Goal: Information Seeking & Learning: Learn about a topic

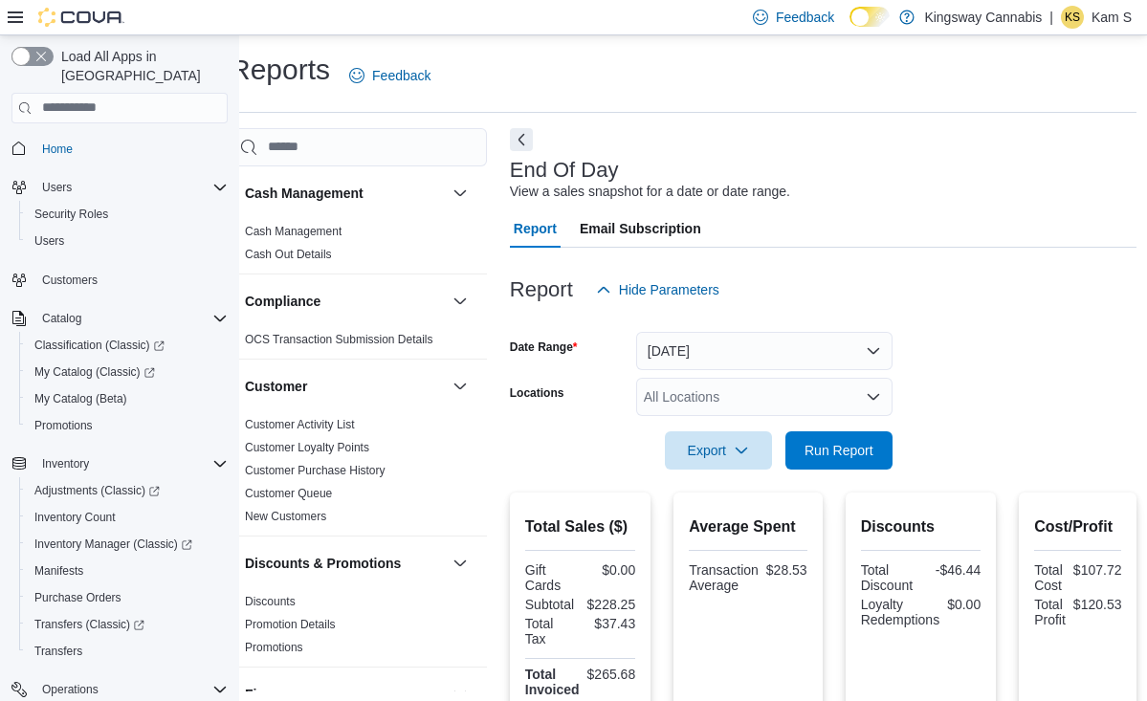
scroll to position [214, 0]
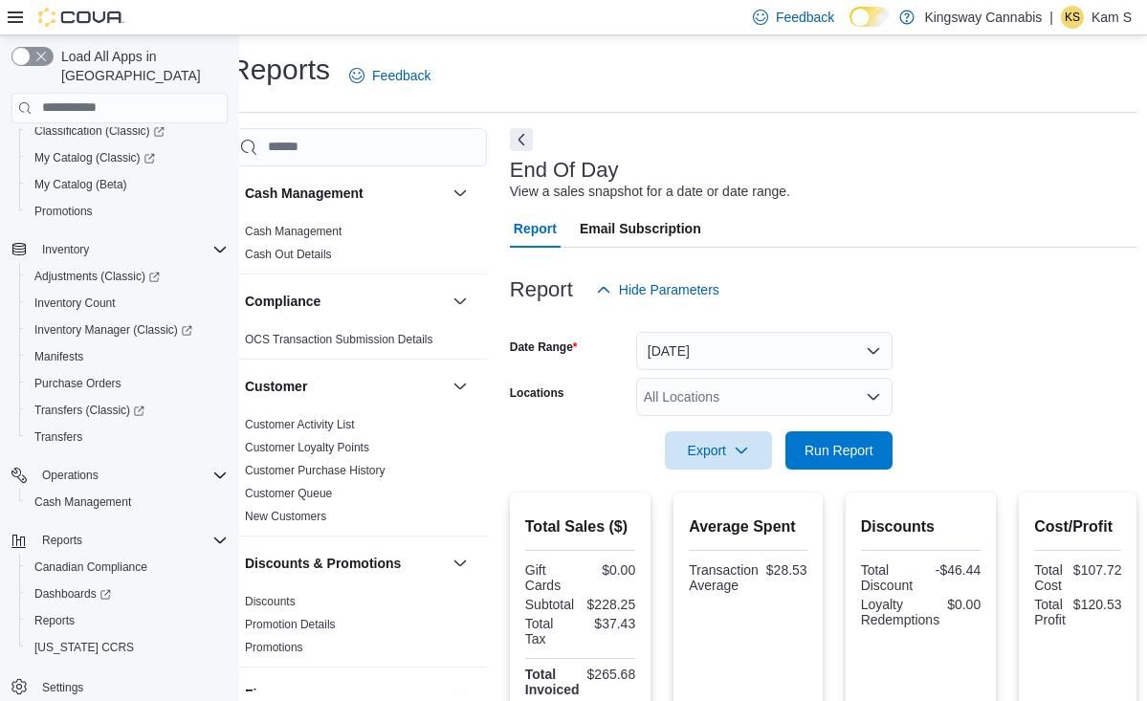
click at [786, 352] on button "[DATE]" at bounding box center [764, 351] width 256 height 38
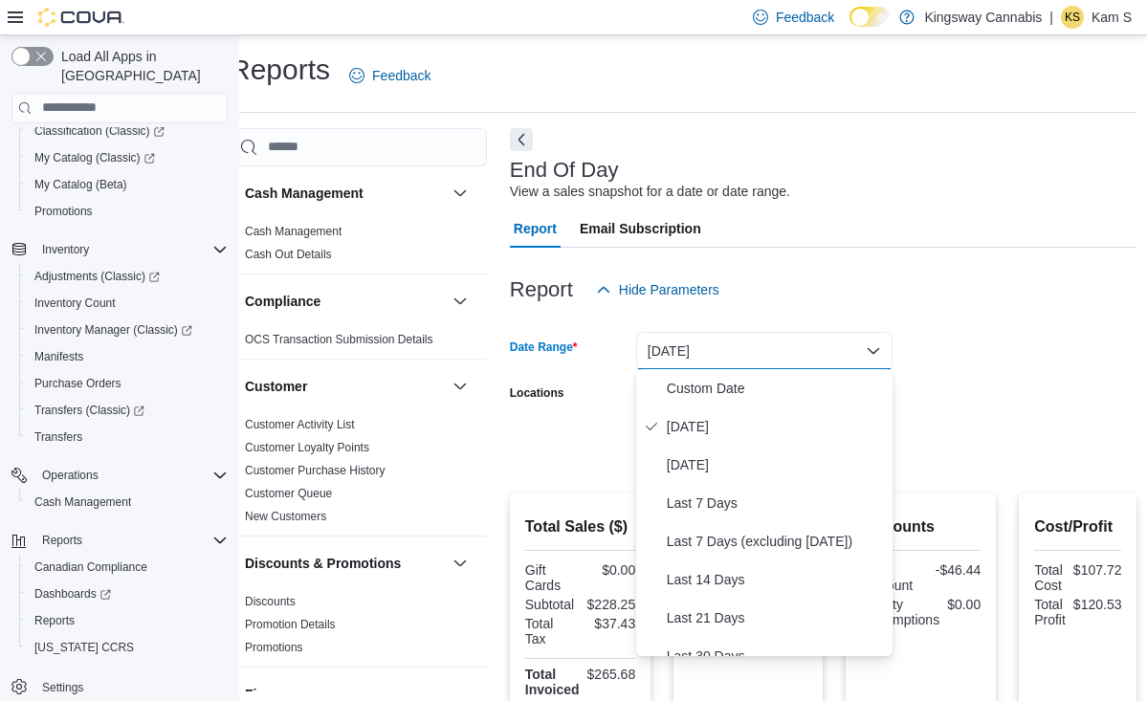
click at [1007, 334] on form "Date Range [DATE] Locations All Locations Export Run Report" at bounding box center [824, 389] width 628 height 161
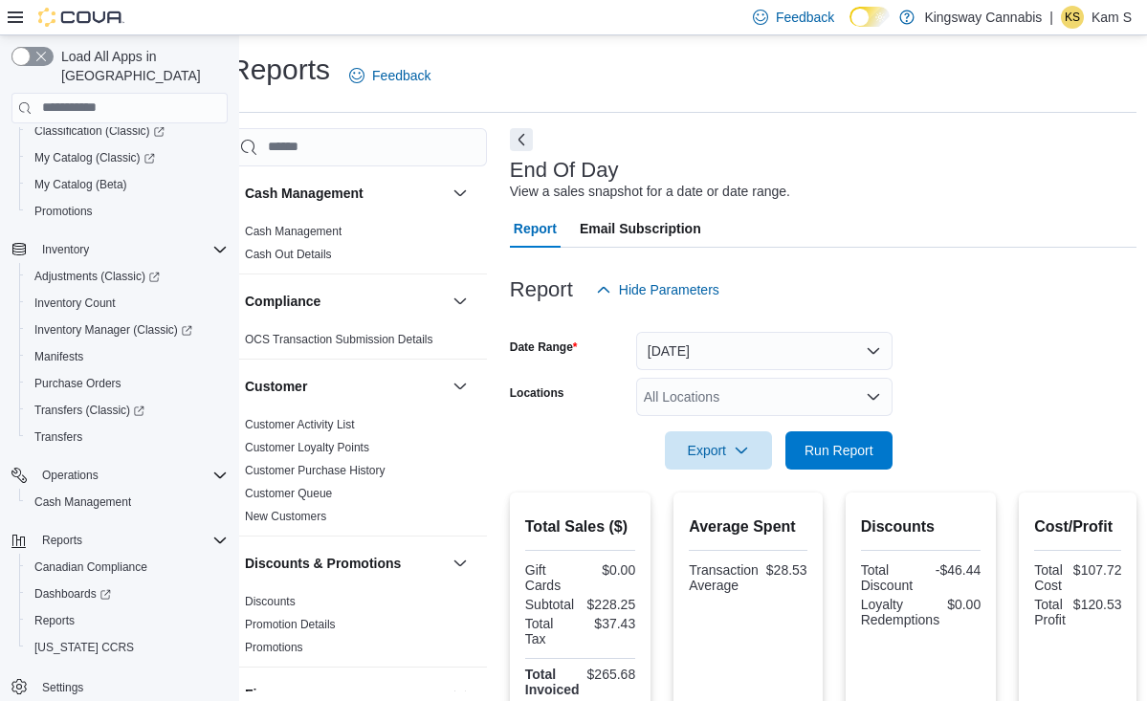
scroll to position [0, 25]
click at [1002, 291] on div "Report Hide Parameters" at bounding box center [824, 290] width 628 height 38
click at [879, 350] on button "[DATE]" at bounding box center [764, 351] width 256 height 38
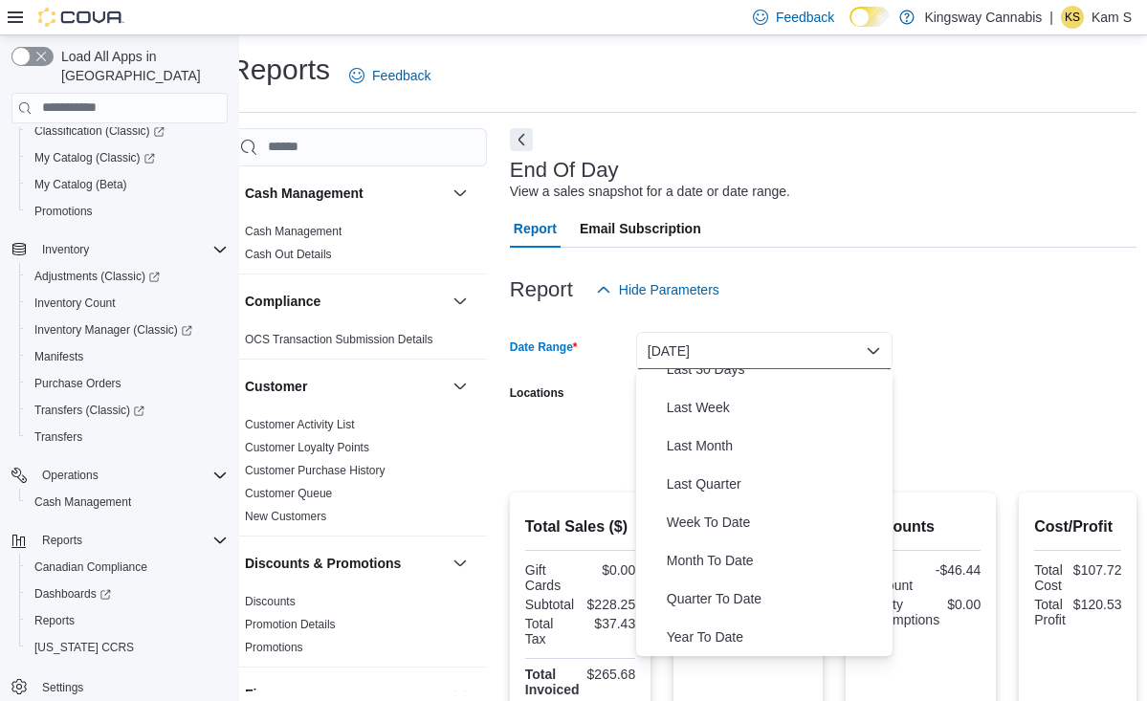
scroll to position [287, 0]
click at [713, 456] on span "Last Month" at bounding box center [776, 445] width 218 height 23
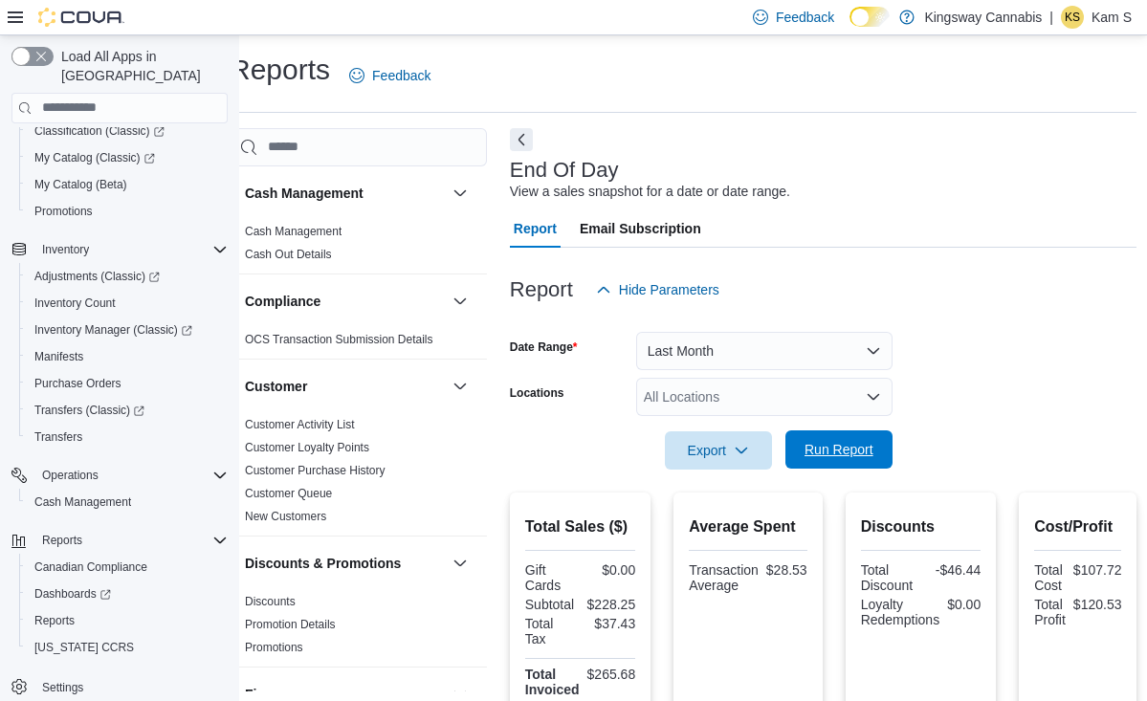
click at [858, 447] on span "Run Report" at bounding box center [839, 449] width 69 height 19
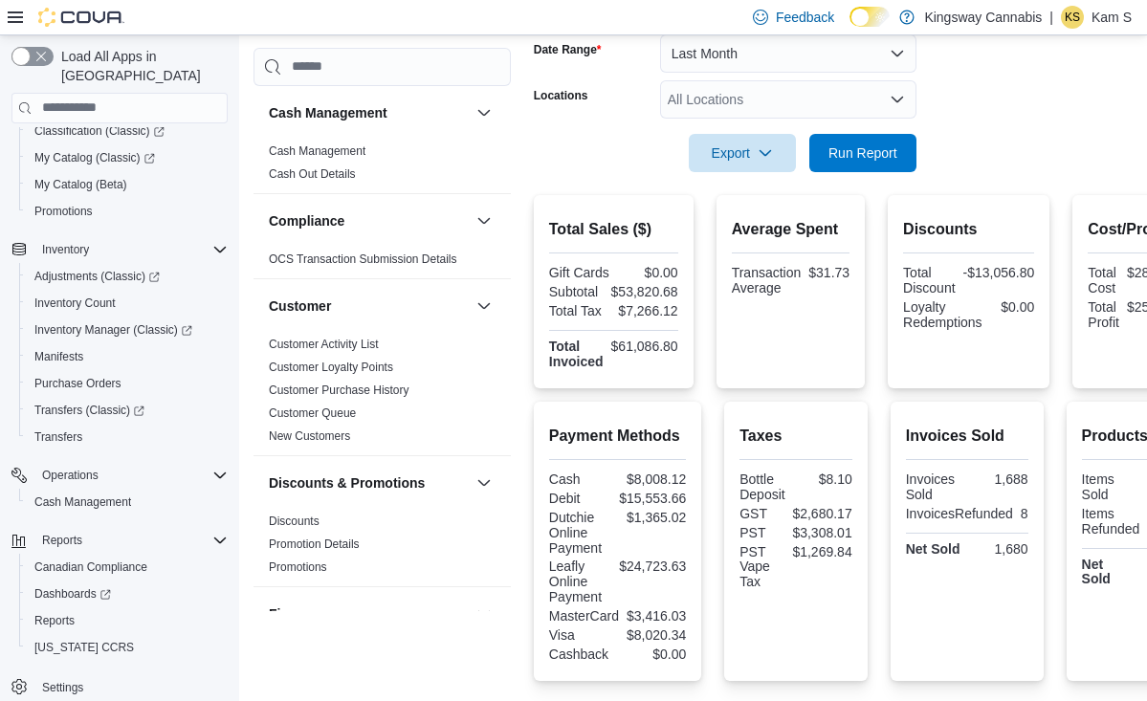
scroll to position [294, 1]
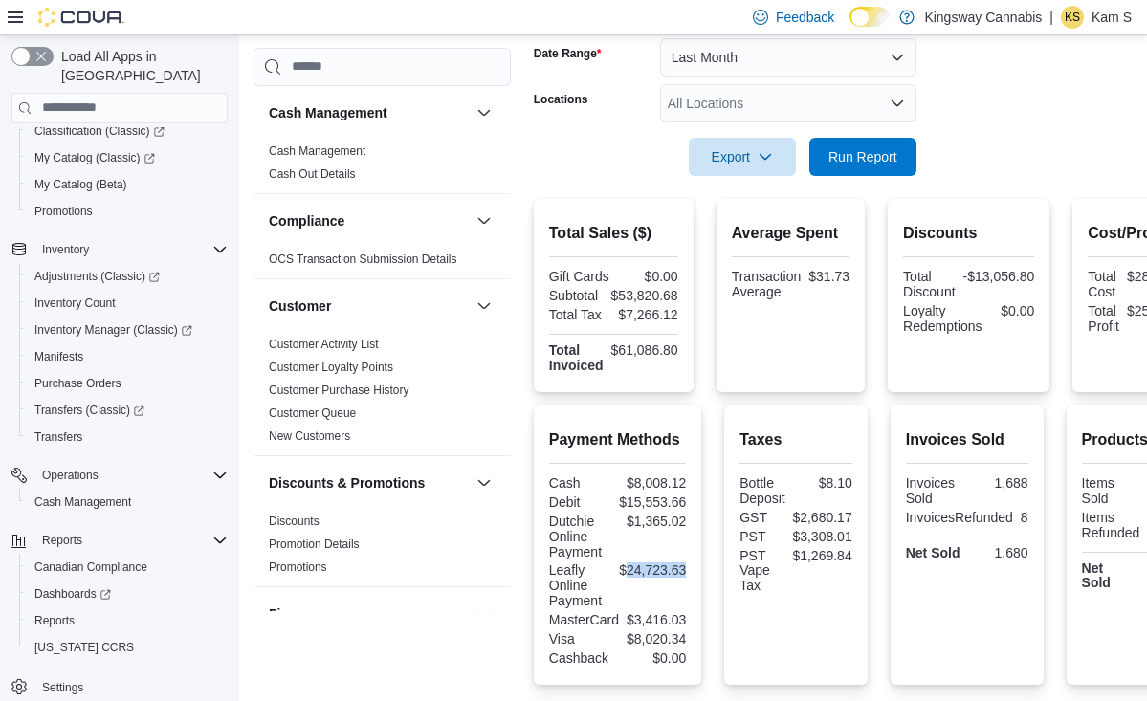
drag, startPoint x: 624, startPoint y: 571, endPoint x: 689, endPoint y: 572, distance: 65.1
click at [689, 572] on div "Payment Methods Cash $8,008.12 Debit $15,553.66 Dutchie Online Payment $1,365.0…" at bounding box center [617, 546] width 167 height 280
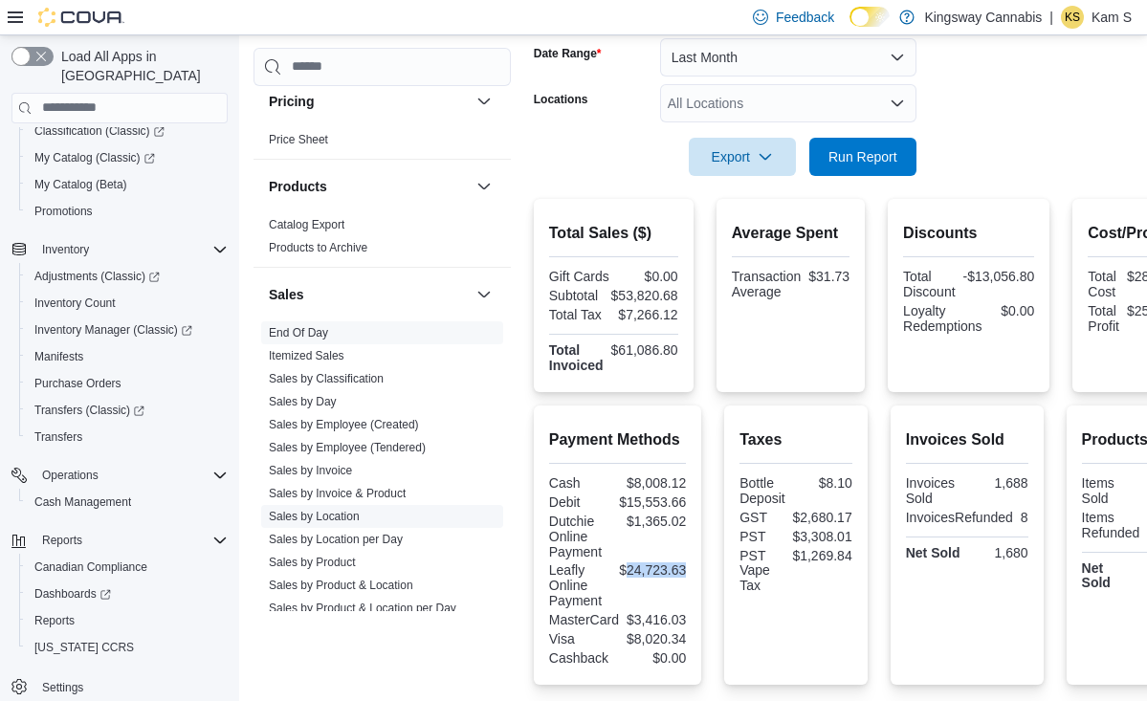
scroll to position [1153, 0]
click at [338, 474] on link "Sales by Invoice" at bounding box center [310, 469] width 83 height 13
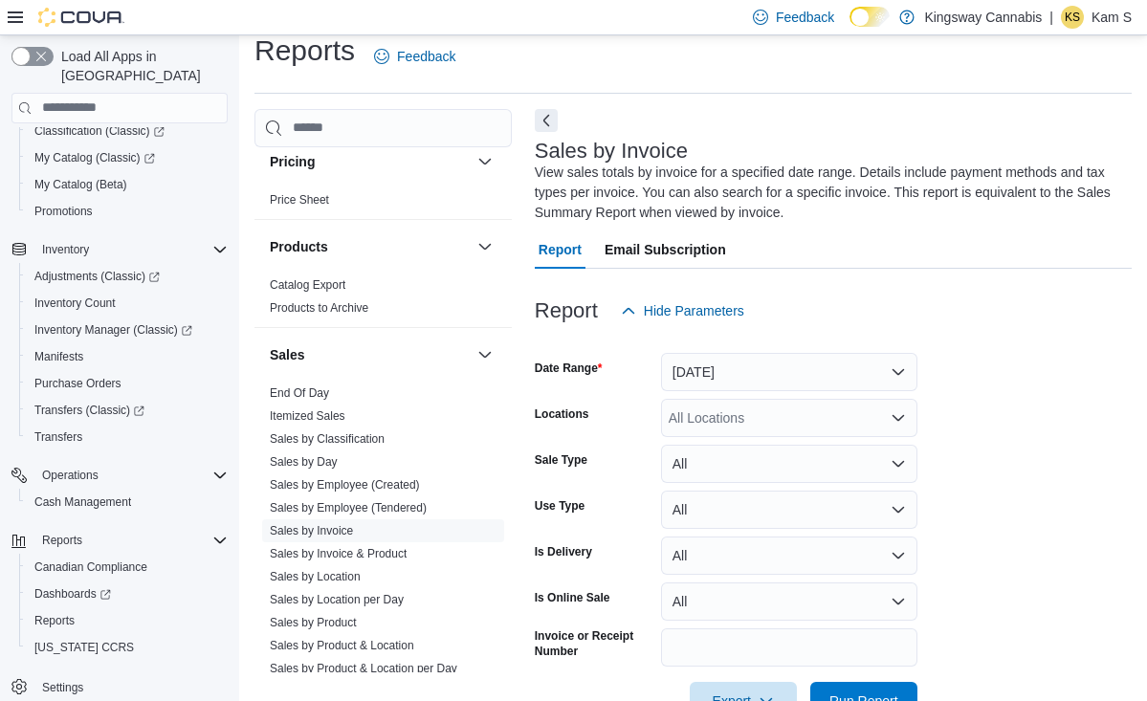
scroll to position [76, 0]
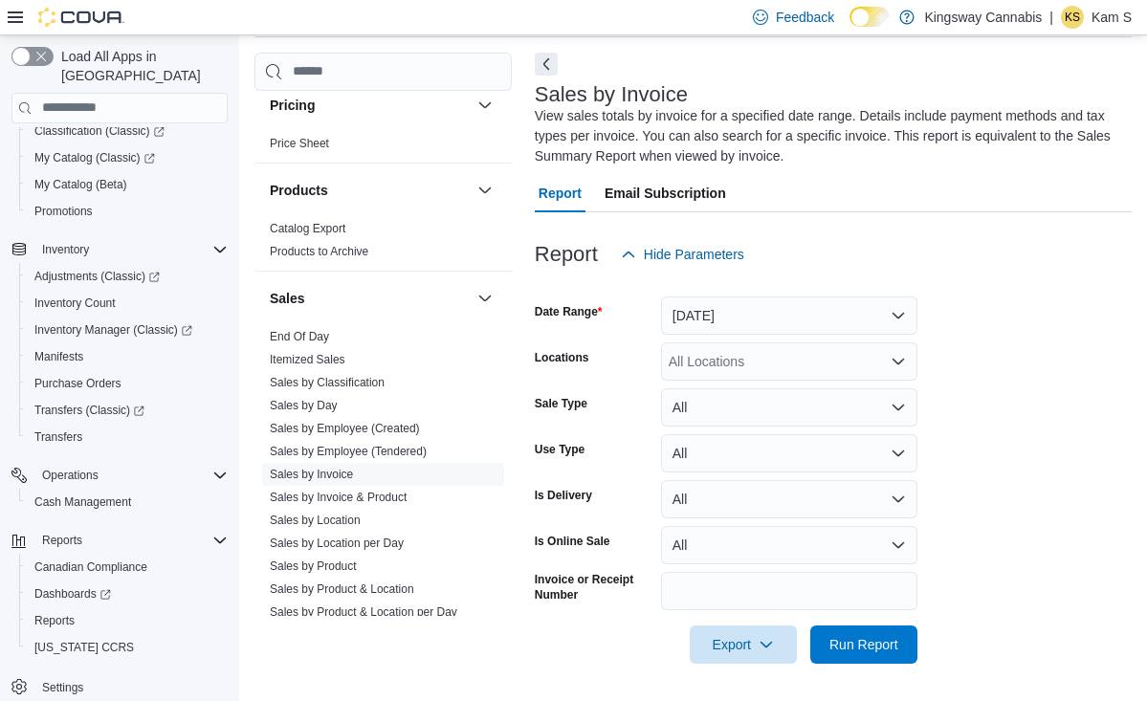
click at [814, 303] on button "[DATE]" at bounding box center [789, 316] width 256 height 38
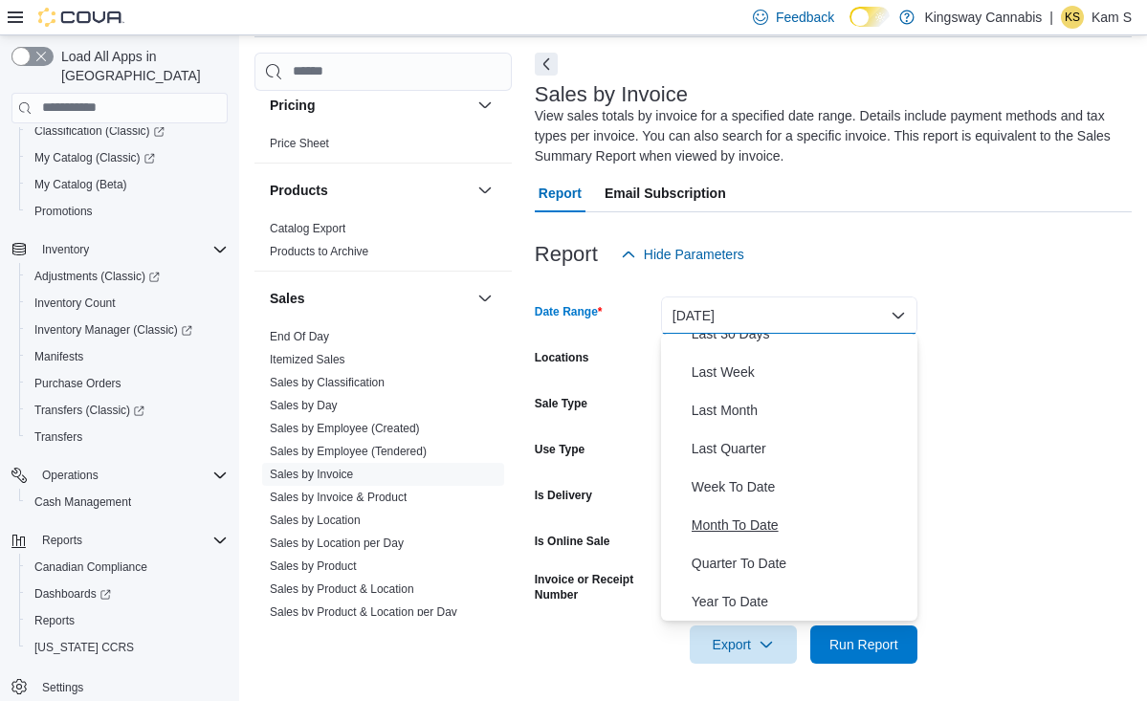
click at [763, 522] on span "Month To Date" at bounding box center [801, 525] width 218 height 23
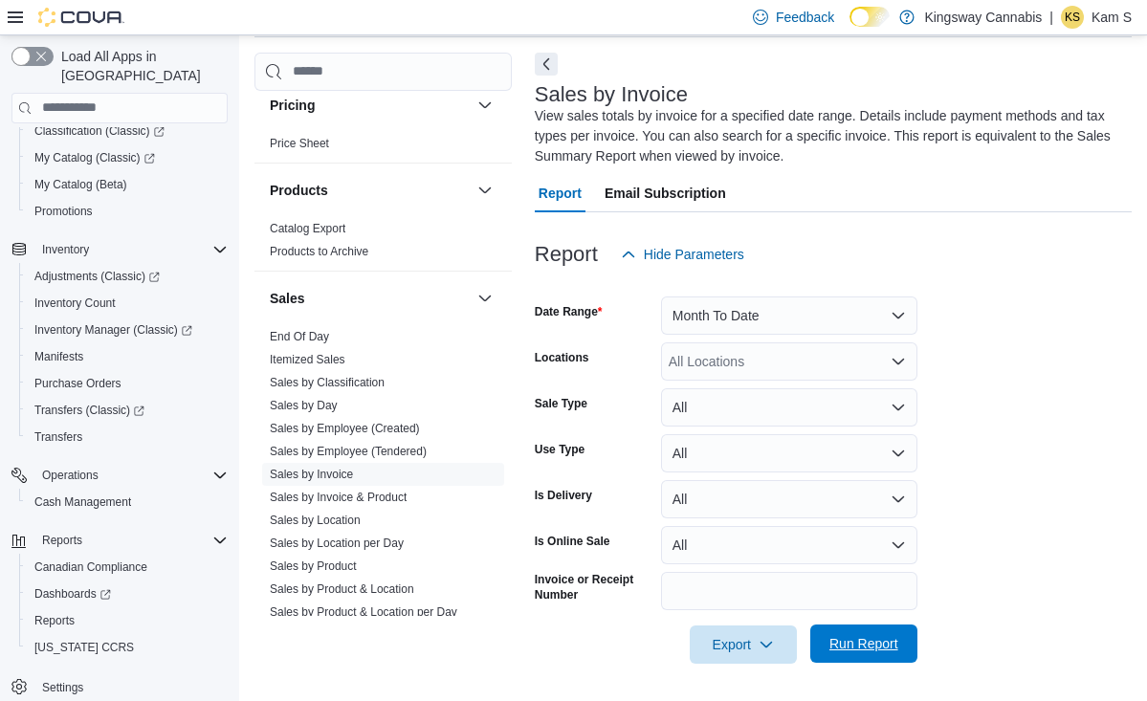
click at [894, 636] on span "Run Report" at bounding box center [864, 643] width 69 height 19
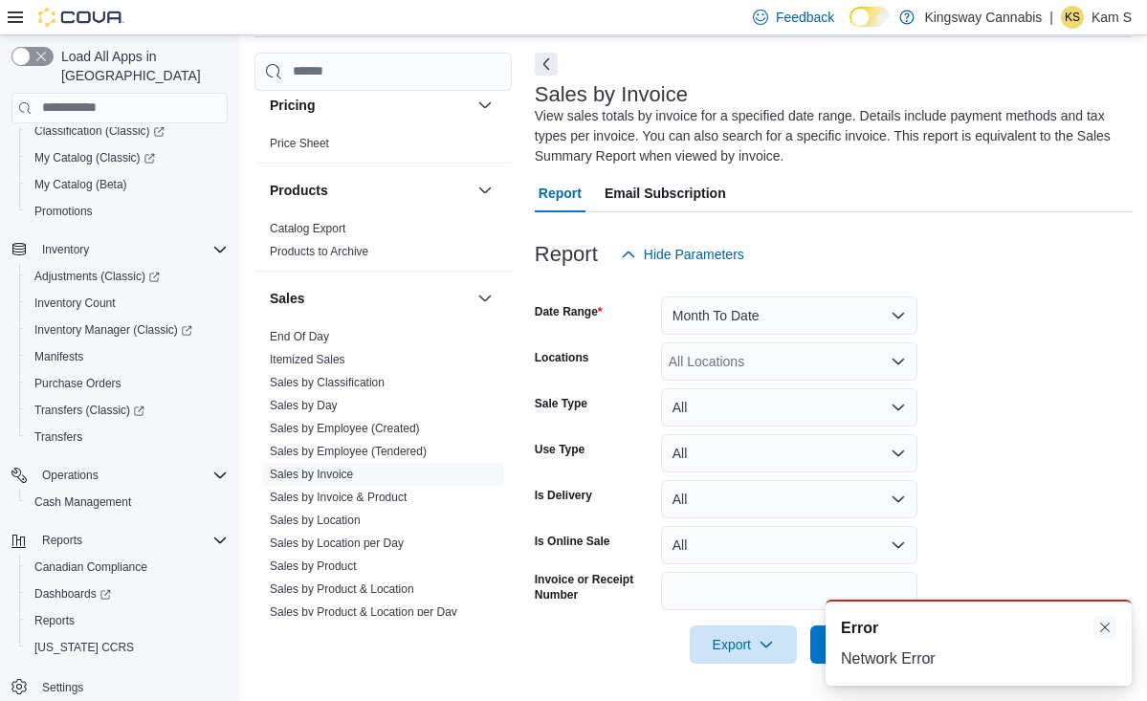
click at [1104, 625] on button "Dismiss toast" at bounding box center [1105, 627] width 23 height 23
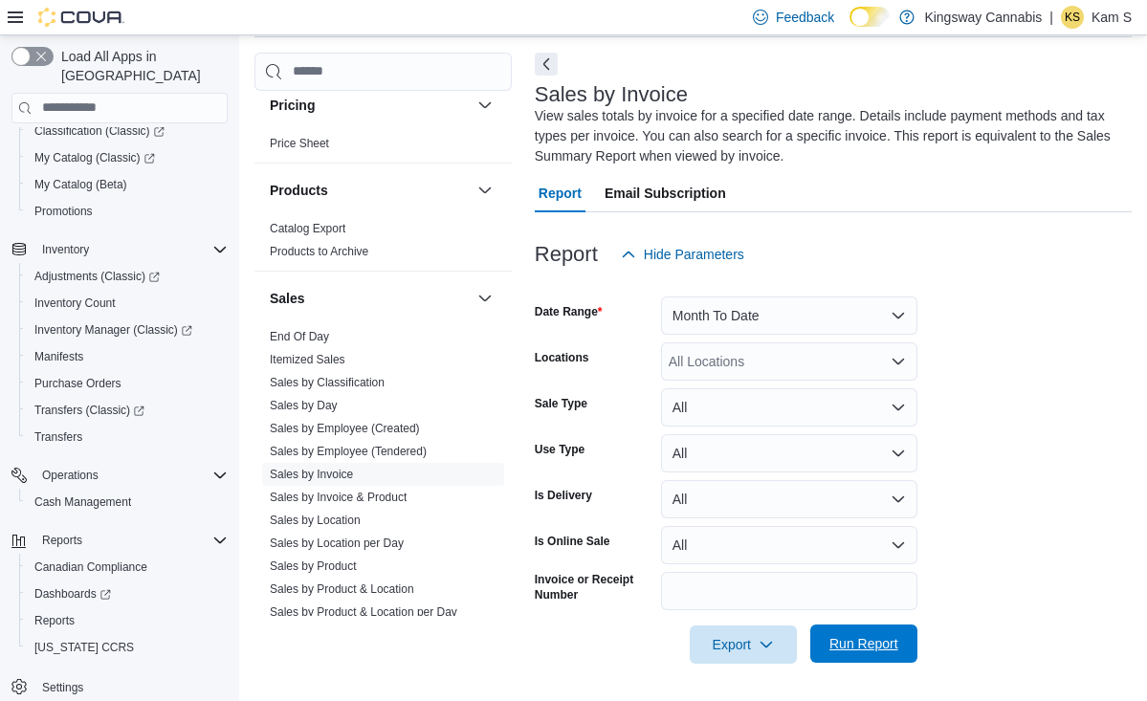
click at [884, 642] on span "Run Report" at bounding box center [864, 643] width 69 height 19
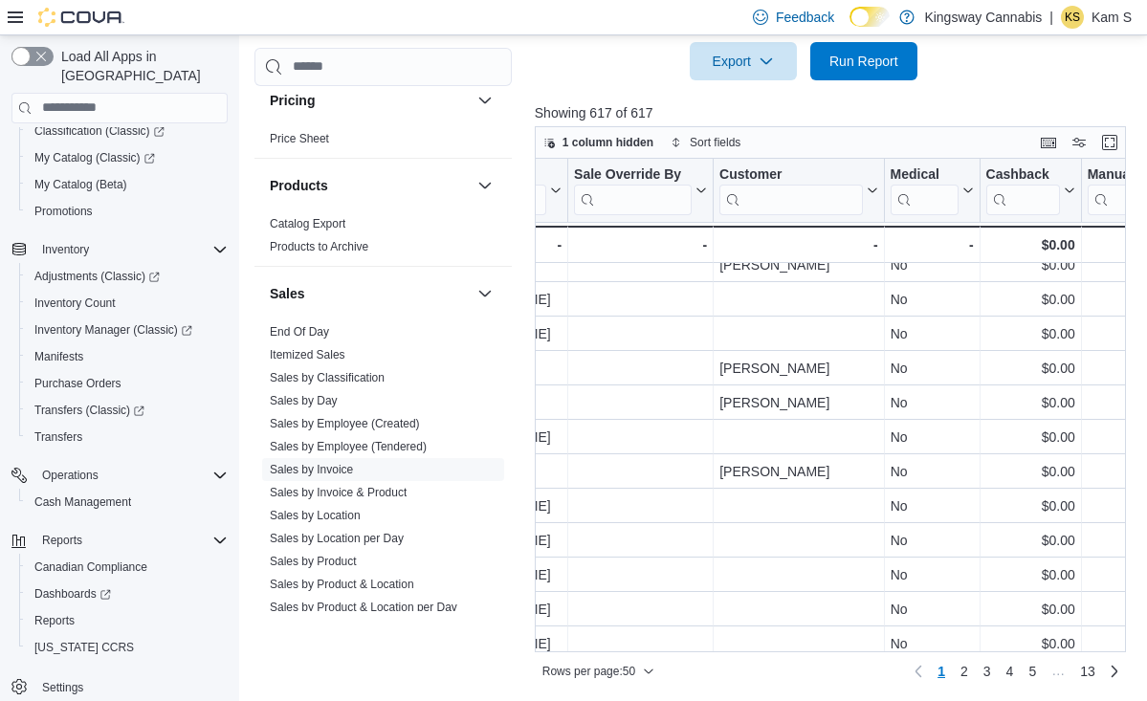
scroll to position [1223, 2816]
click at [324, 341] on span "End Of Day" at bounding box center [383, 332] width 242 height 23
click at [324, 337] on link "End Of Day" at bounding box center [299, 331] width 59 height 13
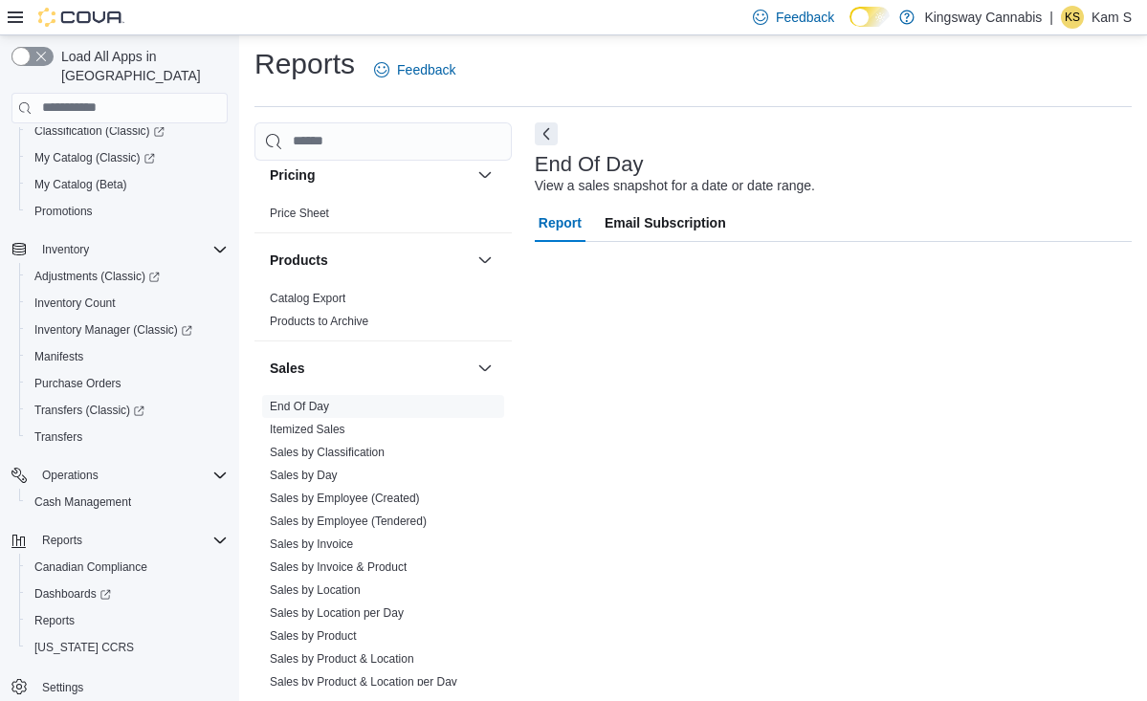
scroll to position [5, 0]
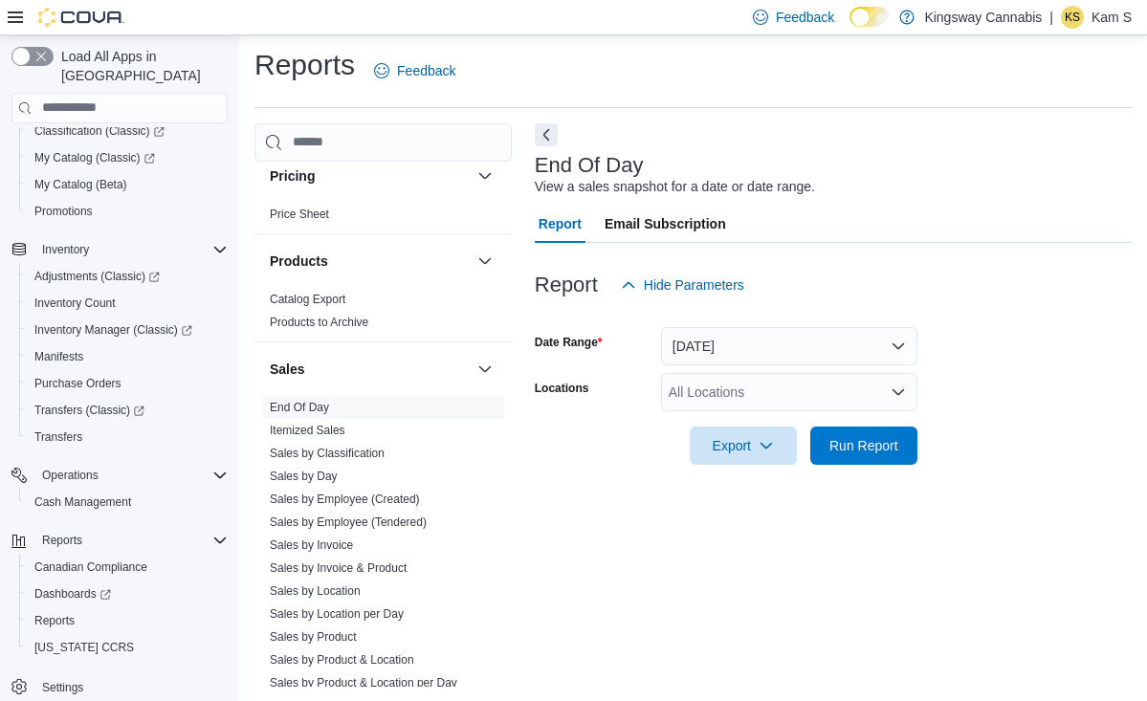
click at [773, 333] on button "[DATE]" at bounding box center [789, 346] width 256 height 38
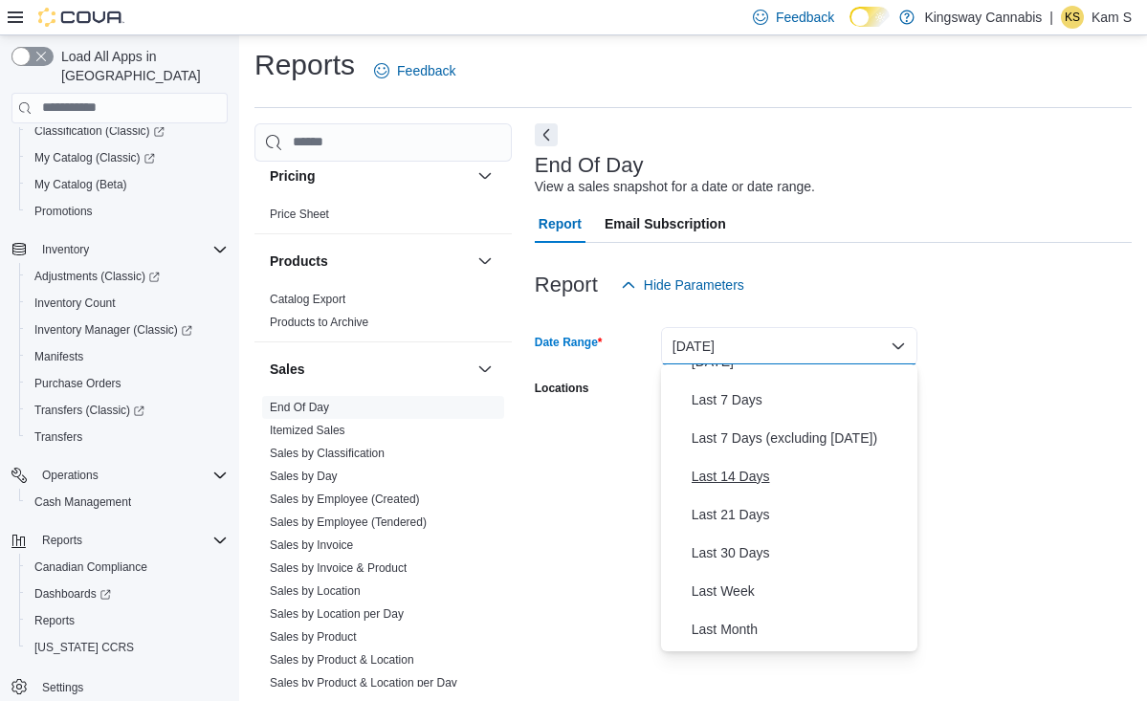
scroll to position [106, 0]
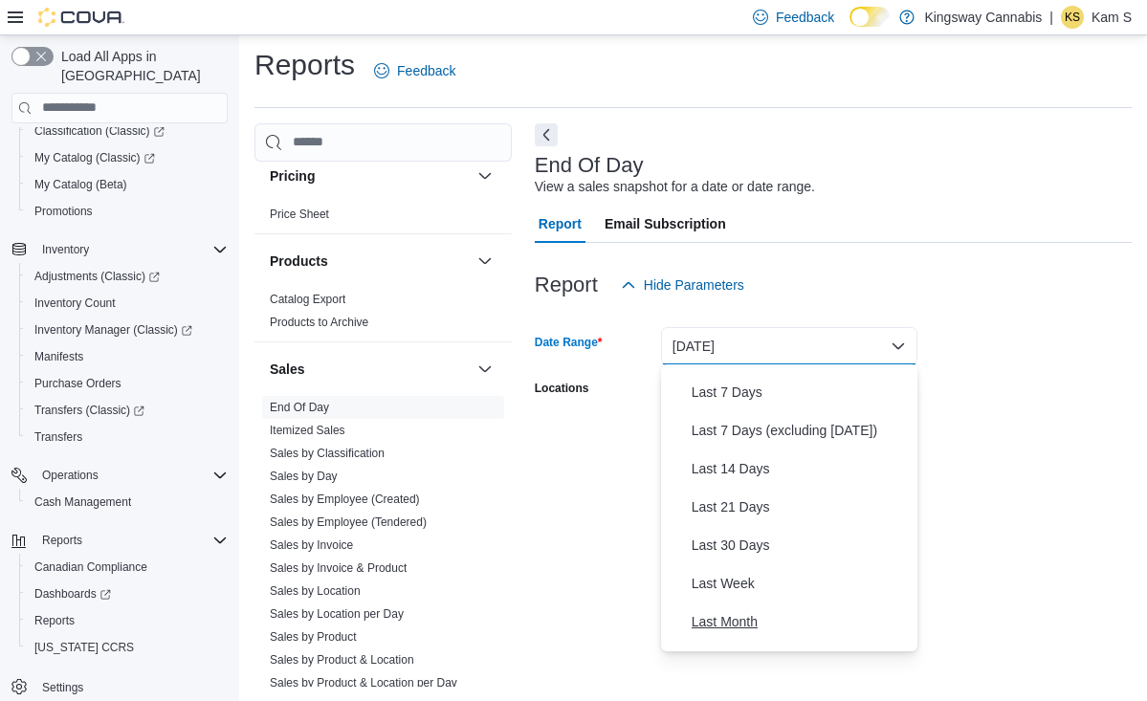
click at [750, 618] on span "Last Month" at bounding box center [801, 622] width 218 height 23
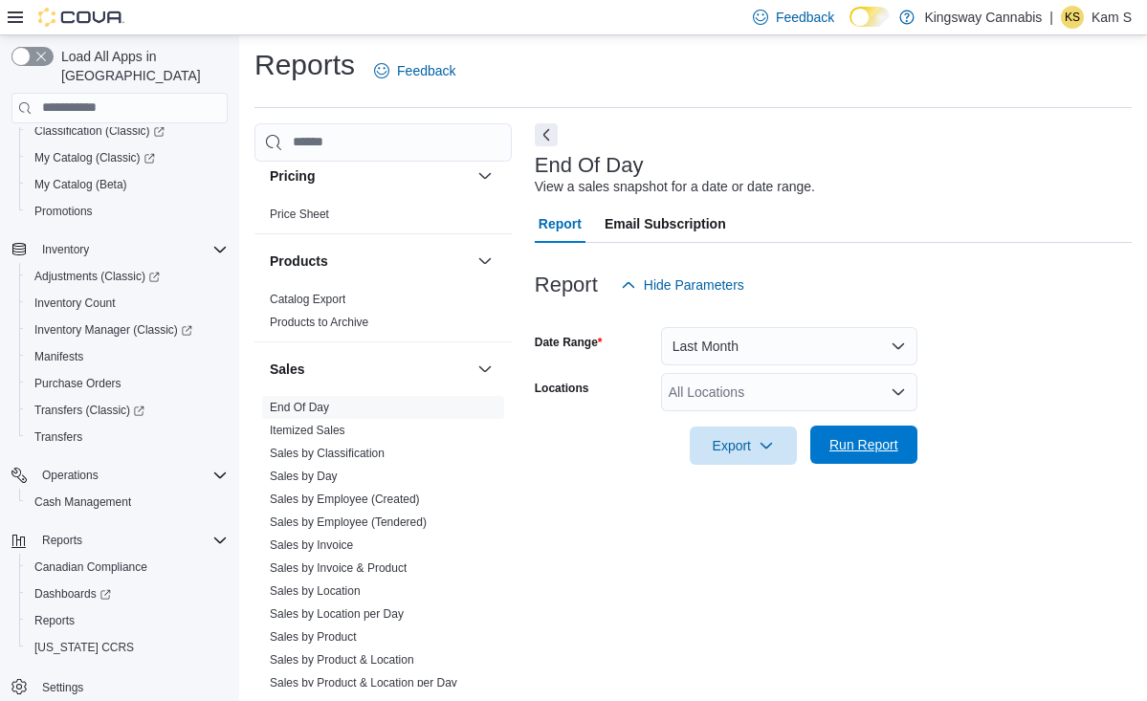
click at [865, 448] on span "Run Report" at bounding box center [864, 444] width 69 height 19
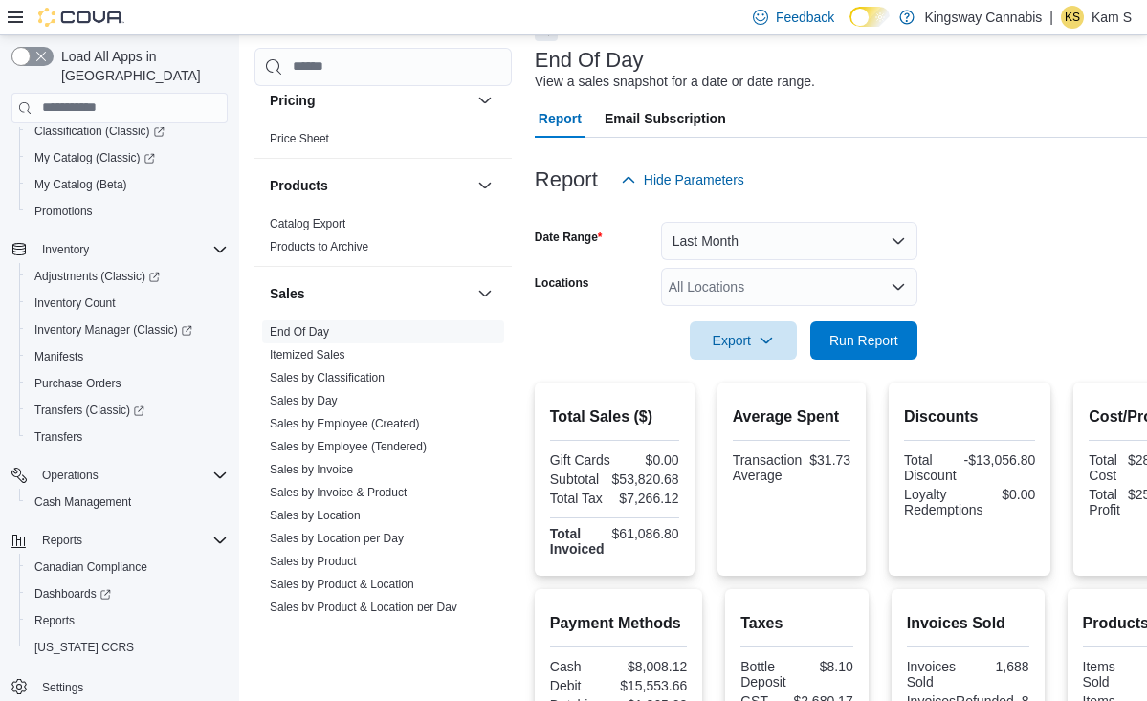
scroll to position [54, 0]
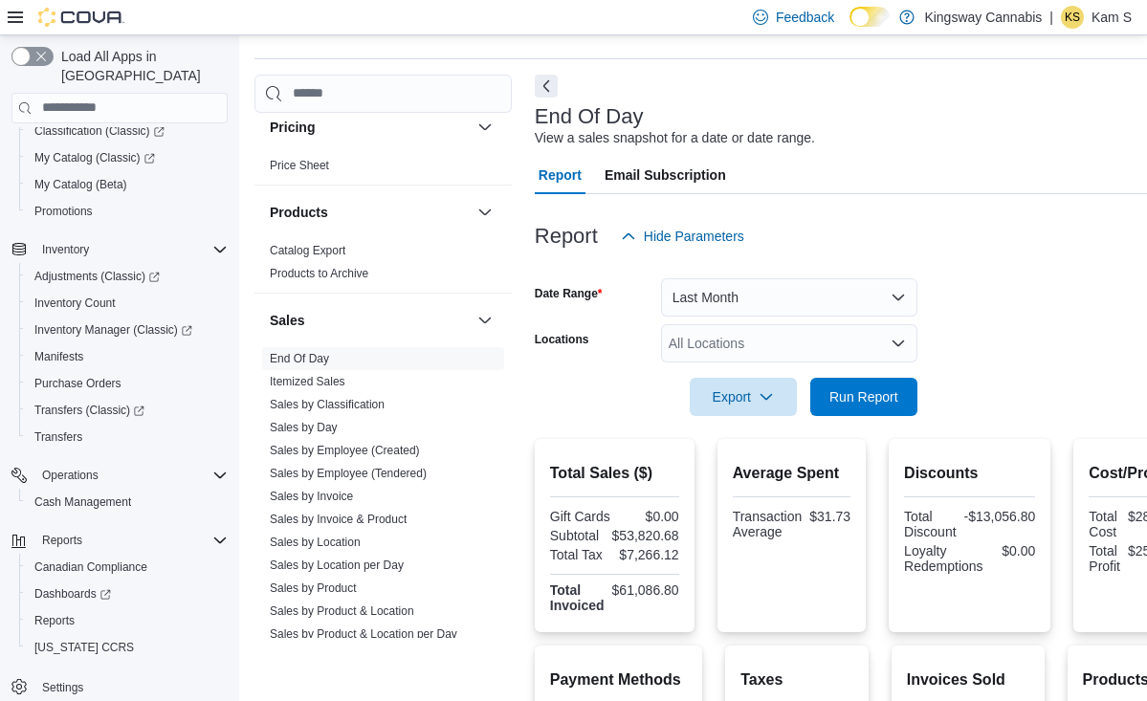
click at [891, 297] on button "Last Month" at bounding box center [789, 297] width 256 height 38
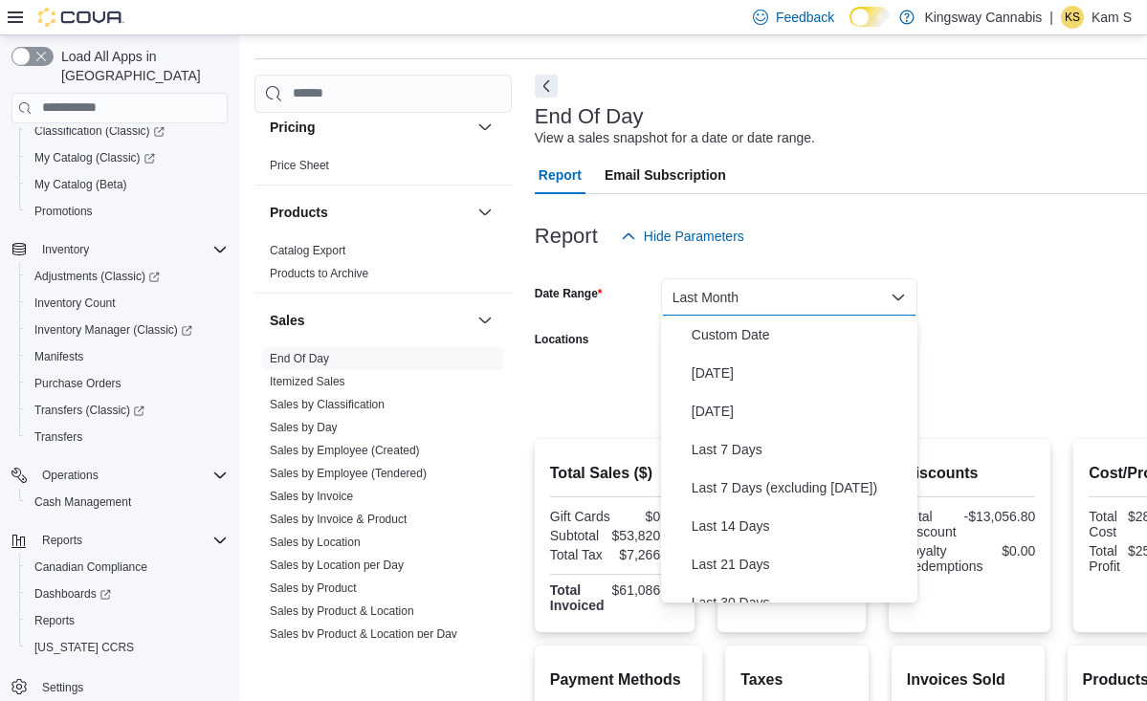
scroll to position [220, 0]
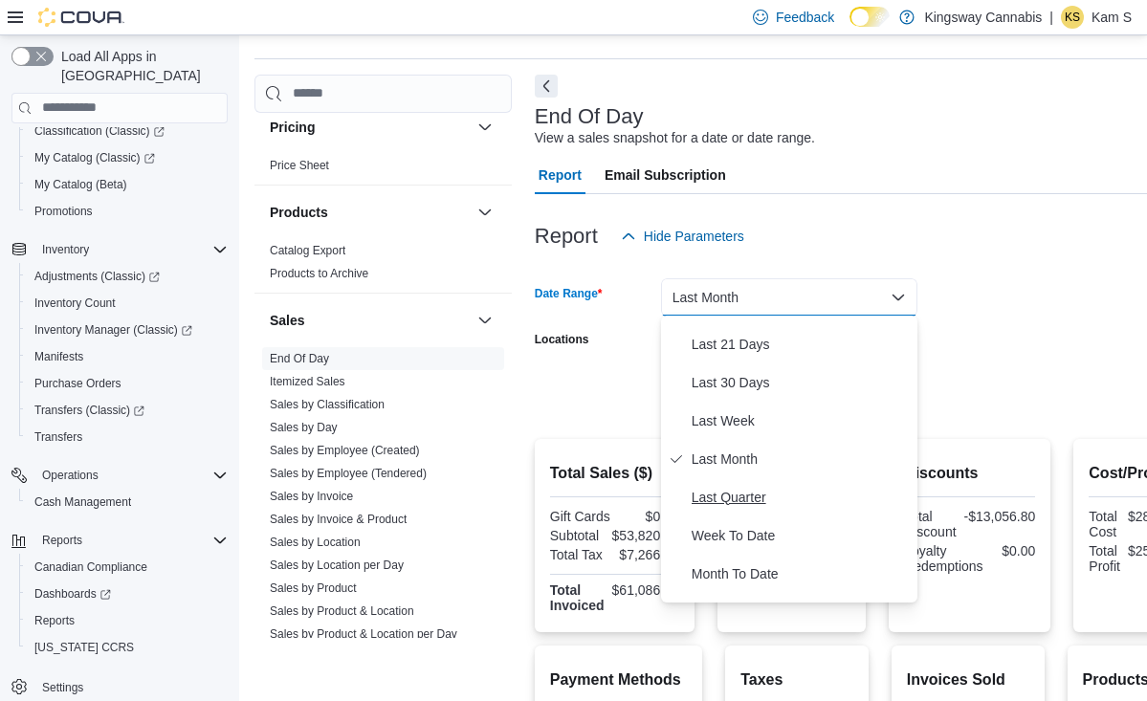
click at [757, 505] on span "Last Quarter" at bounding box center [801, 497] width 218 height 23
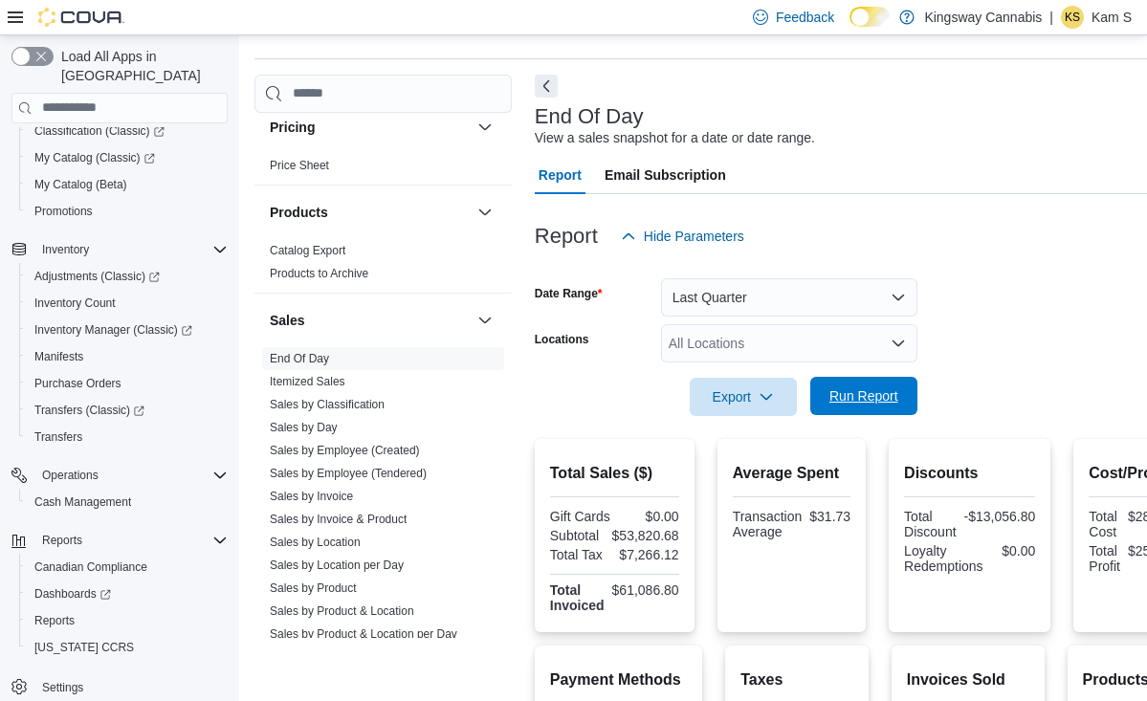
click at [878, 395] on span "Run Report" at bounding box center [864, 396] width 69 height 19
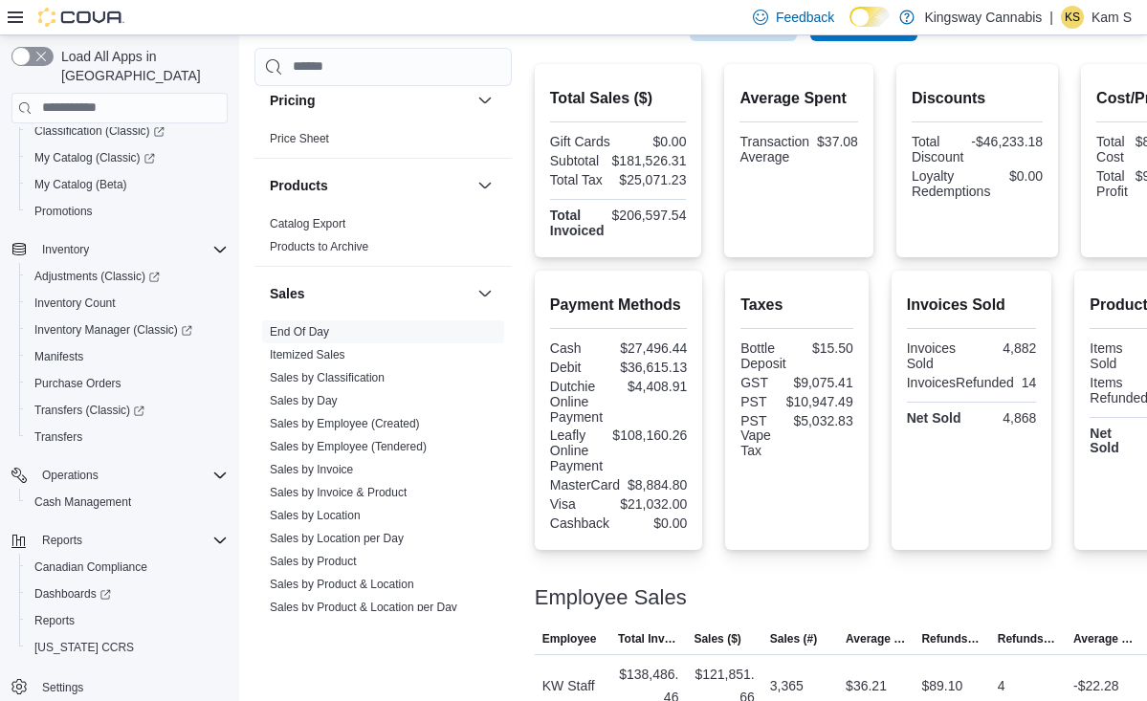
scroll to position [412, 0]
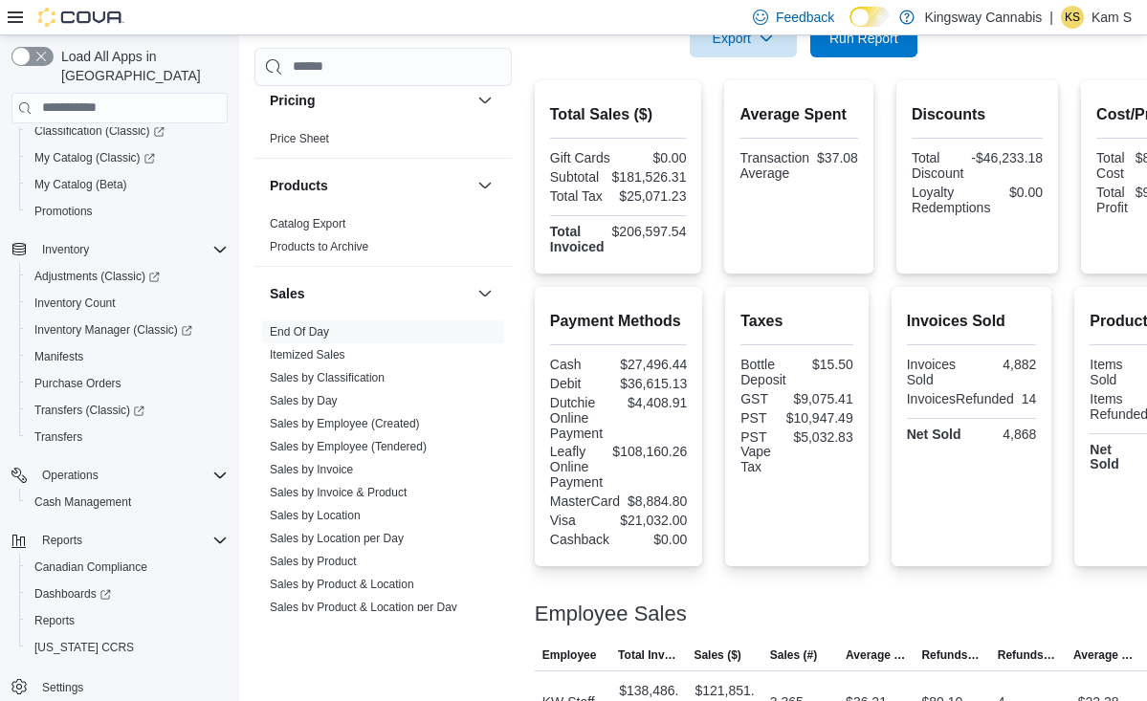
click at [580, 205] on div at bounding box center [618, 206] width 137 height 4
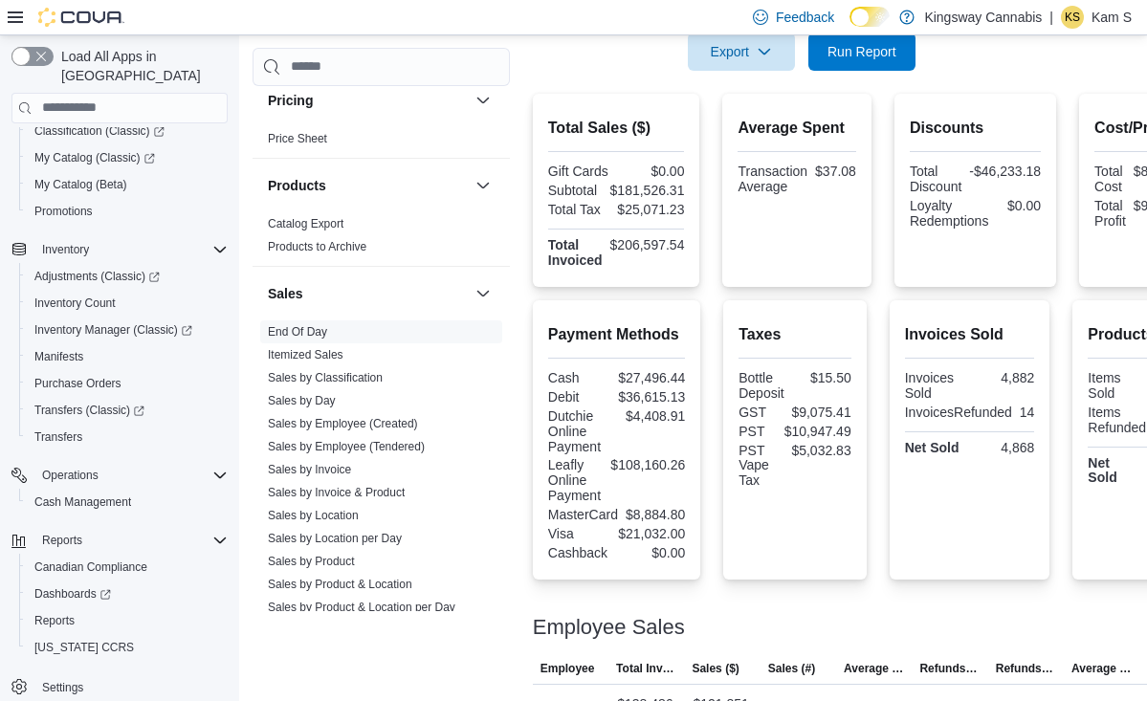
scroll to position [410, 2]
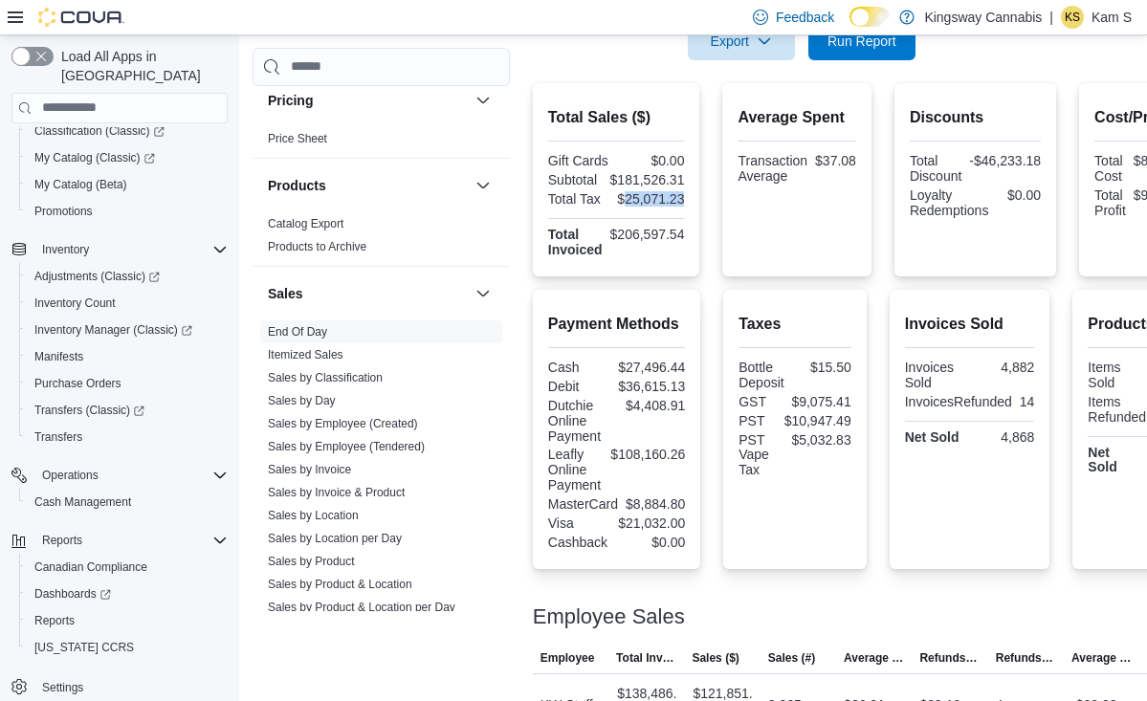
drag, startPoint x: 626, startPoint y: 197, endPoint x: 700, endPoint y: 198, distance: 74.6
click at [700, 198] on div "Total Sales ($) Gift Cards $0.00 Subtotal $181,526.31 Total Tax $25,071.23 Tota…" at bounding box center [874, 179] width 683 height 193
click at [679, 236] on div "$206,597.54" at bounding box center [648, 234] width 75 height 15
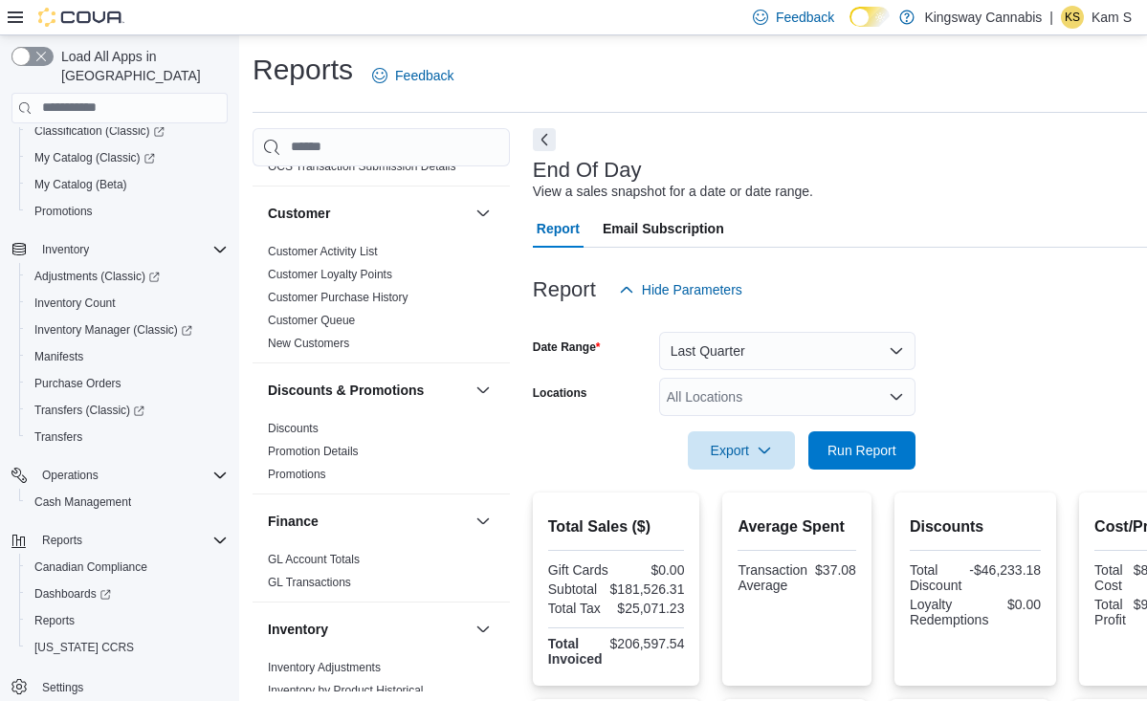
scroll to position [0, 2]
click at [871, 350] on button "Last Quarter" at bounding box center [787, 351] width 256 height 38
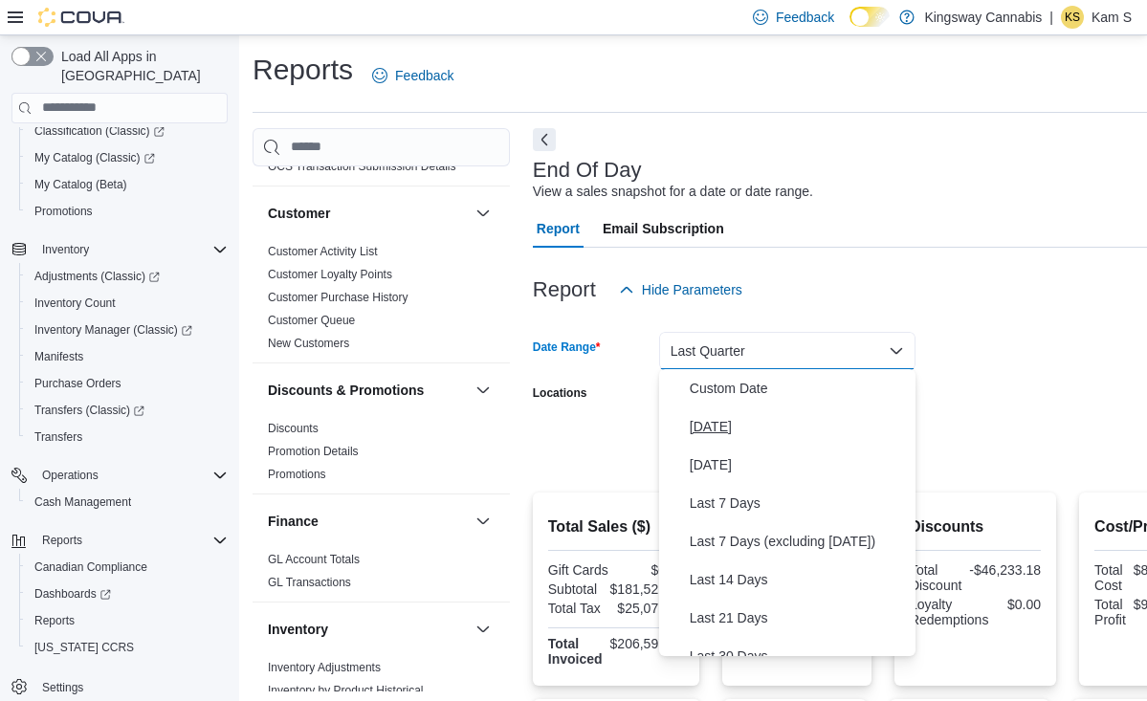
scroll to position [0, 0]
click at [726, 425] on span "[DATE]" at bounding box center [799, 426] width 218 height 23
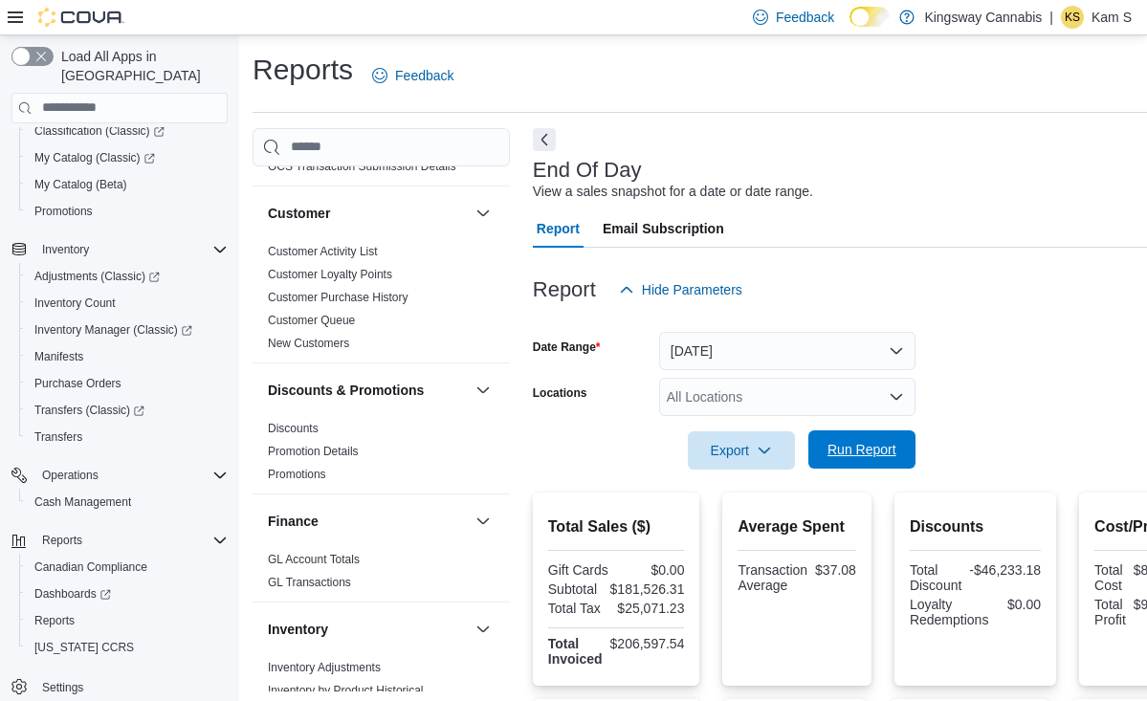
click at [863, 441] on span "Run Report" at bounding box center [862, 449] width 69 height 19
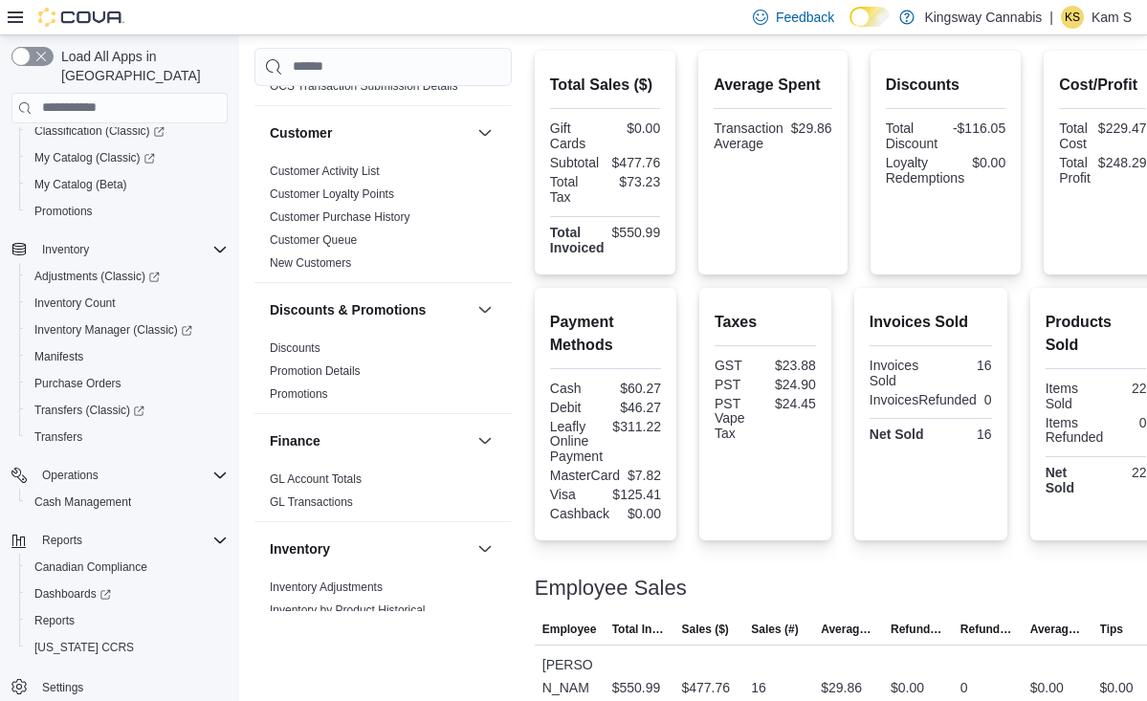
scroll to position [441, 0]
click at [809, 566] on div at bounding box center [849, 566] width 628 height 23
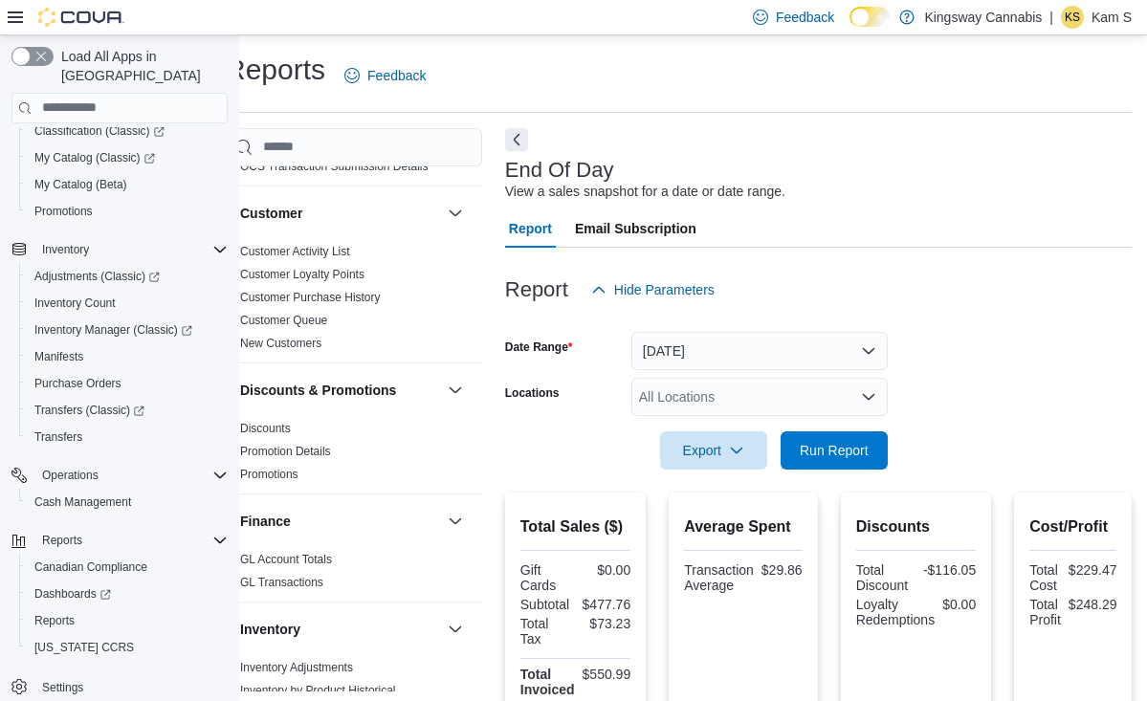
scroll to position [0, 31]
click at [956, 326] on div at bounding box center [819, 320] width 628 height 23
click at [835, 446] on span "Run Report" at bounding box center [834, 449] width 69 height 19
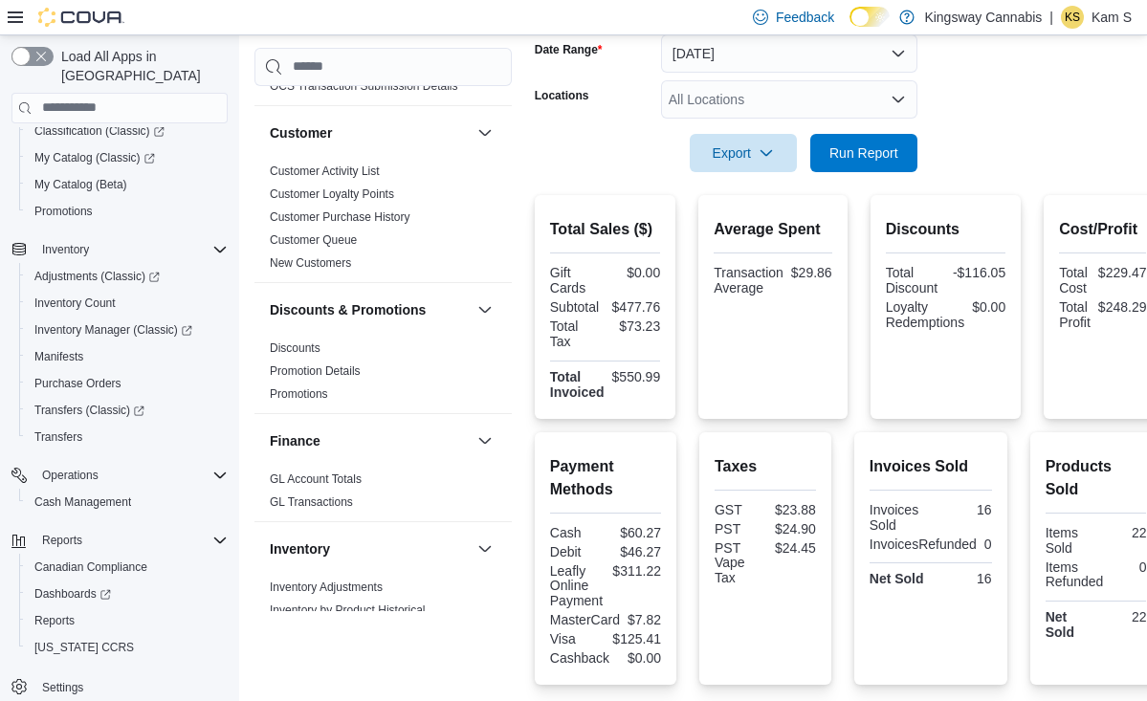
scroll to position [300, 0]
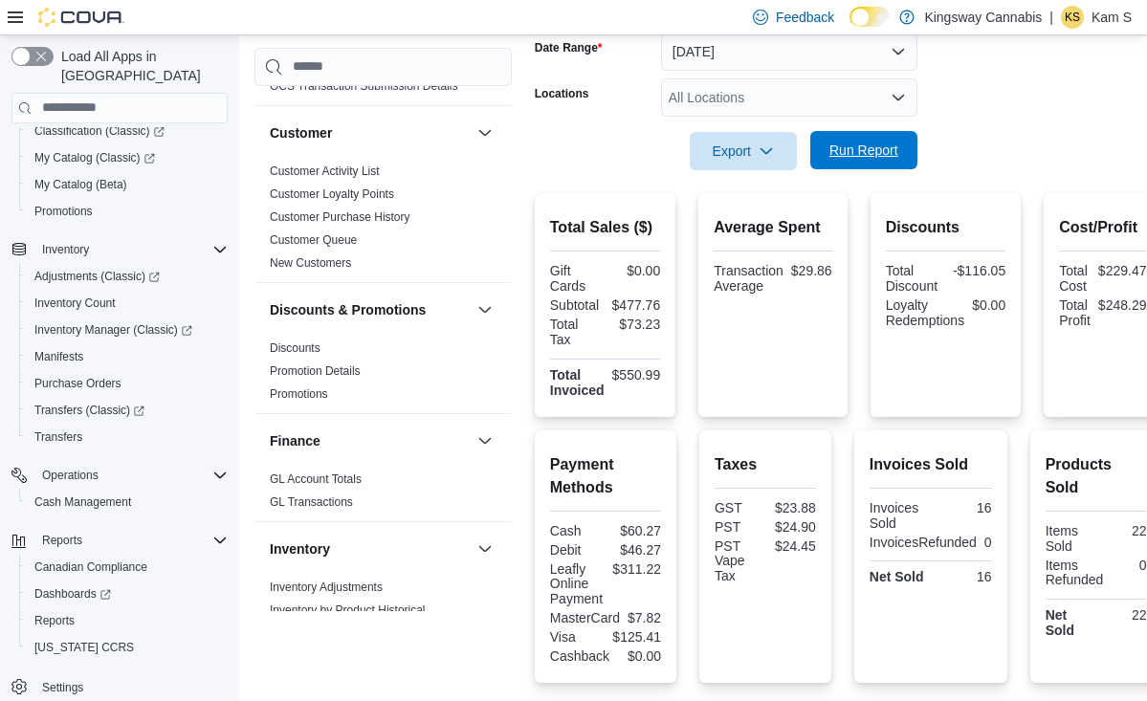
click at [868, 155] on span "Run Report" at bounding box center [864, 150] width 69 height 19
click at [877, 157] on span "Run Report" at bounding box center [864, 150] width 69 height 19
click at [869, 148] on span "Run Report" at bounding box center [864, 150] width 69 height 19
click at [863, 147] on span "Run Report" at bounding box center [864, 150] width 69 height 19
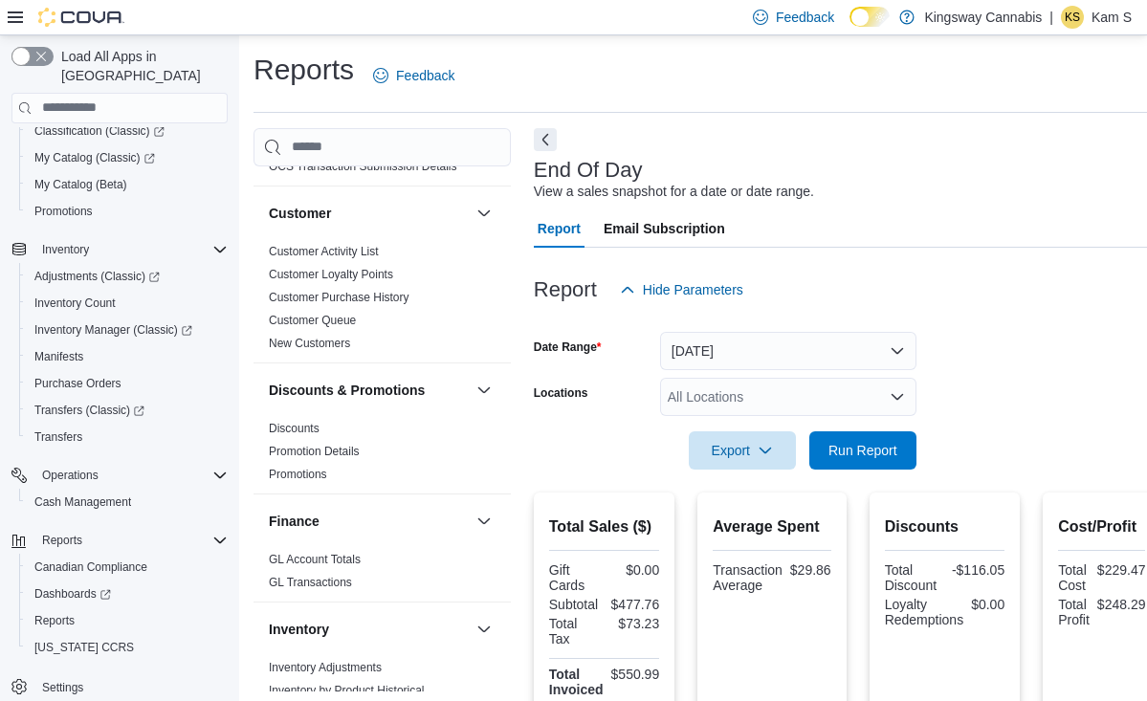
scroll to position [0, 1]
click at [853, 444] on span "Run Report" at bounding box center [863, 449] width 69 height 19
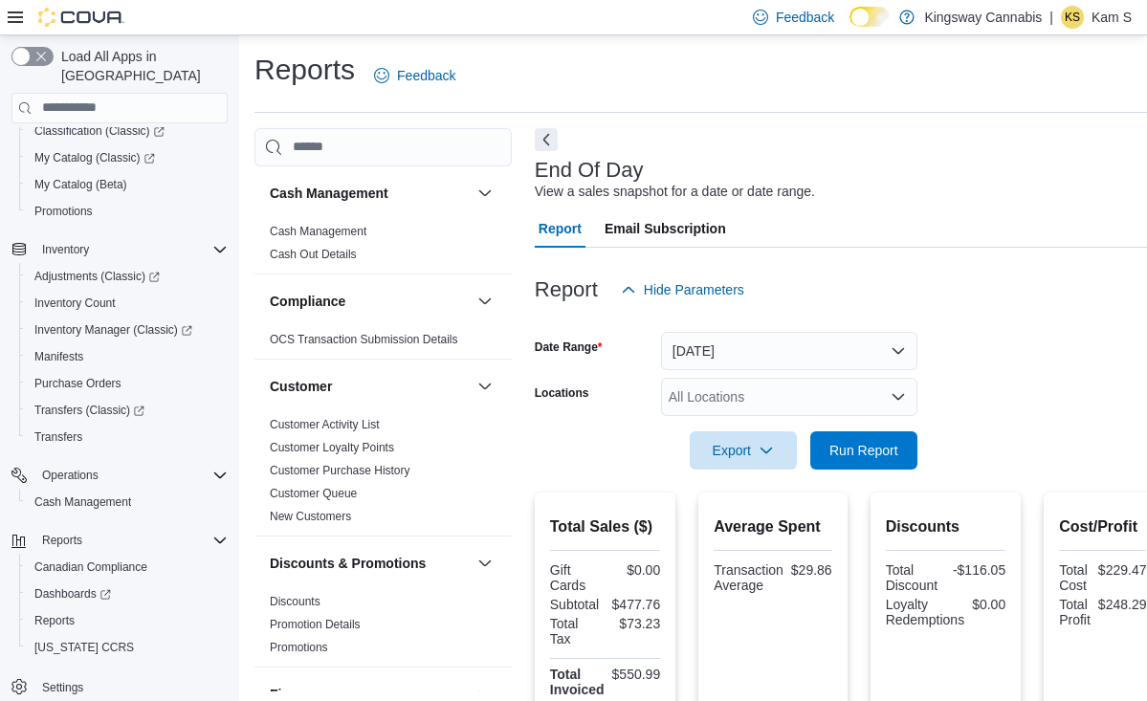
scroll to position [0, 0]
click at [900, 352] on button "[DATE]" at bounding box center [789, 351] width 256 height 38
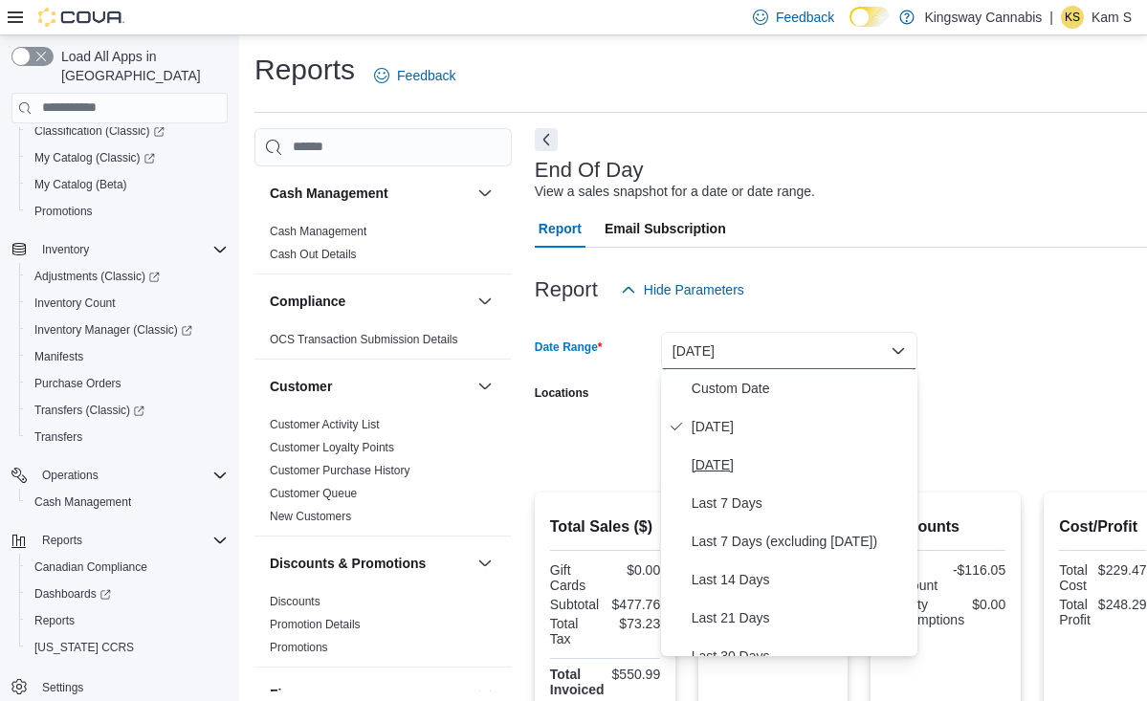
click at [755, 473] on span "[DATE]" at bounding box center [801, 465] width 218 height 23
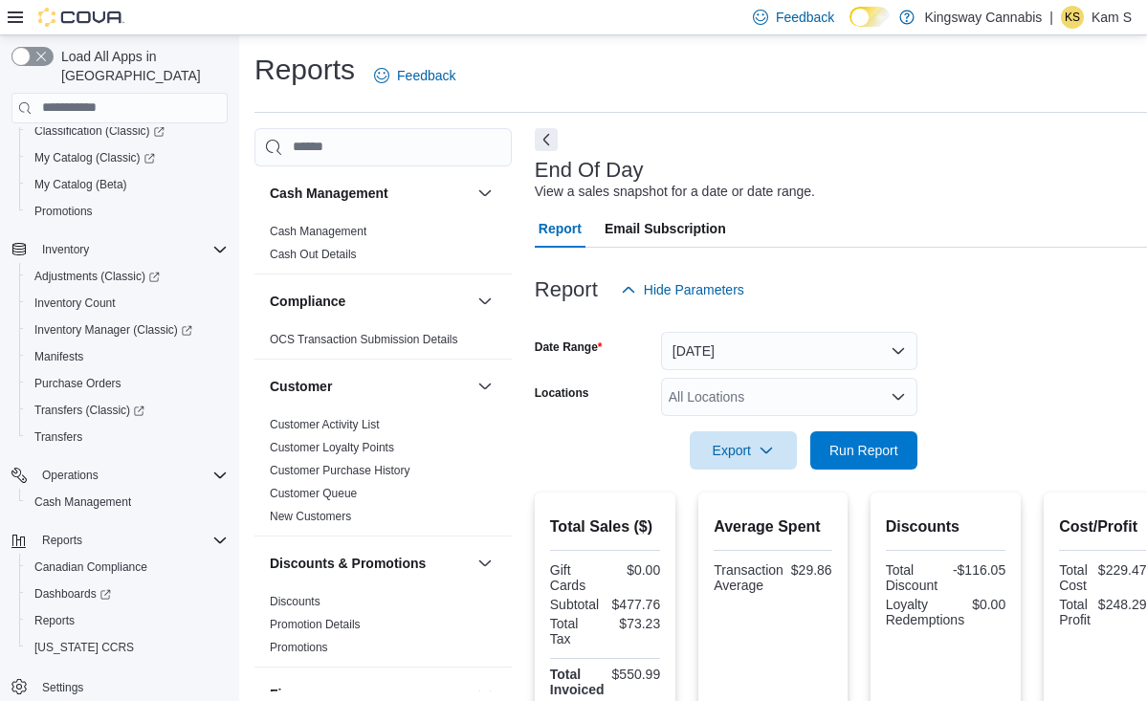
click at [754, 473] on div at bounding box center [849, 481] width 628 height 23
click at [872, 456] on span "Run Report" at bounding box center [864, 449] width 69 height 19
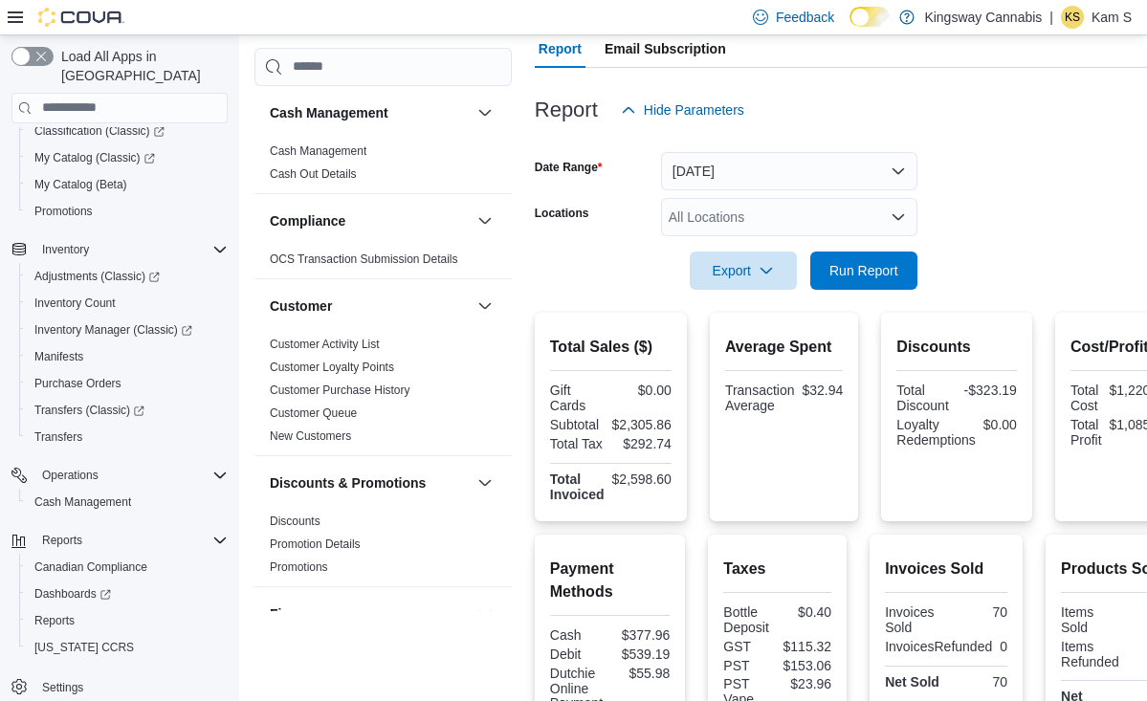
scroll to position [186, 0]
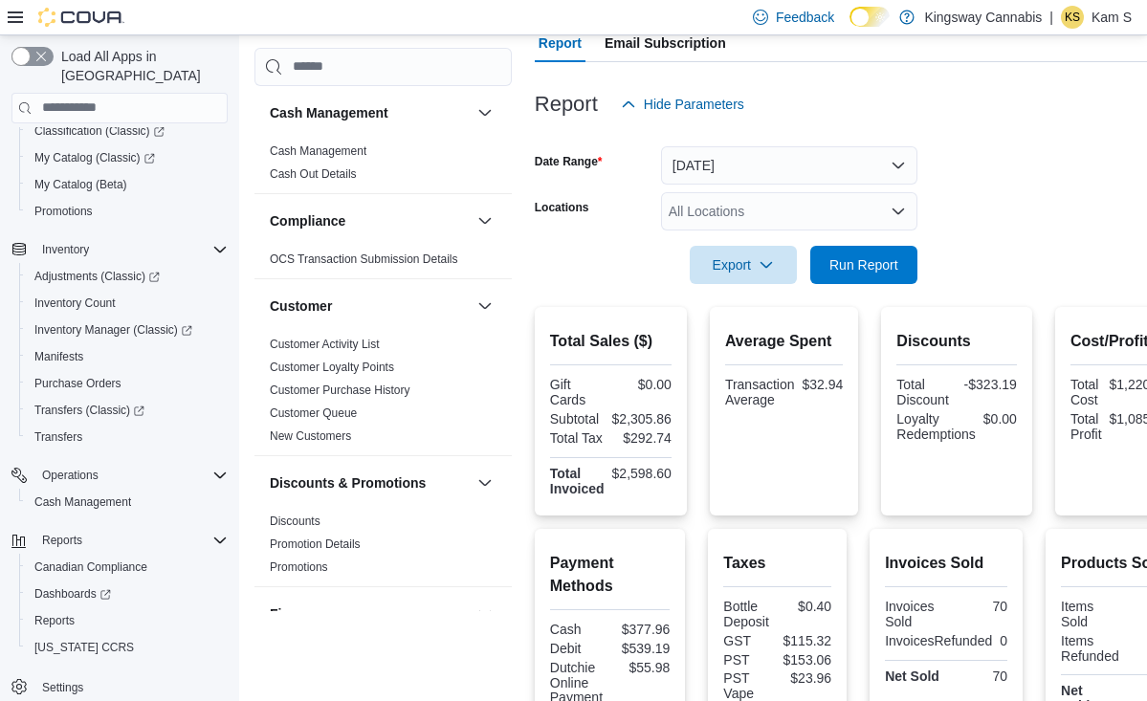
click at [855, 159] on button "[DATE]" at bounding box center [789, 165] width 256 height 38
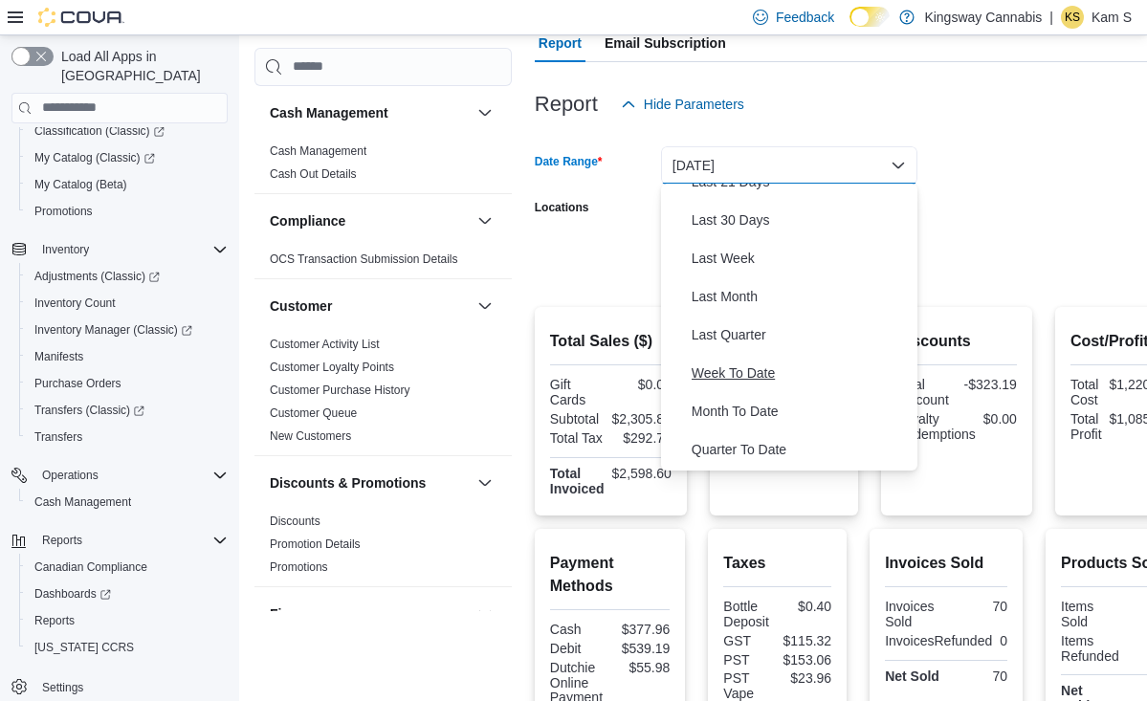
scroll to position [265, 0]
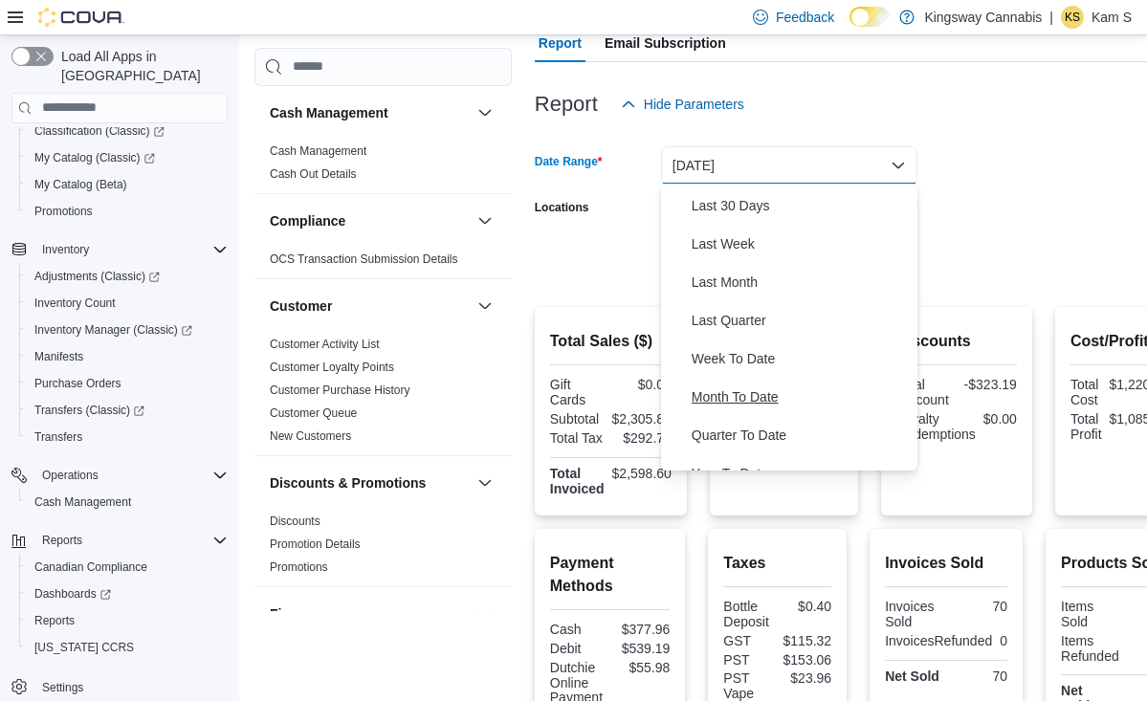
click at [746, 400] on span "Month To Date" at bounding box center [801, 397] width 218 height 23
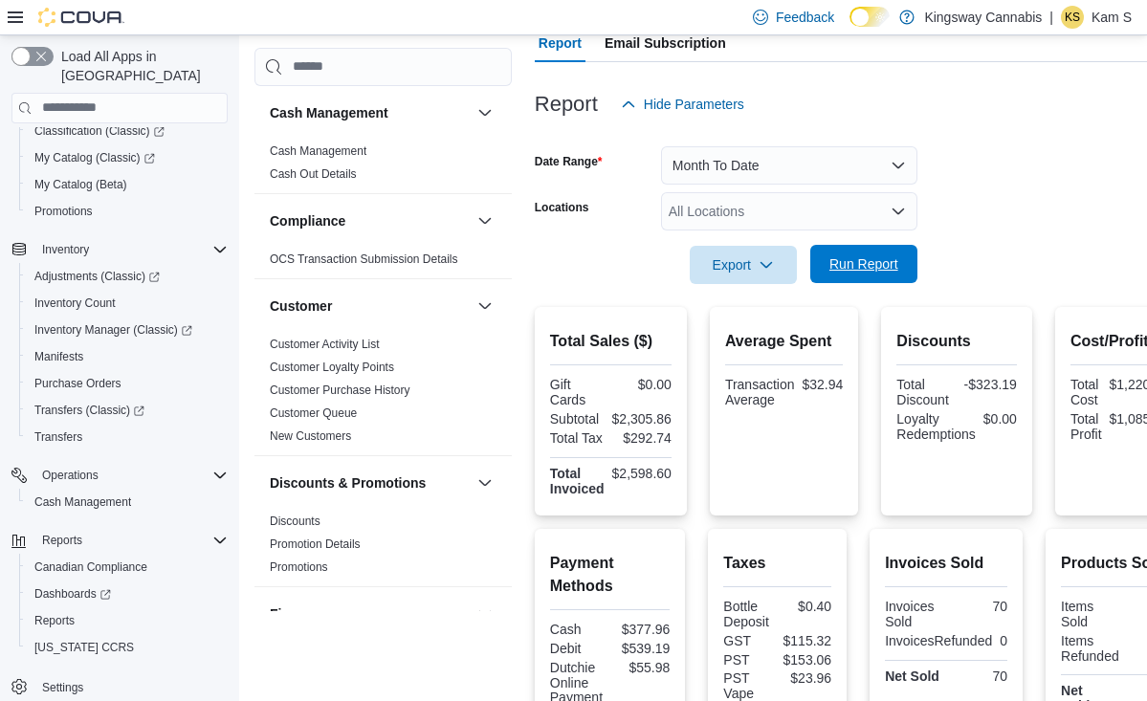
click at [893, 258] on span "Run Report" at bounding box center [864, 264] width 69 height 19
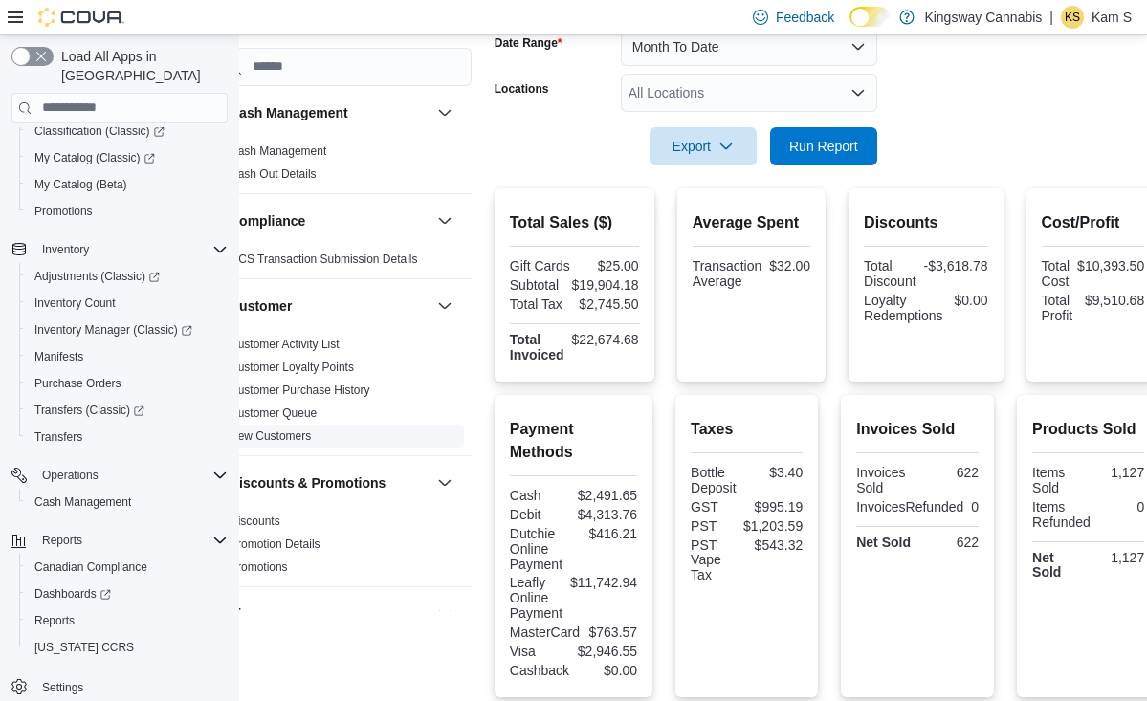
scroll to position [304, 46]
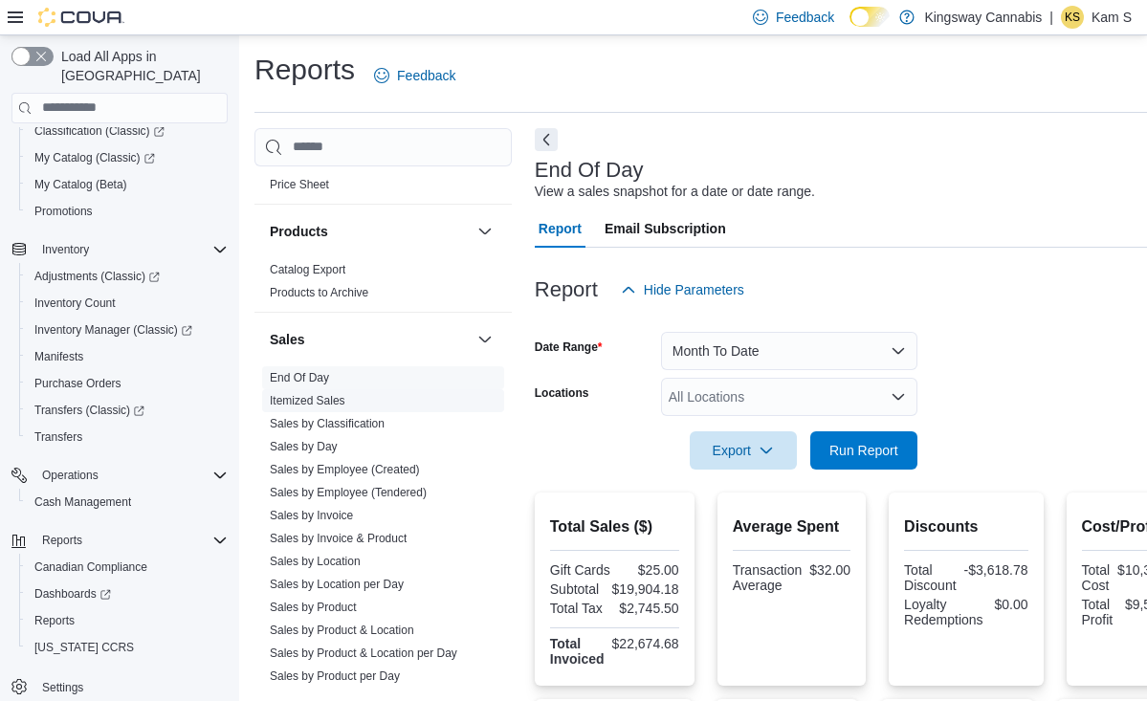
scroll to position [1205, 0]
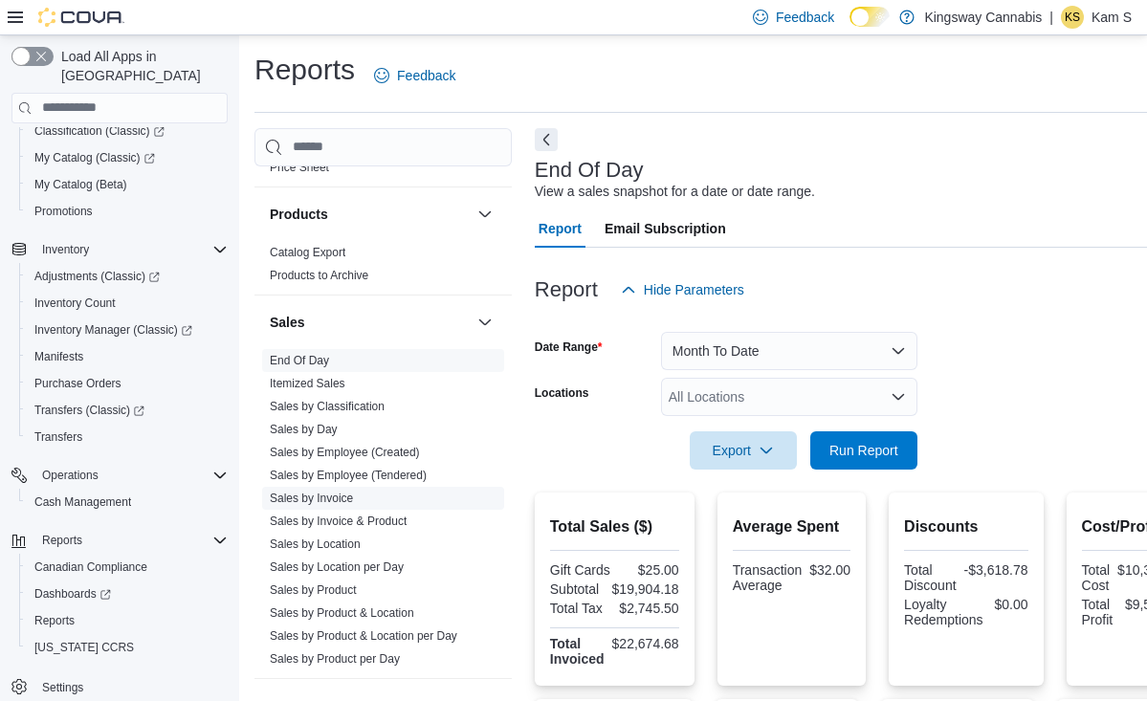
click at [334, 500] on link "Sales by Invoice" at bounding box center [311, 498] width 83 height 13
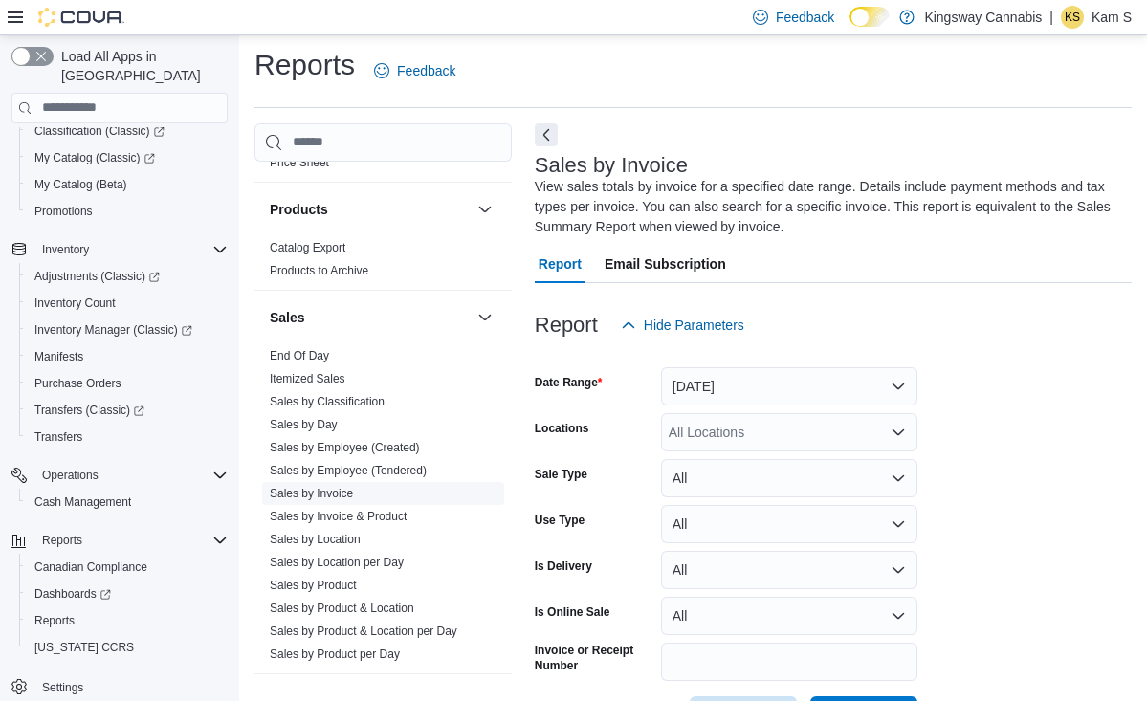
scroll to position [76, 0]
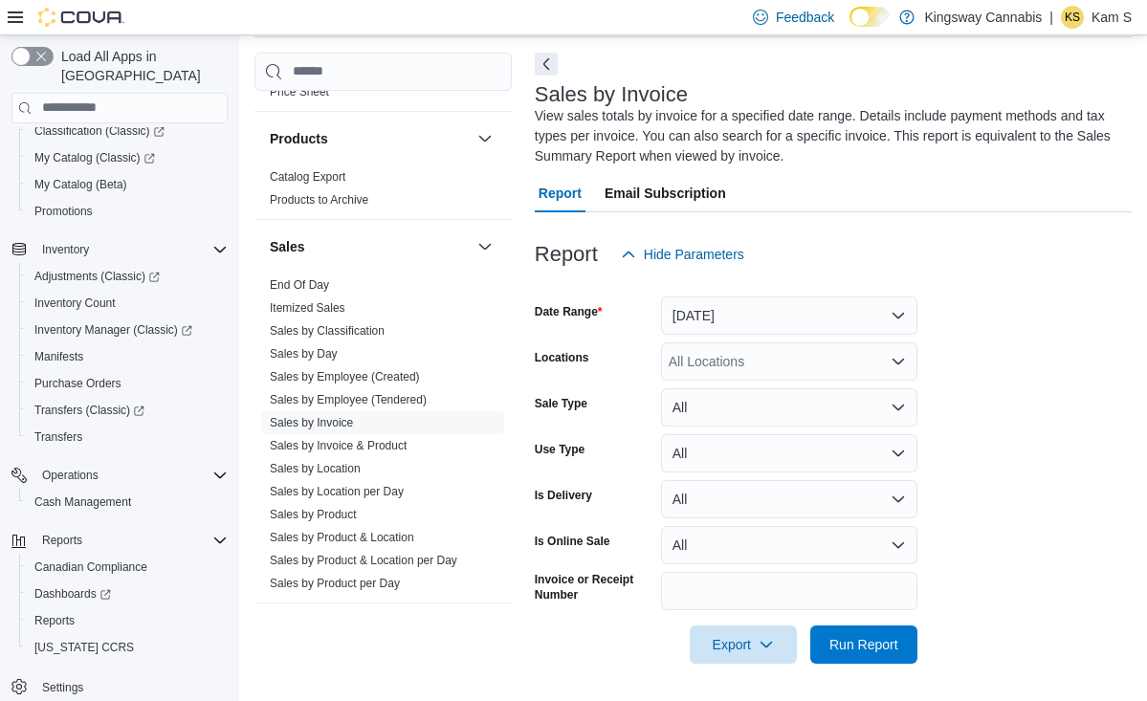
click at [777, 310] on button "[DATE]" at bounding box center [789, 316] width 256 height 38
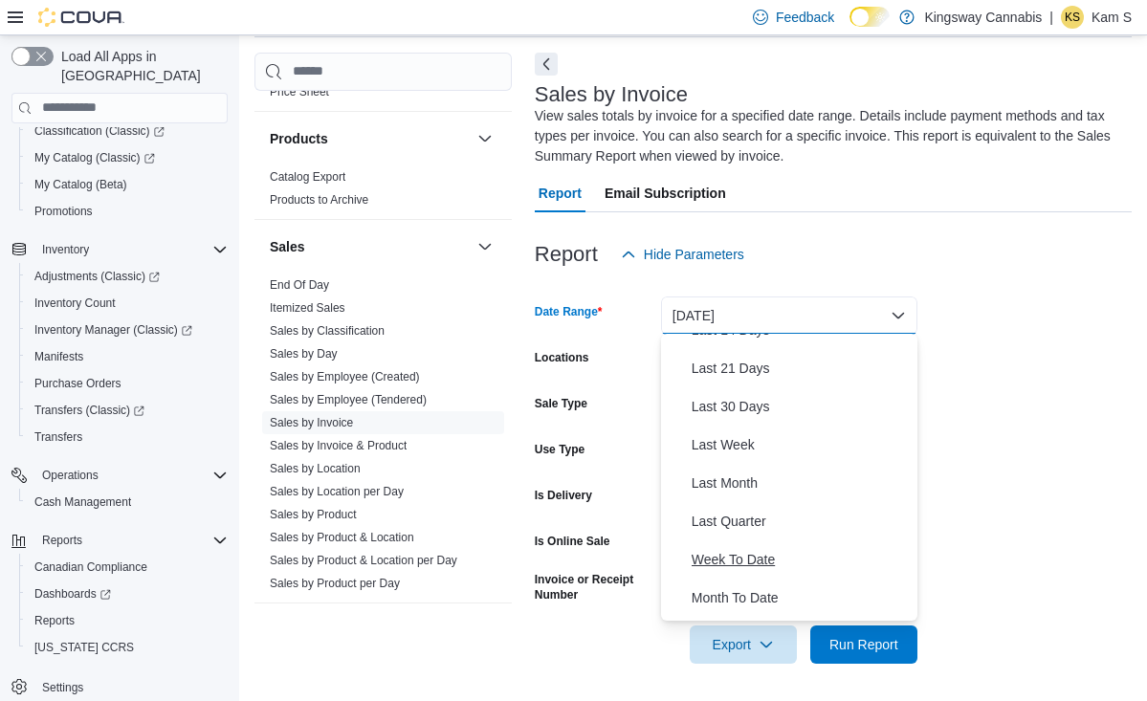
scroll to position [218, 0]
click at [754, 592] on span "Month To Date" at bounding box center [801, 594] width 218 height 23
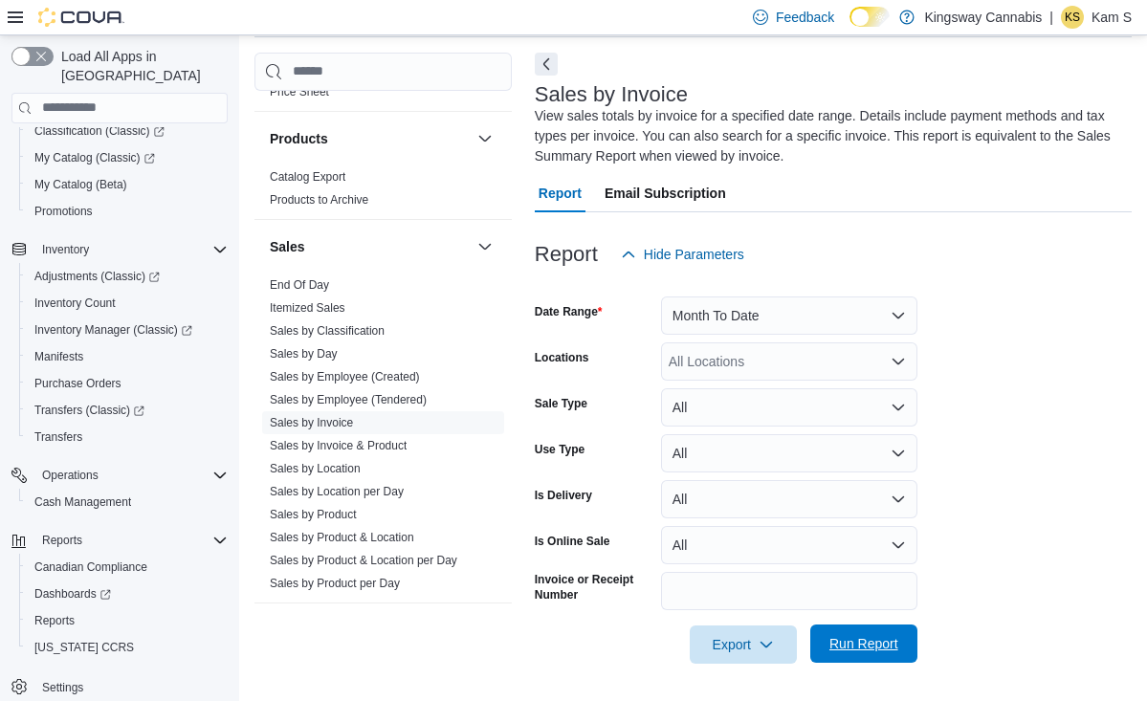
click at [873, 643] on span "Run Report" at bounding box center [864, 643] width 69 height 19
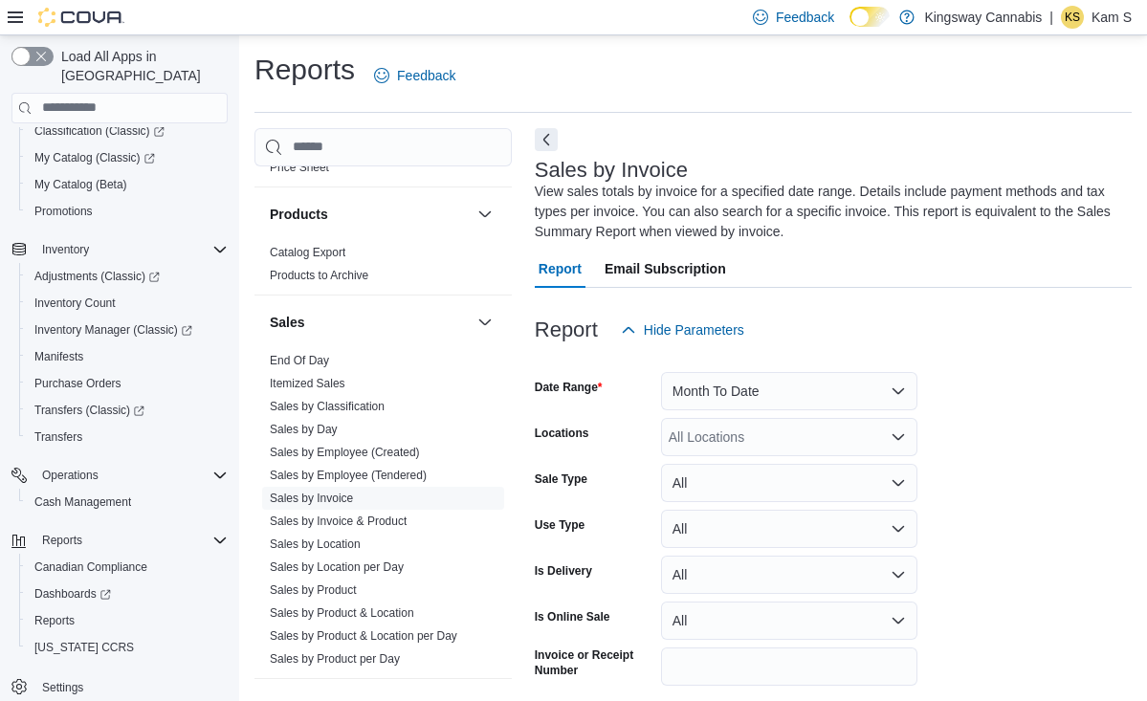
click at [785, 389] on button "Month To Date" at bounding box center [789, 391] width 256 height 38
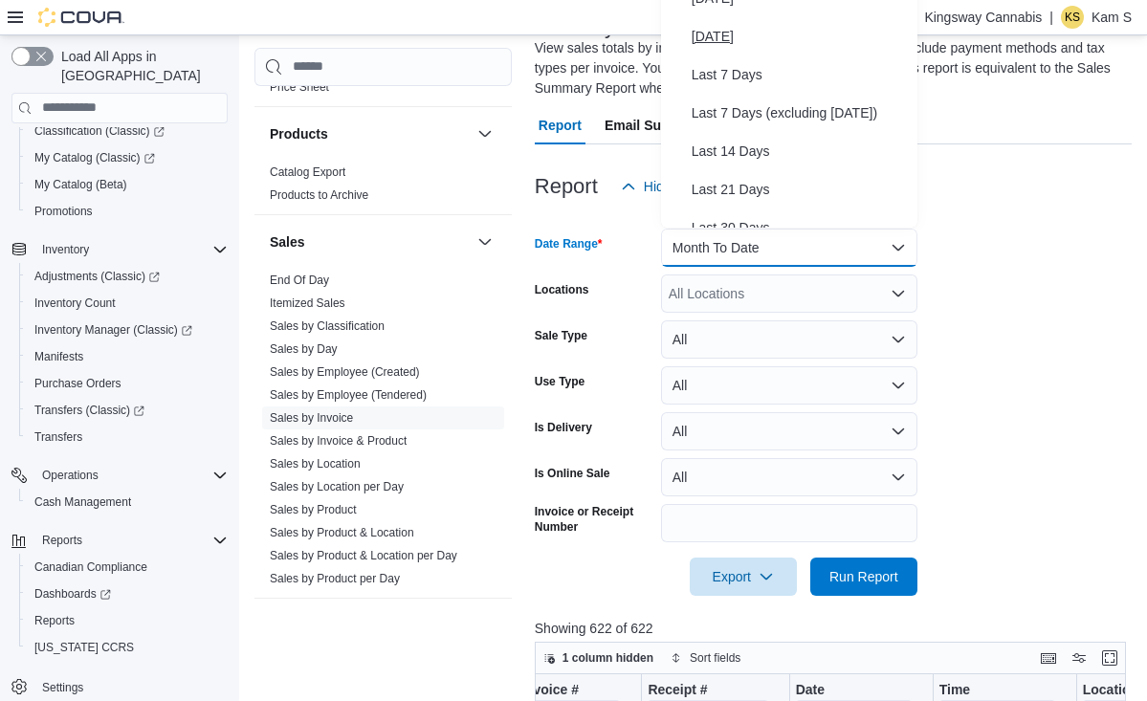
scroll to position [101, 0]
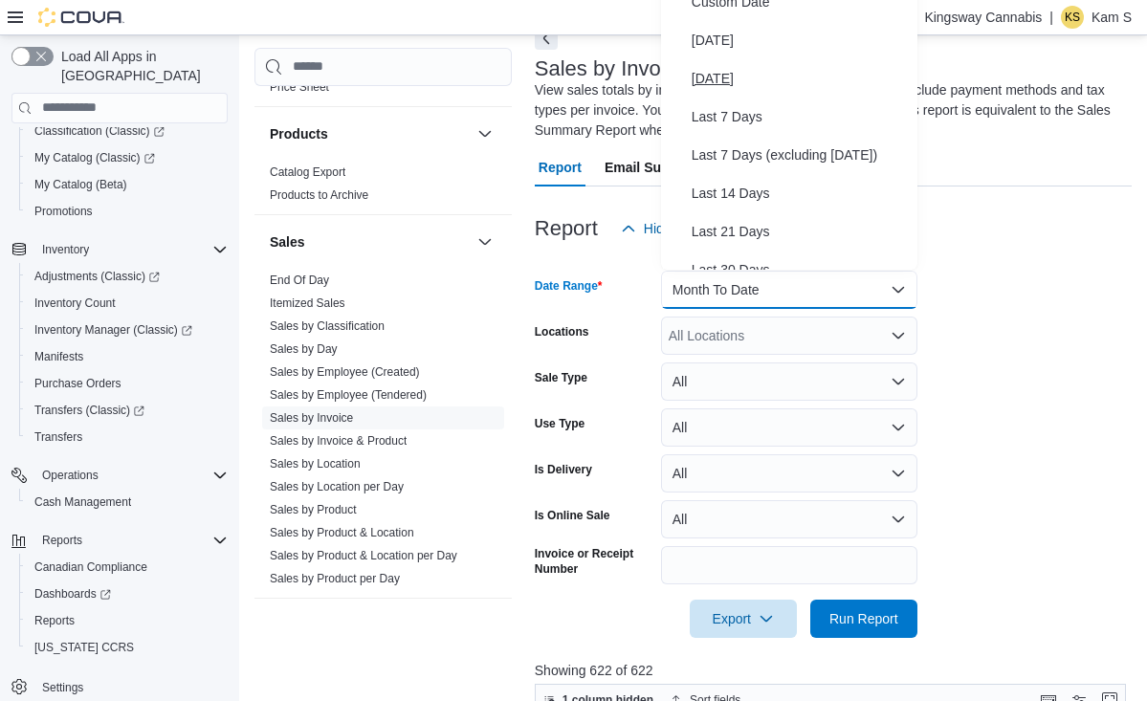
click at [749, 79] on span "[DATE]" at bounding box center [801, 78] width 218 height 23
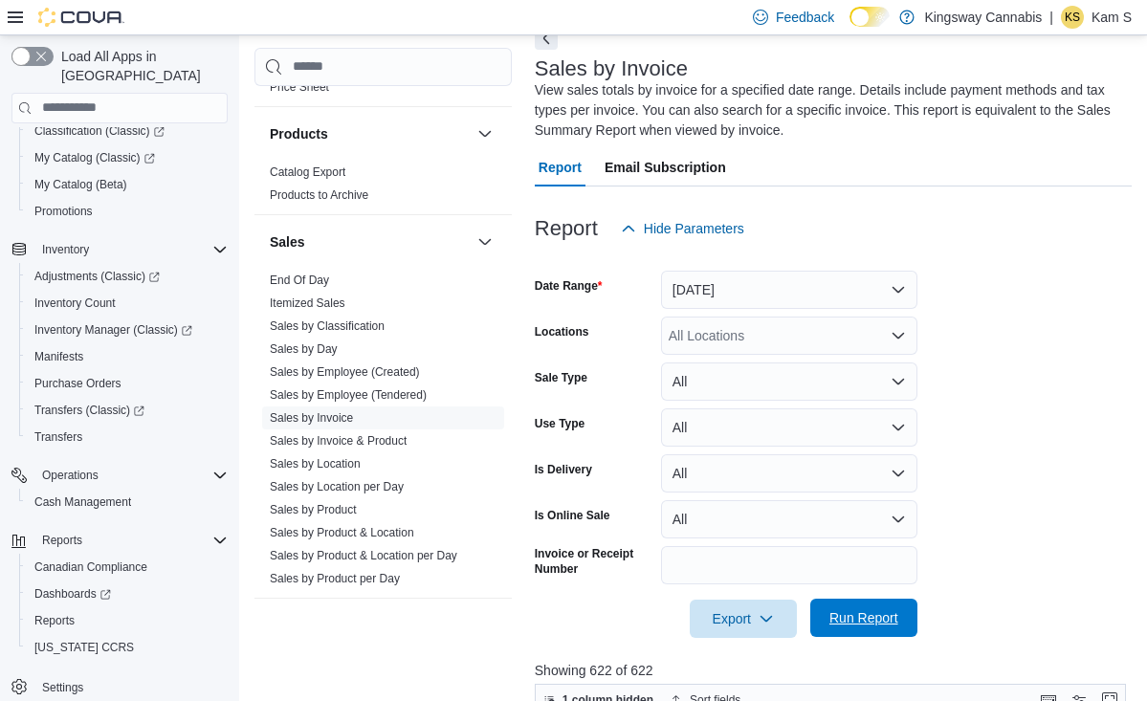
click at [880, 618] on span "Run Report" at bounding box center [864, 618] width 69 height 19
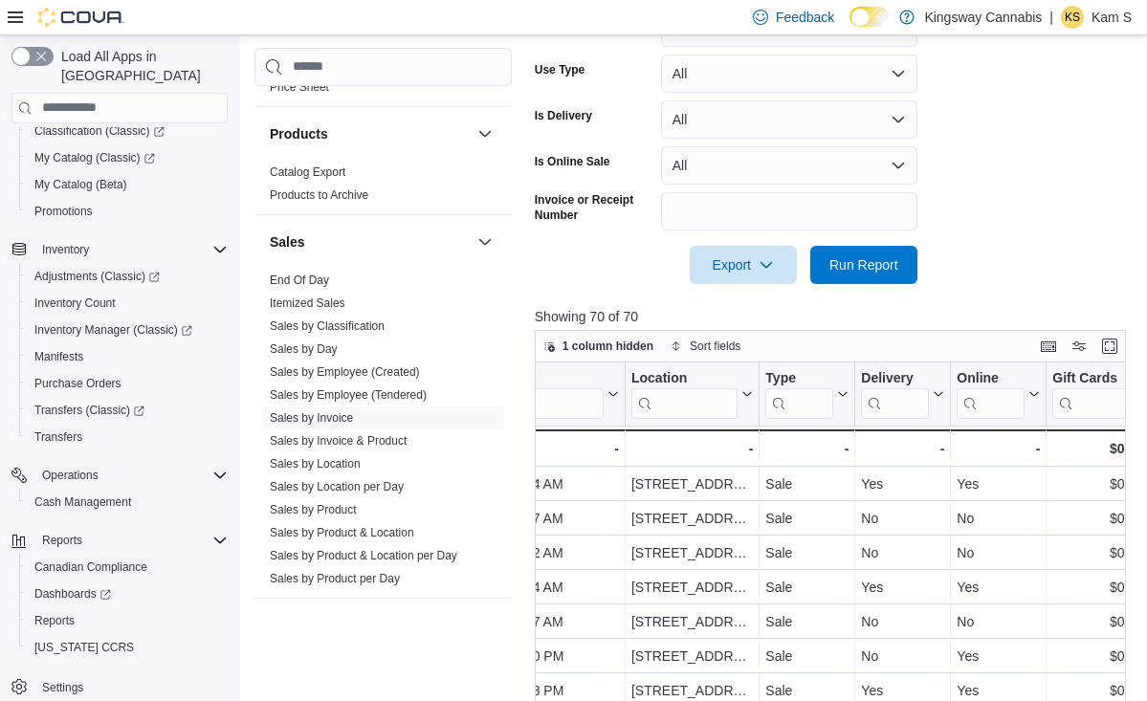
scroll to position [9, 473]
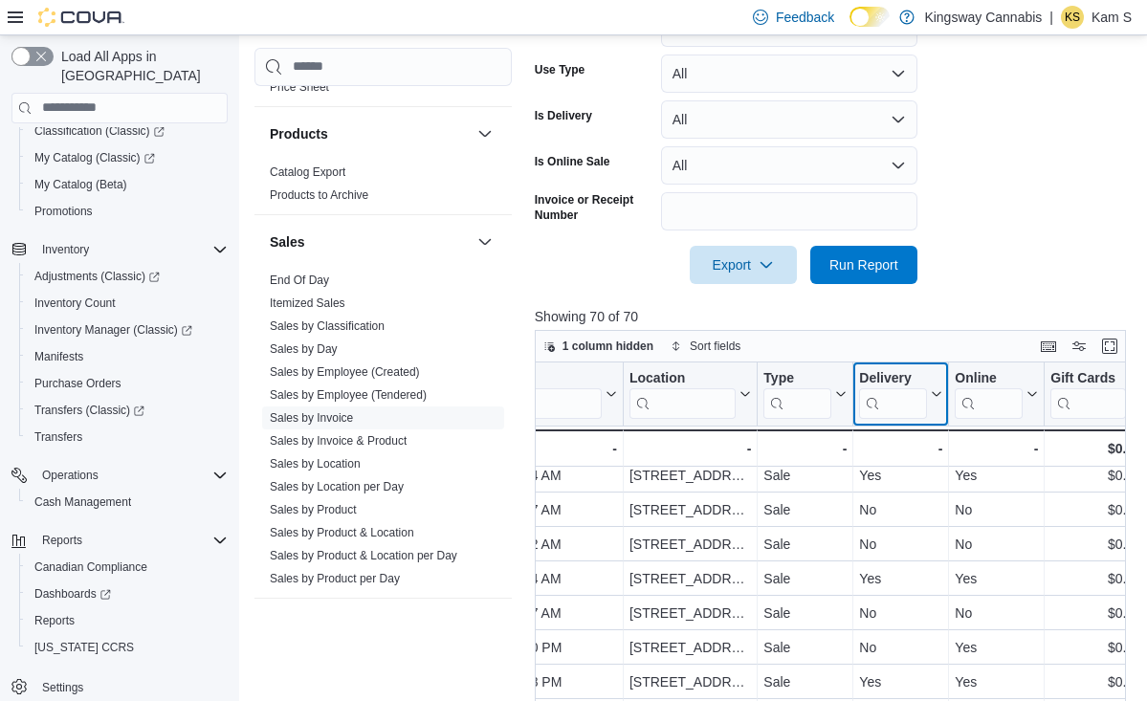
click at [936, 397] on icon at bounding box center [934, 394] width 15 height 11
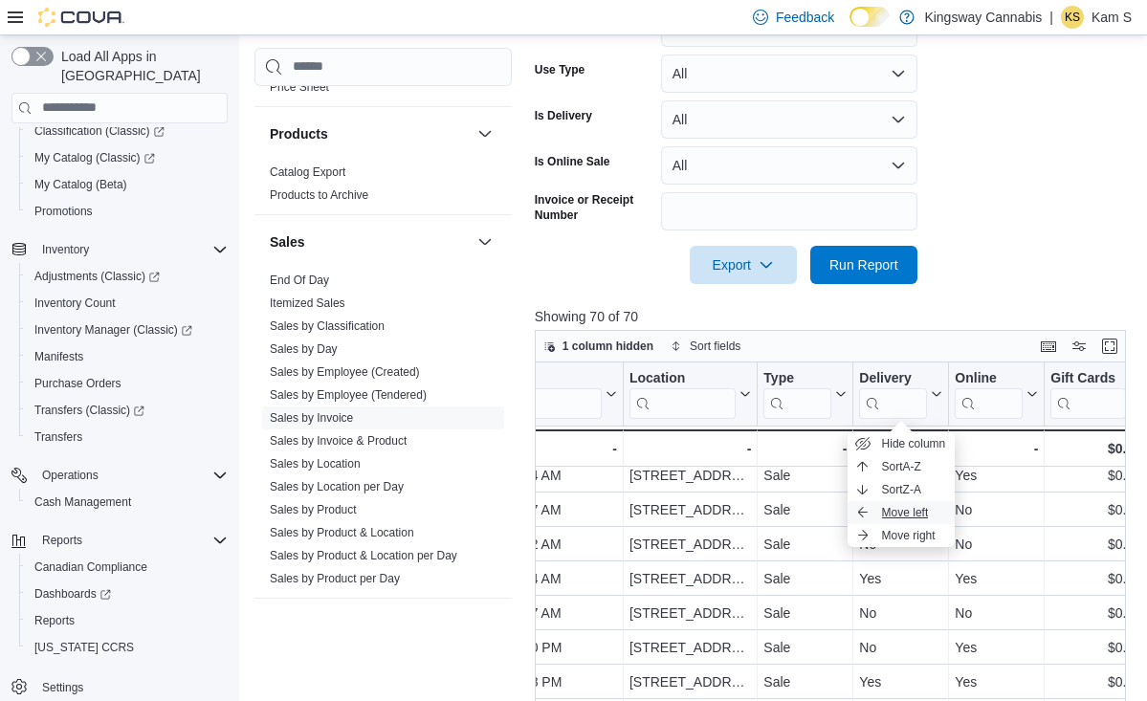
click at [915, 514] on span "Move left" at bounding box center [905, 512] width 47 height 15
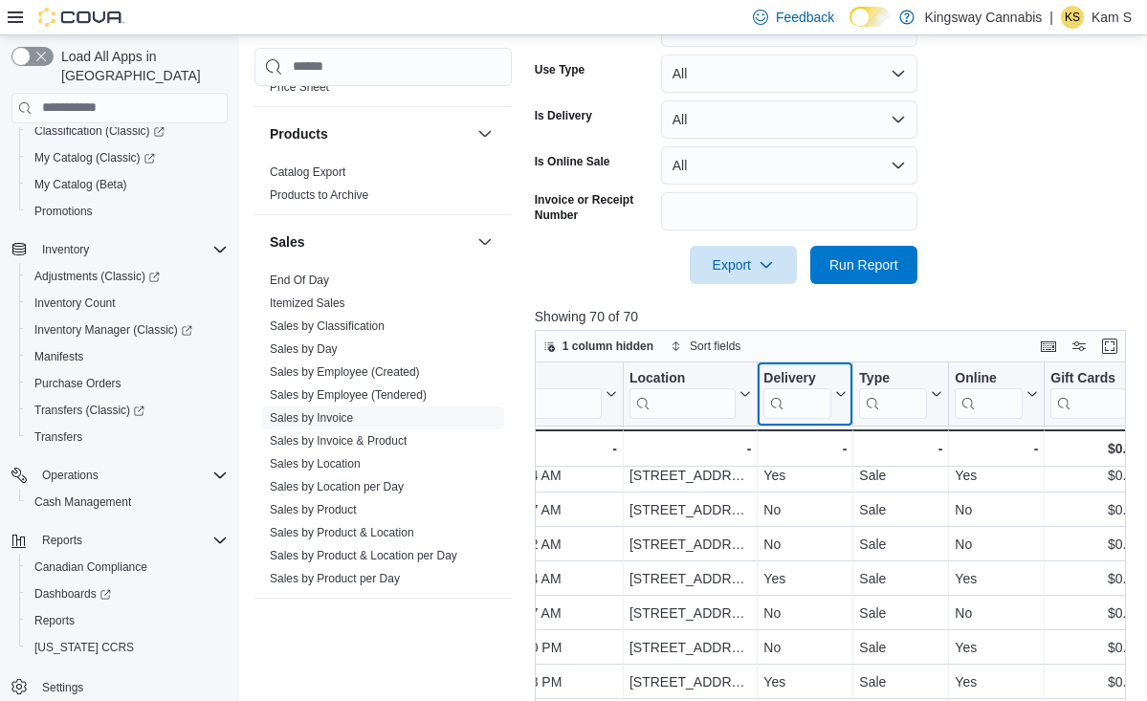
click at [843, 403] on button "Delivery" at bounding box center [805, 393] width 83 height 49
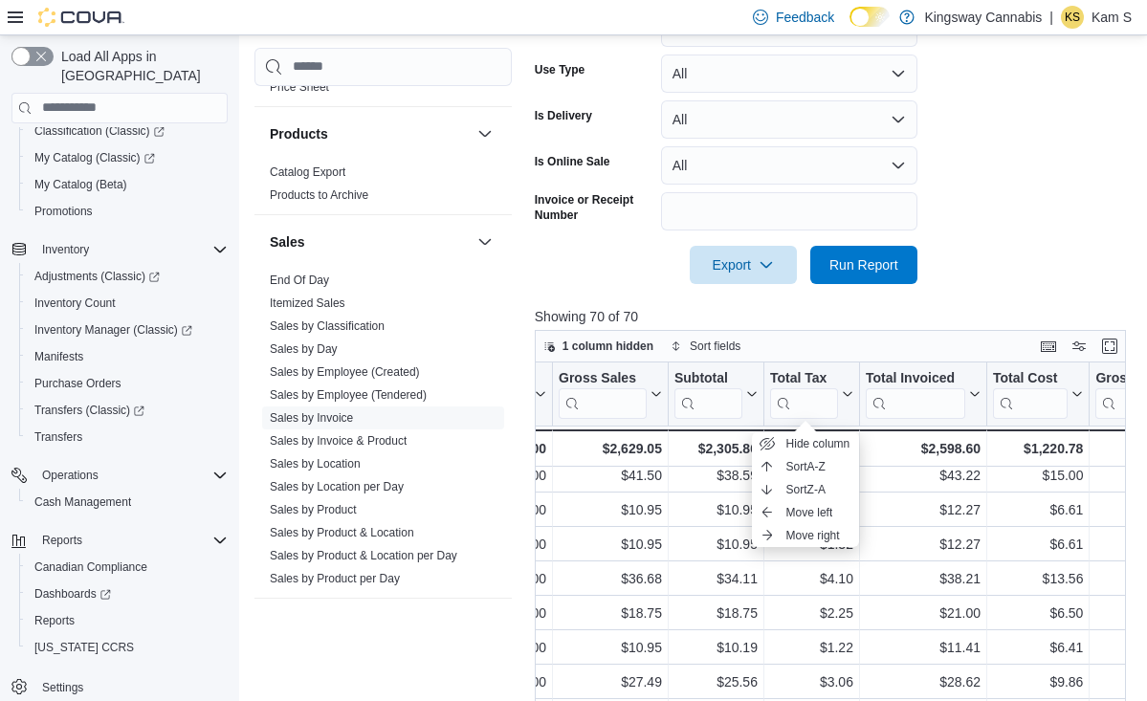
scroll to position [9, 1070]
click at [1052, 231] on div at bounding box center [833, 238] width 597 height 15
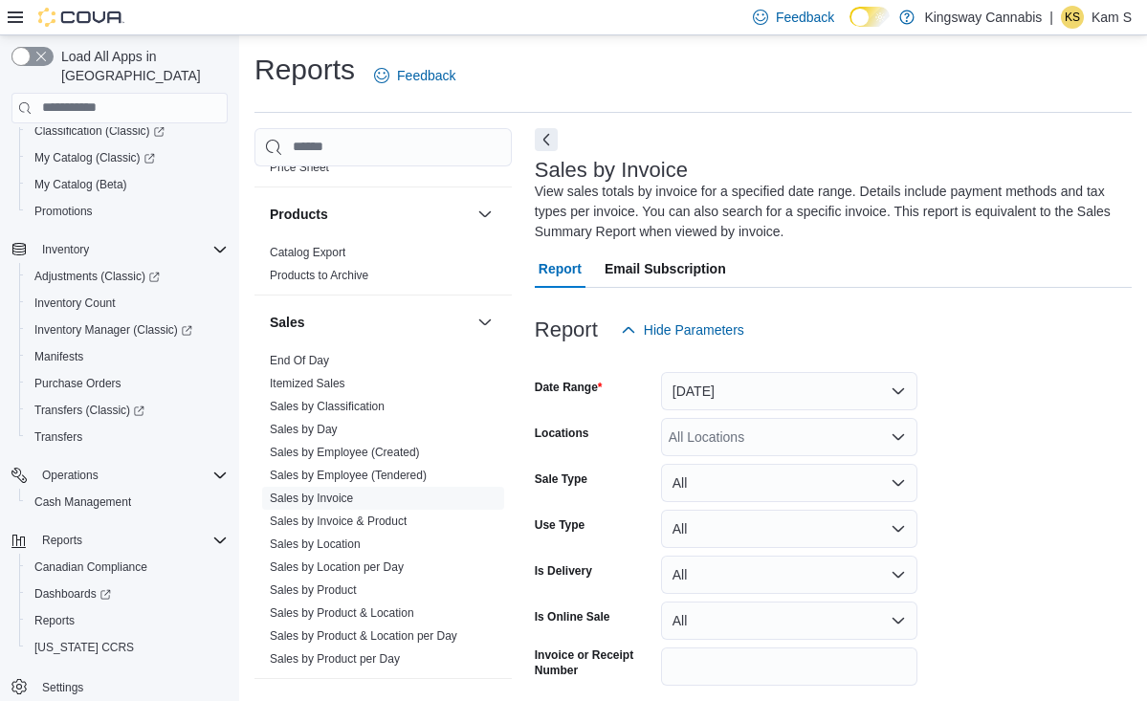
scroll to position [0, 0]
click at [873, 385] on button "[DATE]" at bounding box center [789, 391] width 256 height 38
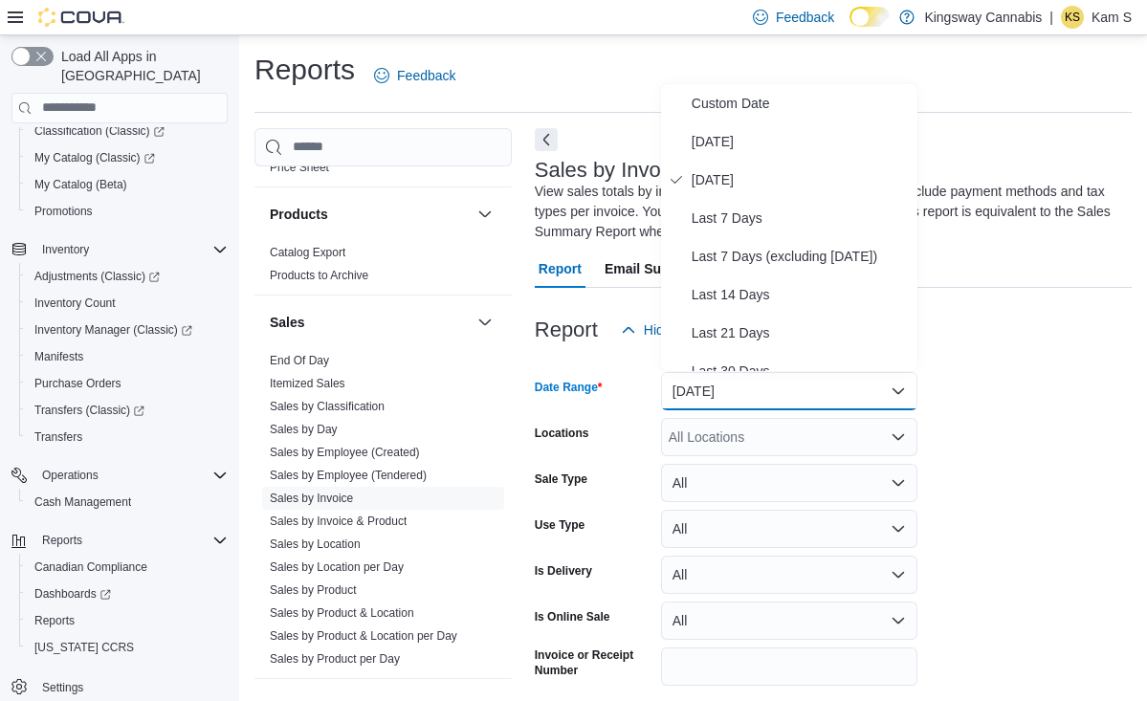
click at [1061, 337] on div "Report Hide Parameters" at bounding box center [833, 330] width 597 height 38
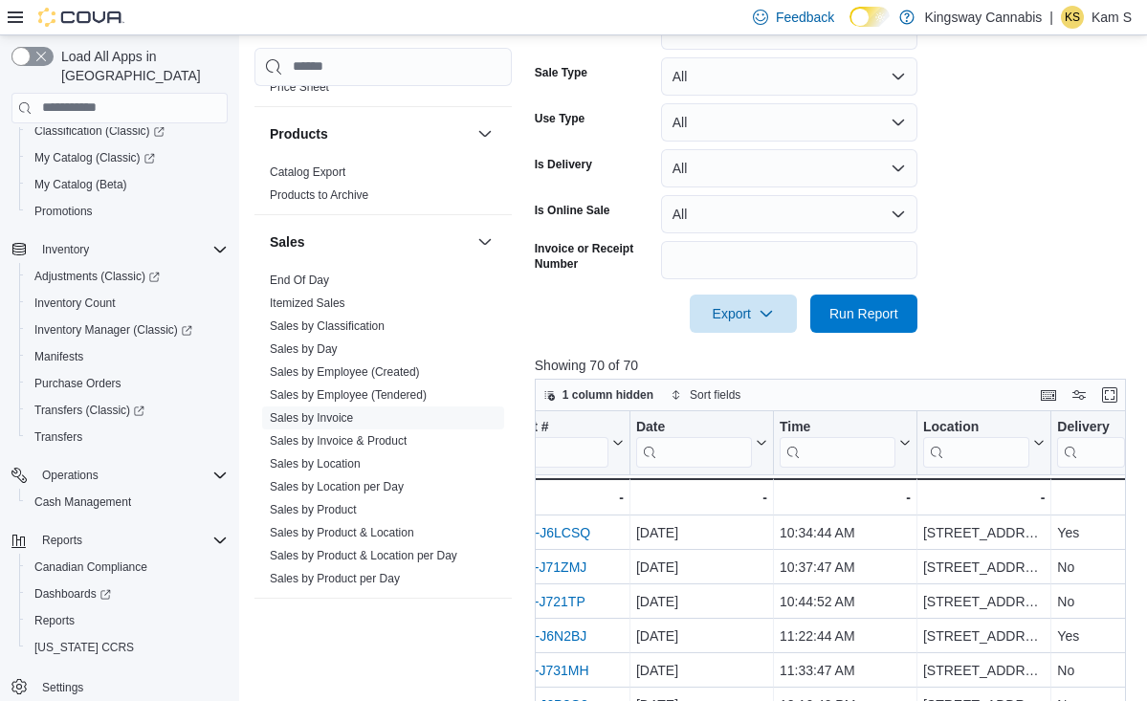
scroll to position [413, 0]
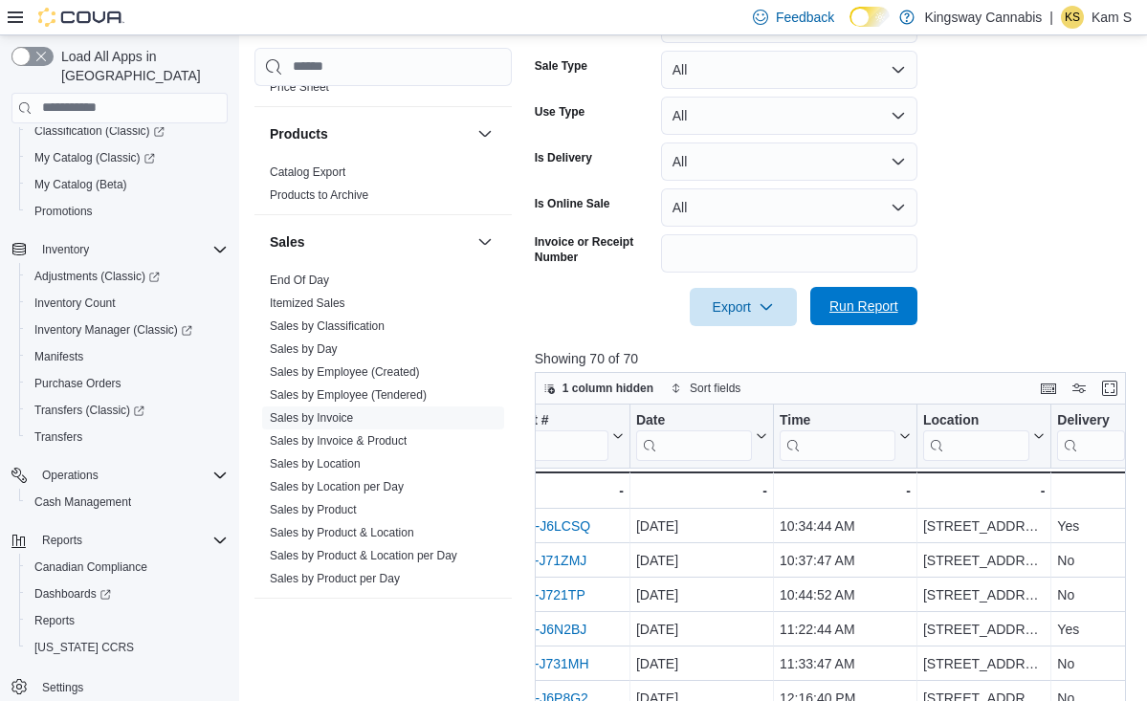
click at [884, 302] on span "Run Report" at bounding box center [864, 306] width 69 height 19
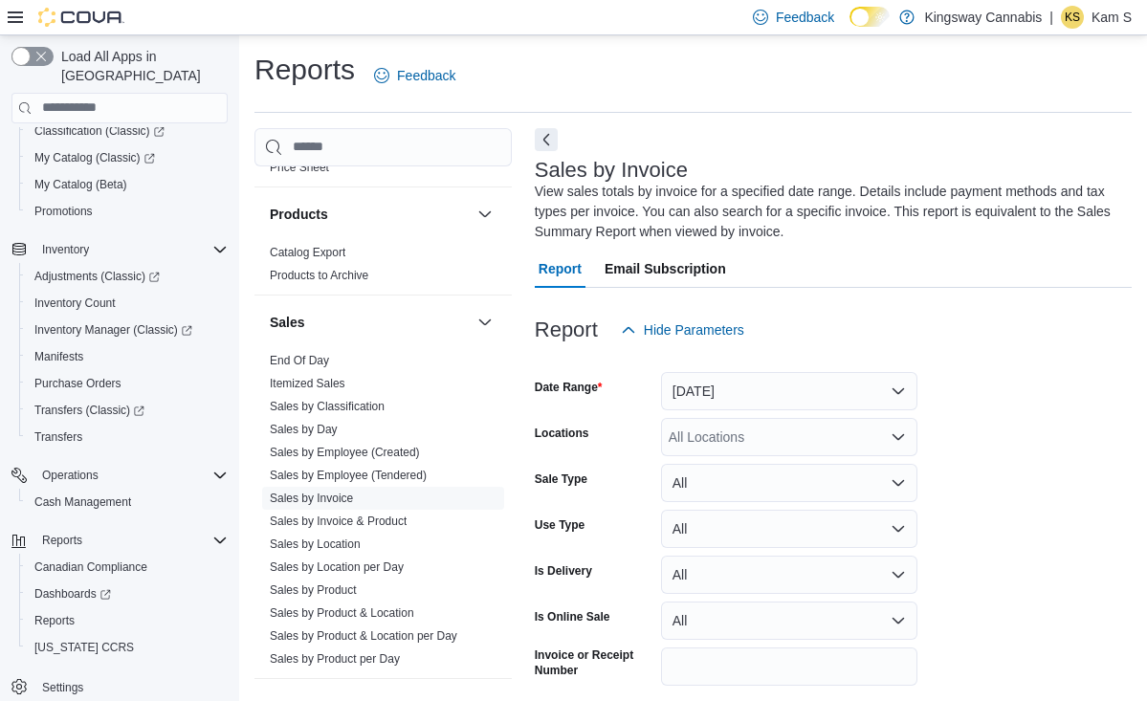
scroll to position [0, 0]
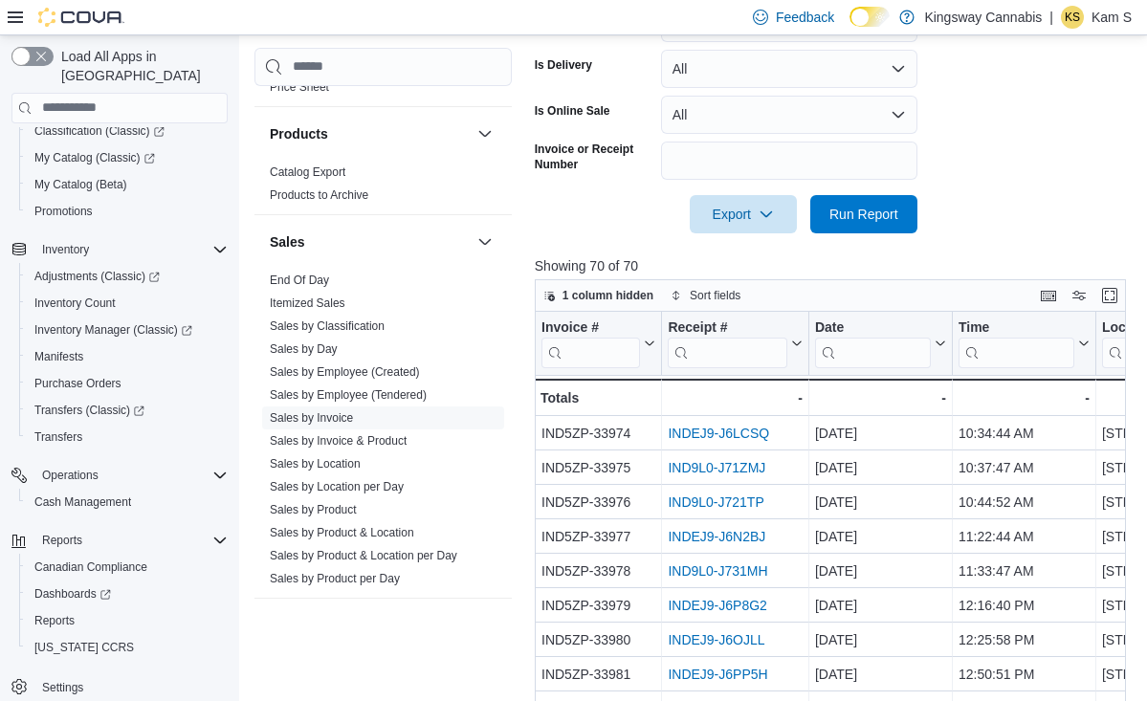
scroll to position [508, 0]
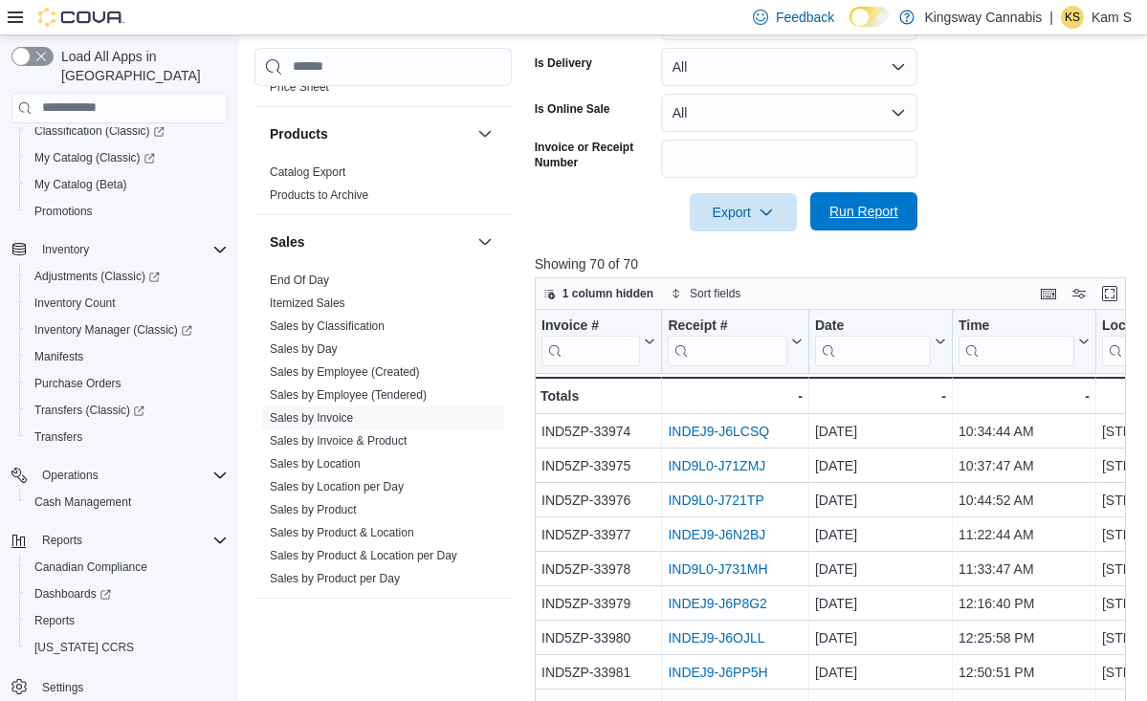
click at [855, 211] on span "Run Report" at bounding box center [864, 211] width 69 height 19
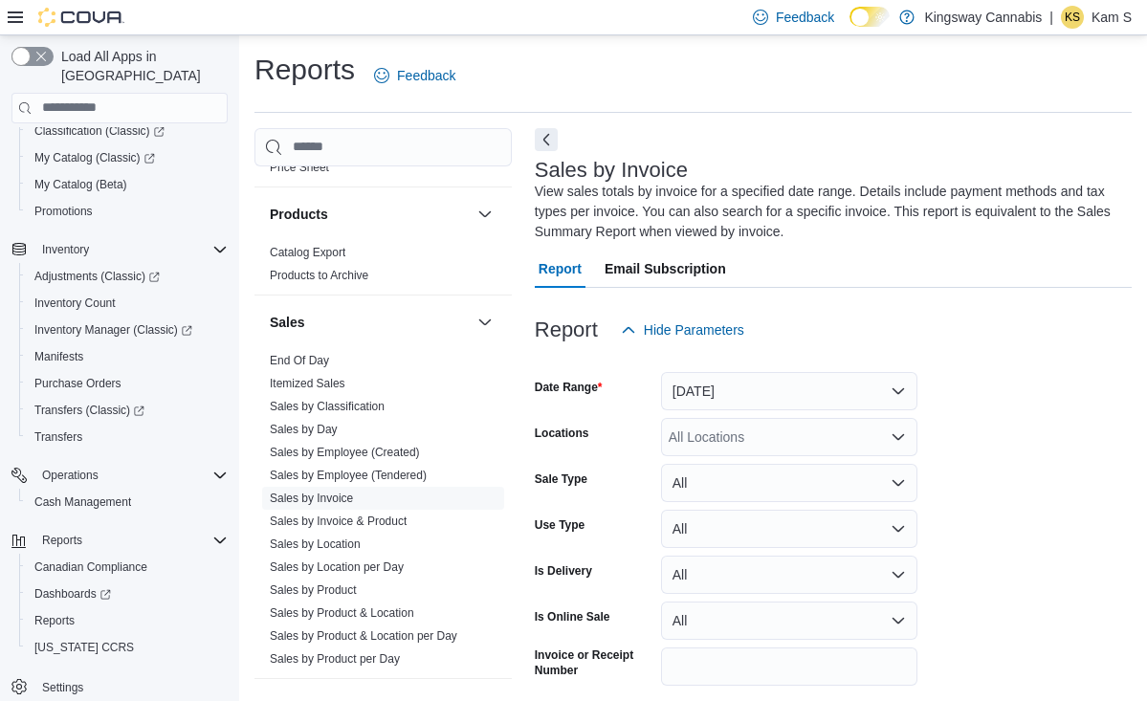
scroll to position [0, 0]
click at [1001, 396] on form "Date Range [DATE] Locations All Locations Sale Type All Use Type All Is Deliver…" at bounding box center [833, 544] width 597 height 390
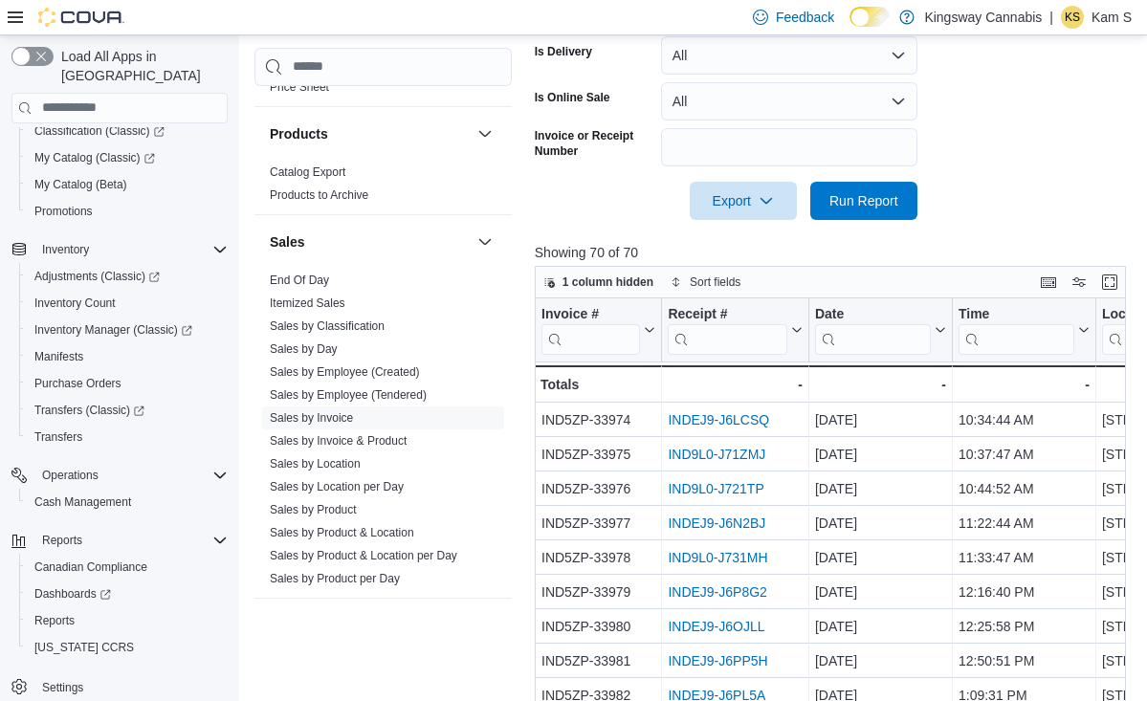
scroll to position [522, 0]
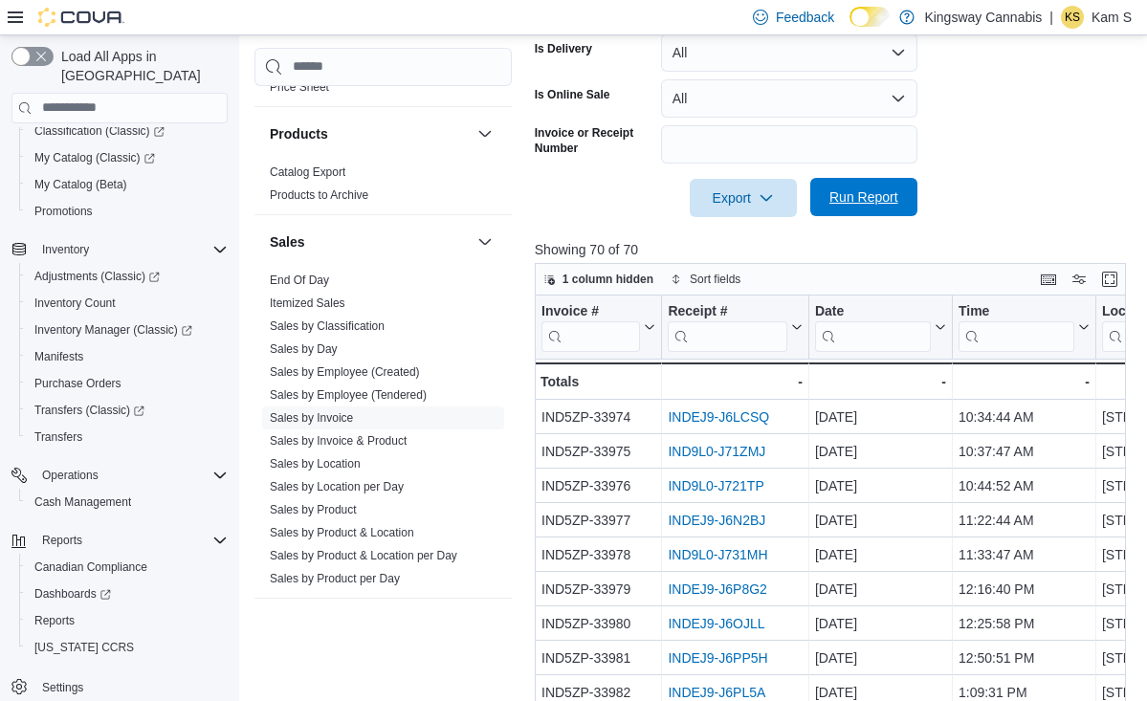
click at [873, 198] on span "Run Report" at bounding box center [864, 197] width 69 height 19
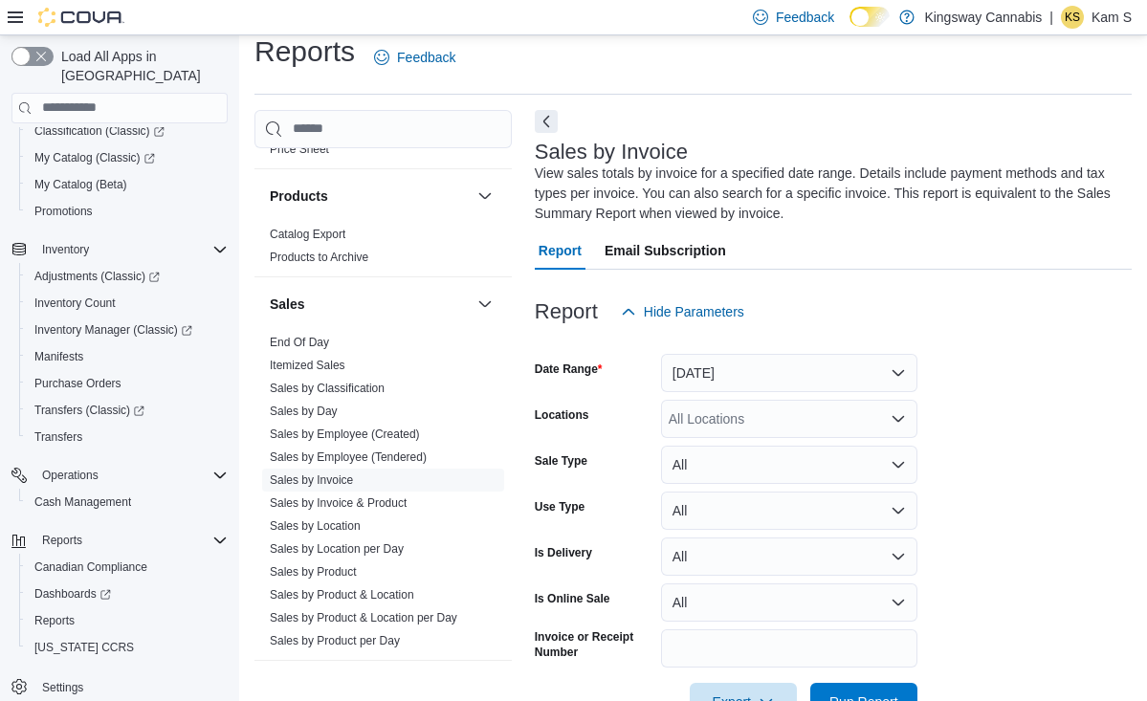
scroll to position [11, 0]
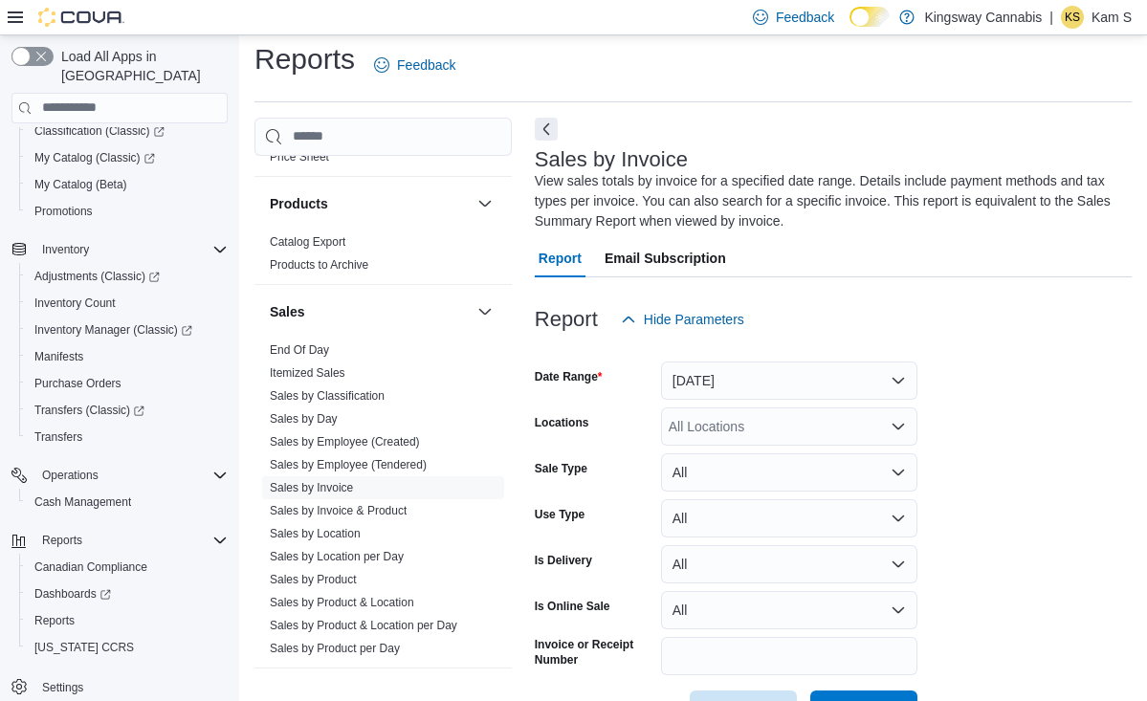
click at [990, 256] on div "Report Email Subscription" at bounding box center [833, 258] width 597 height 38
click at [1001, 239] on div "Report Email Subscription" at bounding box center [833, 258] width 597 height 38
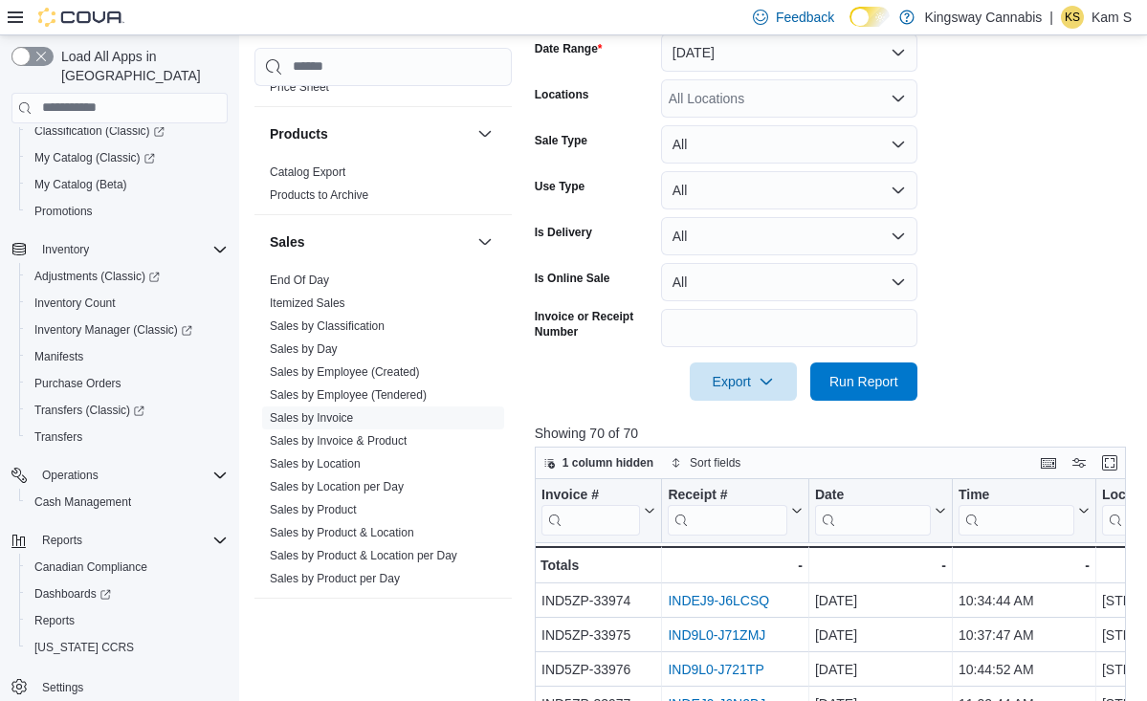
scroll to position [358, 0]
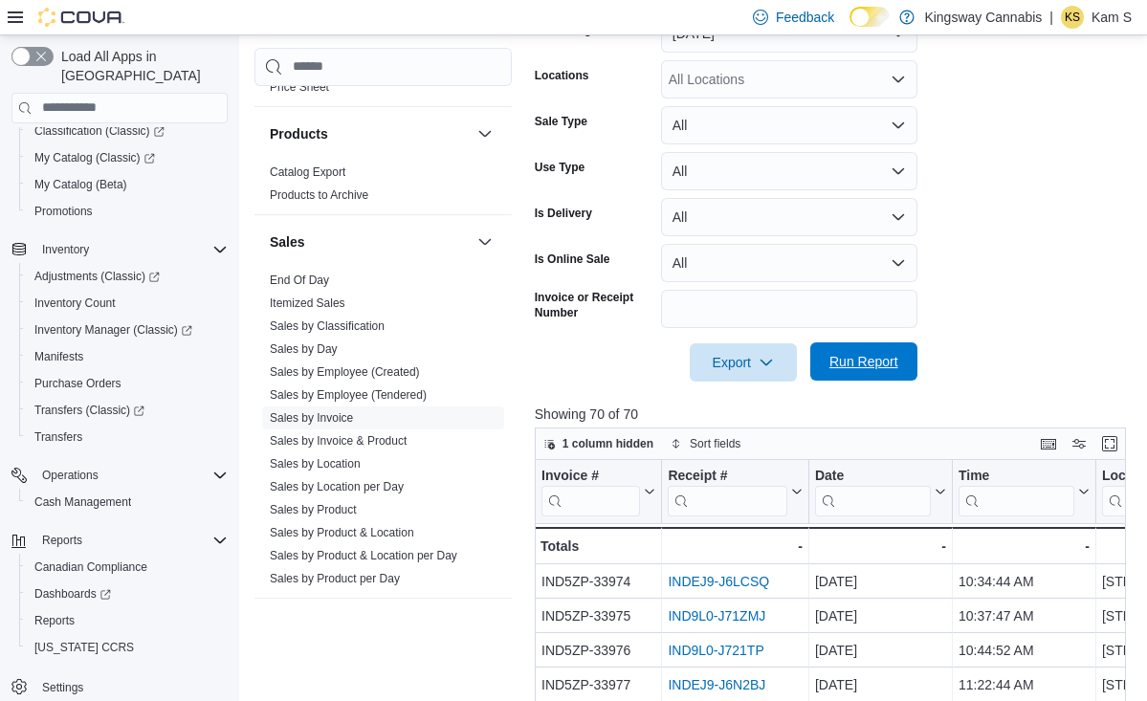
click at [868, 364] on span "Run Report" at bounding box center [864, 361] width 69 height 19
click at [877, 369] on span "Run Report" at bounding box center [864, 361] width 69 height 19
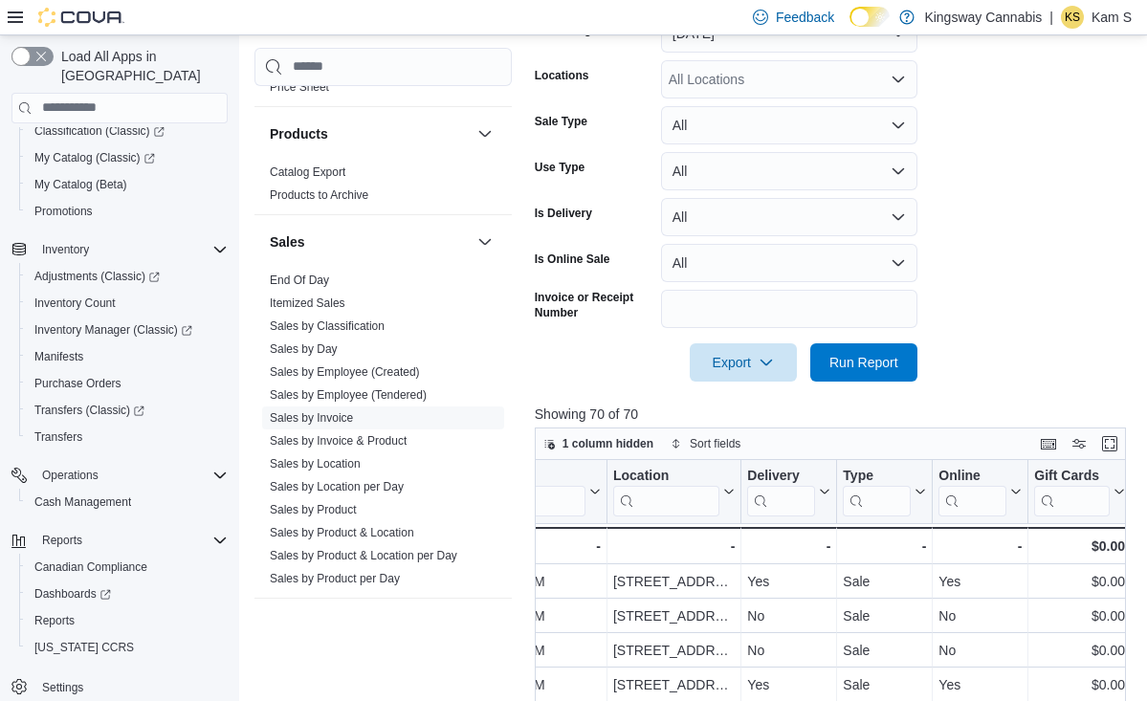
scroll to position [0, 495]
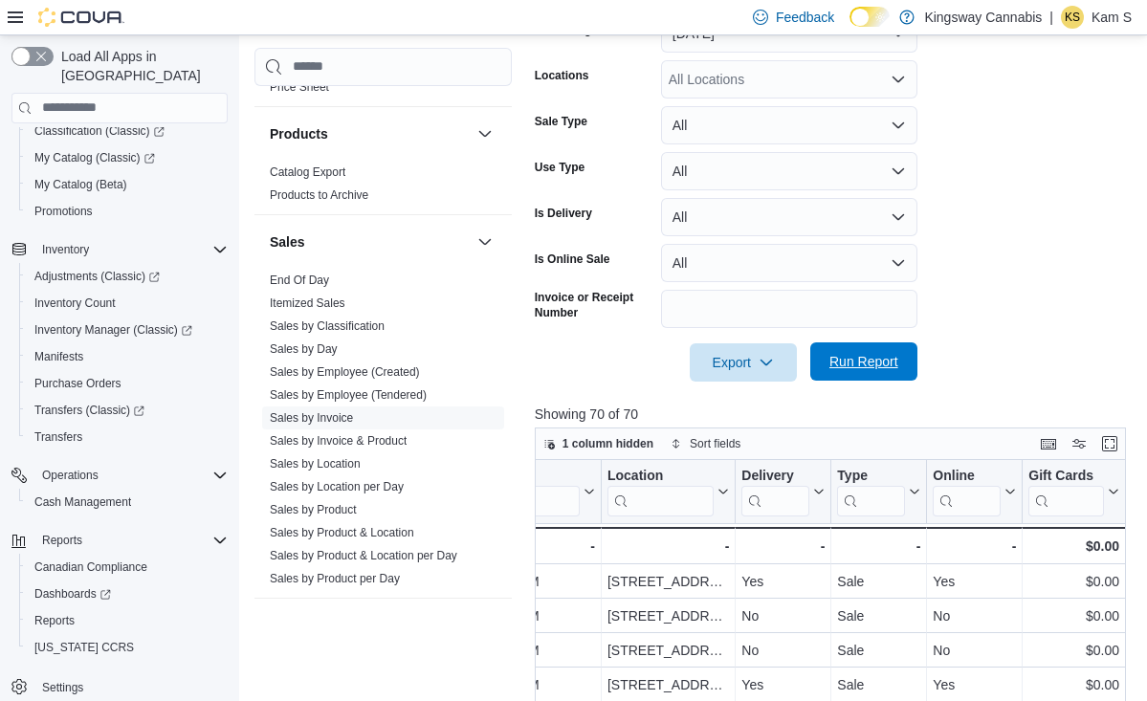
click at [880, 354] on span "Run Report" at bounding box center [864, 361] width 69 height 19
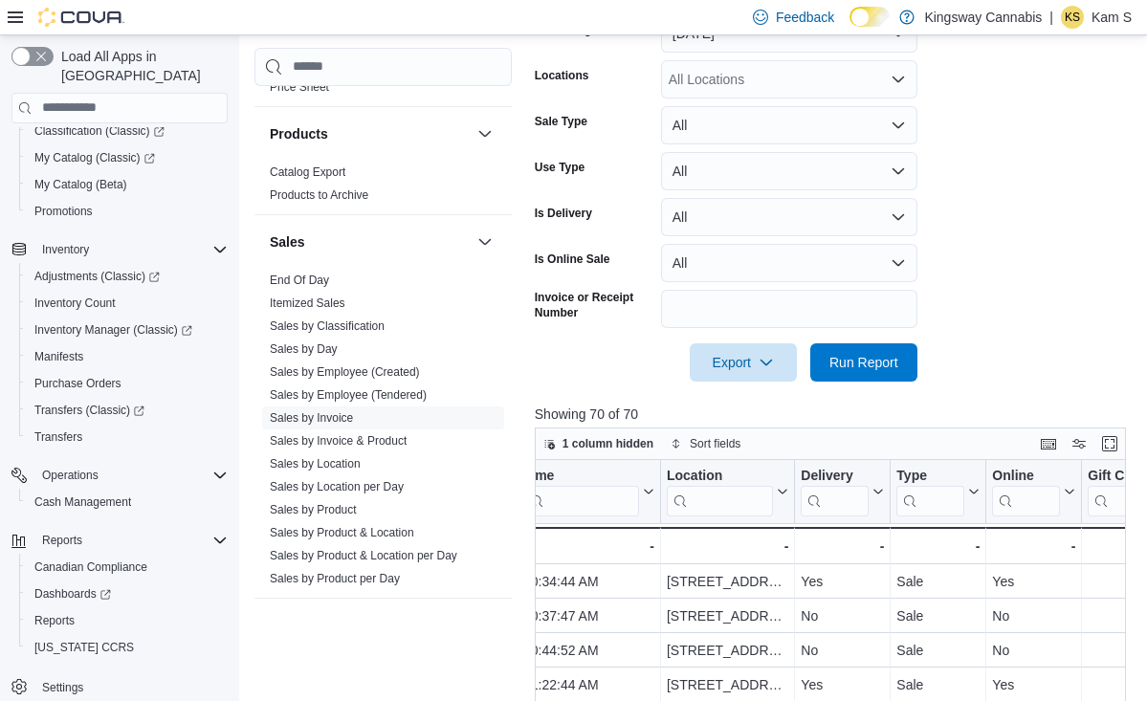
scroll to position [0, 435]
click at [1075, 190] on form "Date Range [DATE] Locations All Locations Sale Type All Use Type All Is Deliver…" at bounding box center [833, 186] width 597 height 390
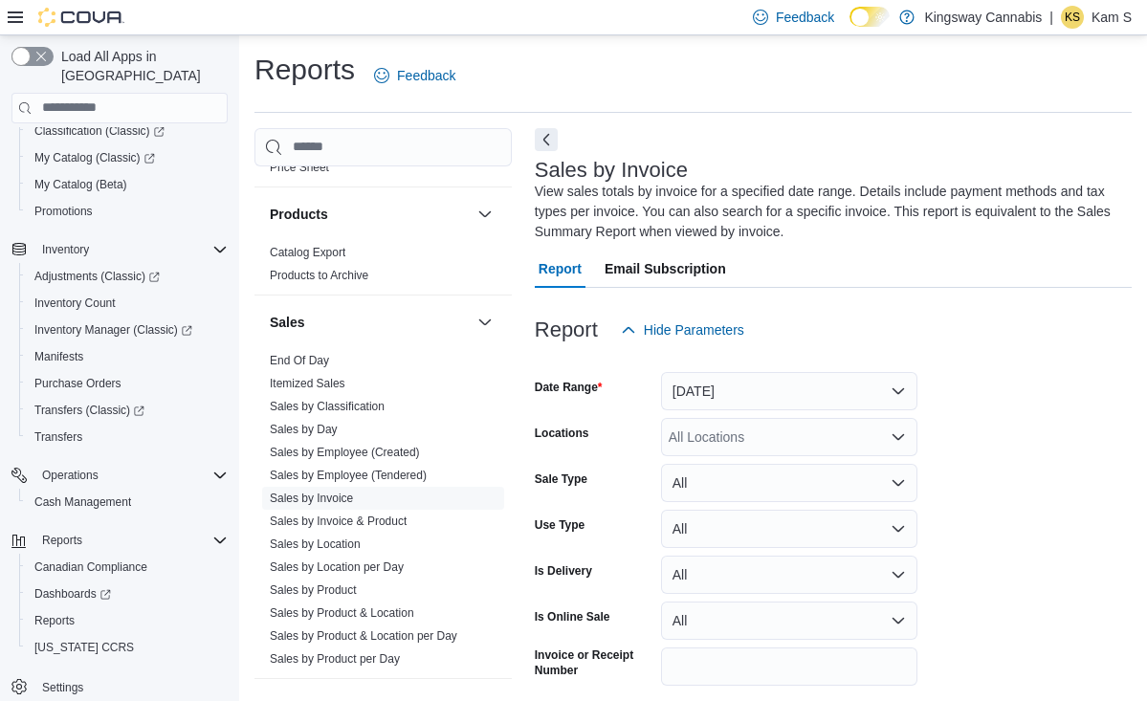
scroll to position [0, 0]
click at [982, 262] on div "Report Email Subscription" at bounding box center [833, 269] width 597 height 38
click at [984, 252] on div "Report Email Subscription" at bounding box center [833, 269] width 597 height 38
click at [897, 258] on div "Report Email Subscription" at bounding box center [833, 269] width 597 height 38
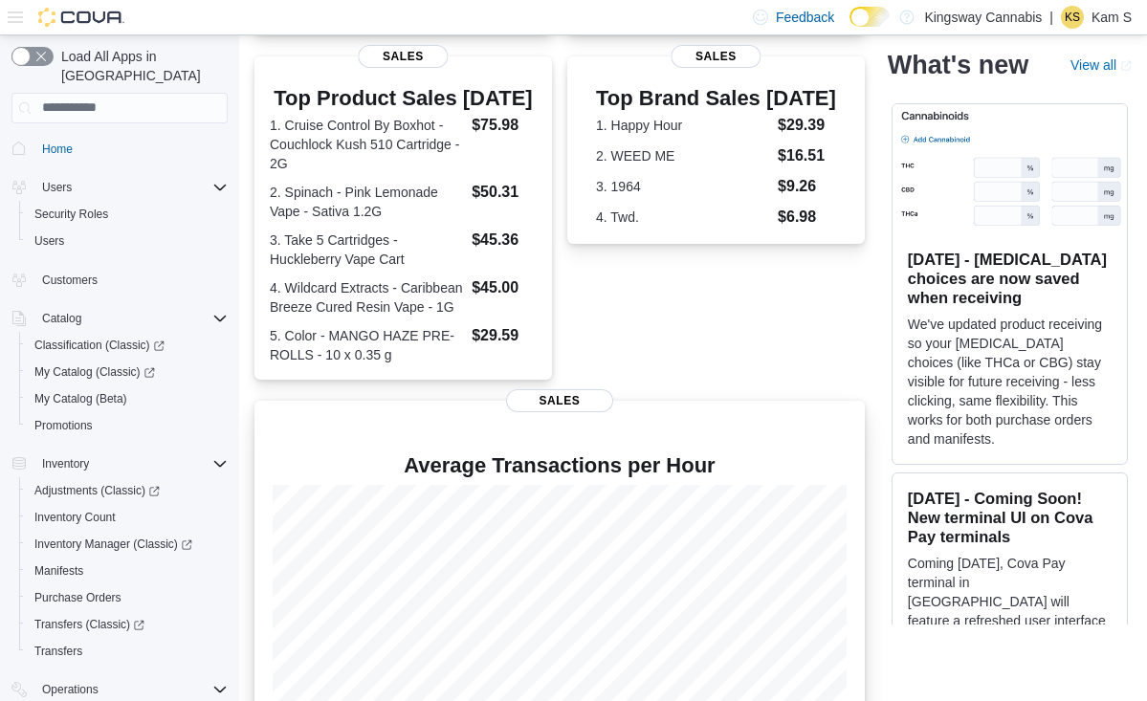
scroll to position [387, 0]
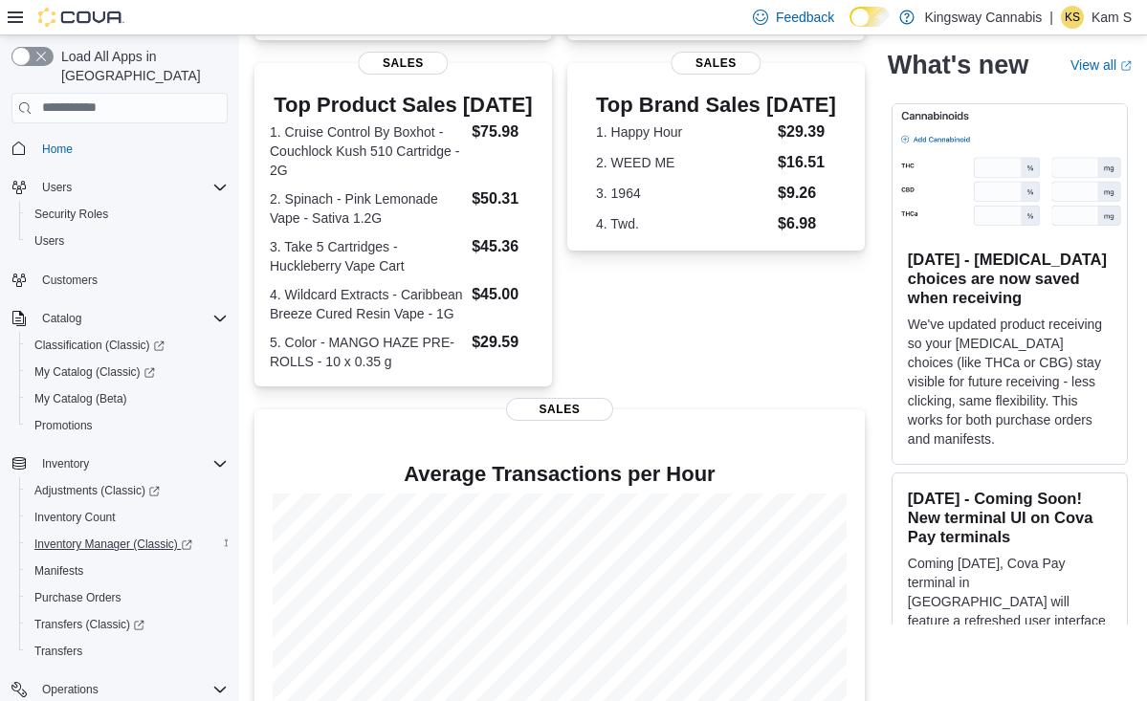
click at [75, 534] on span "Inventory Manager (Classic)" at bounding box center [113, 544] width 158 height 23
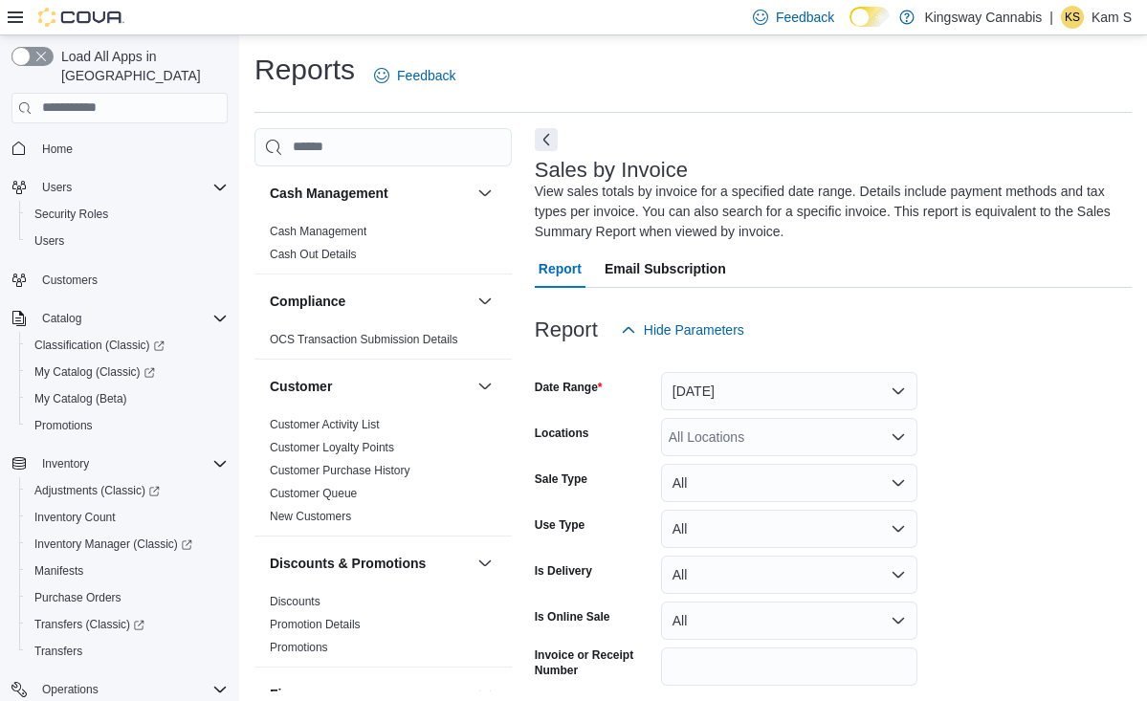
click at [809, 379] on button "[DATE]" at bounding box center [789, 391] width 256 height 38
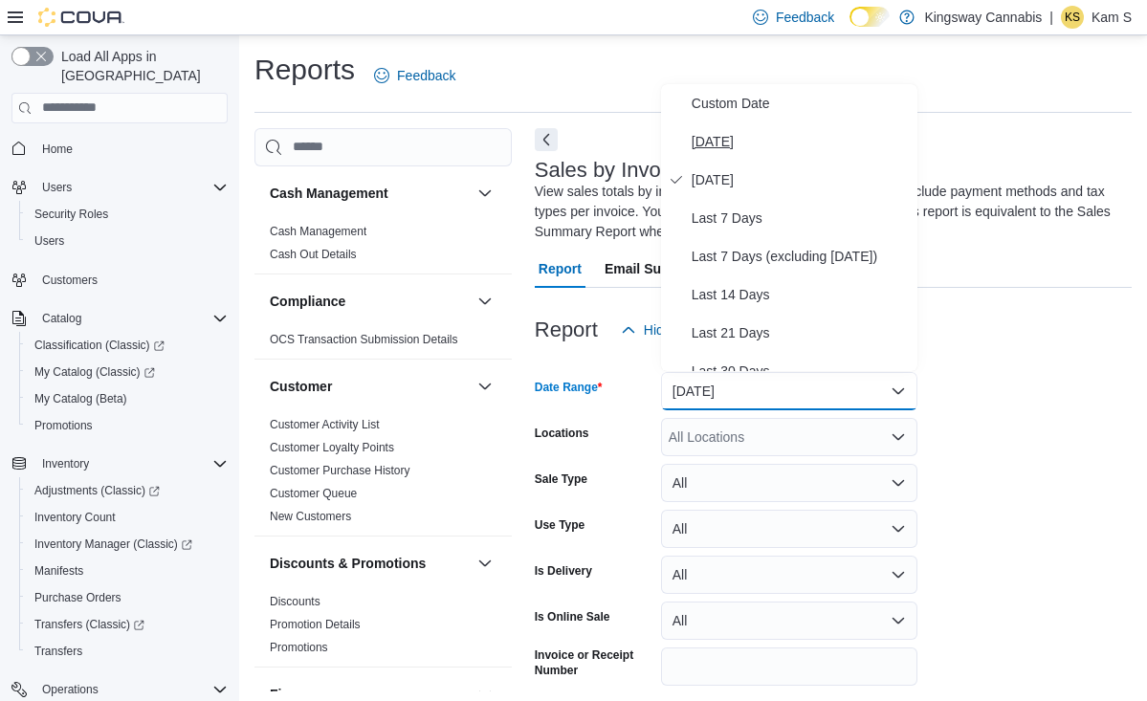
click at [728, 139] on span "[DATE]" at bounding box center [801, 141] width 218 height 23
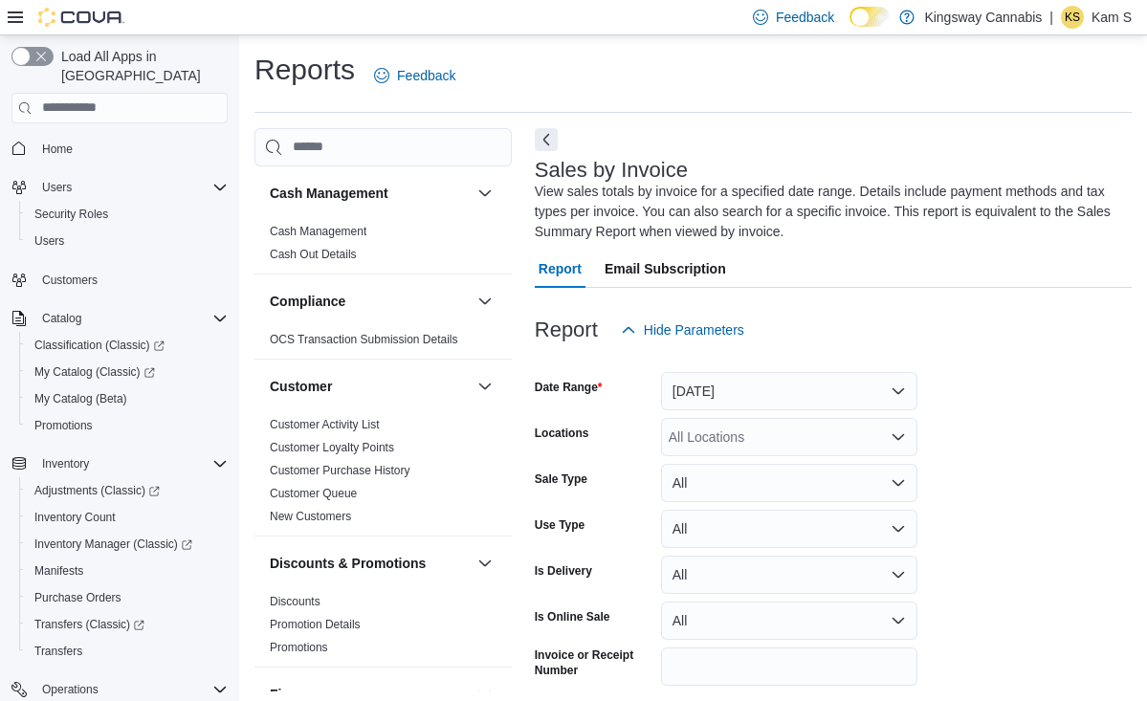
click at [1008, 362] on div at bounding box center [833, 360] width 597 height 23
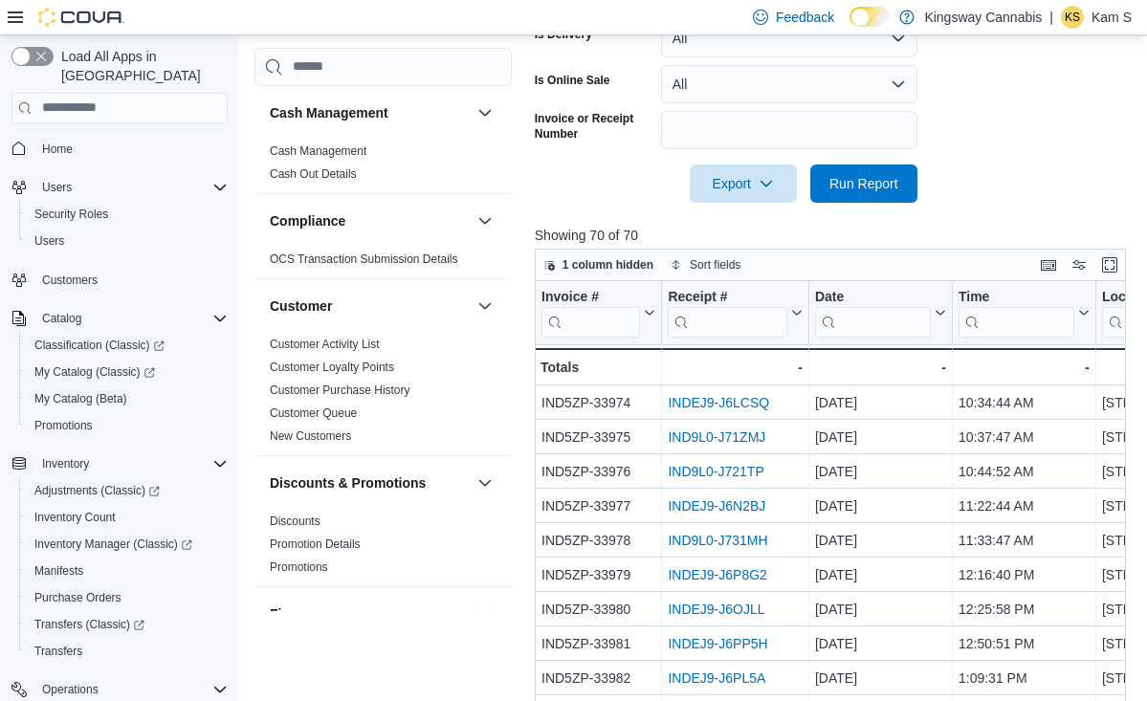
scroll to position [570, 0]
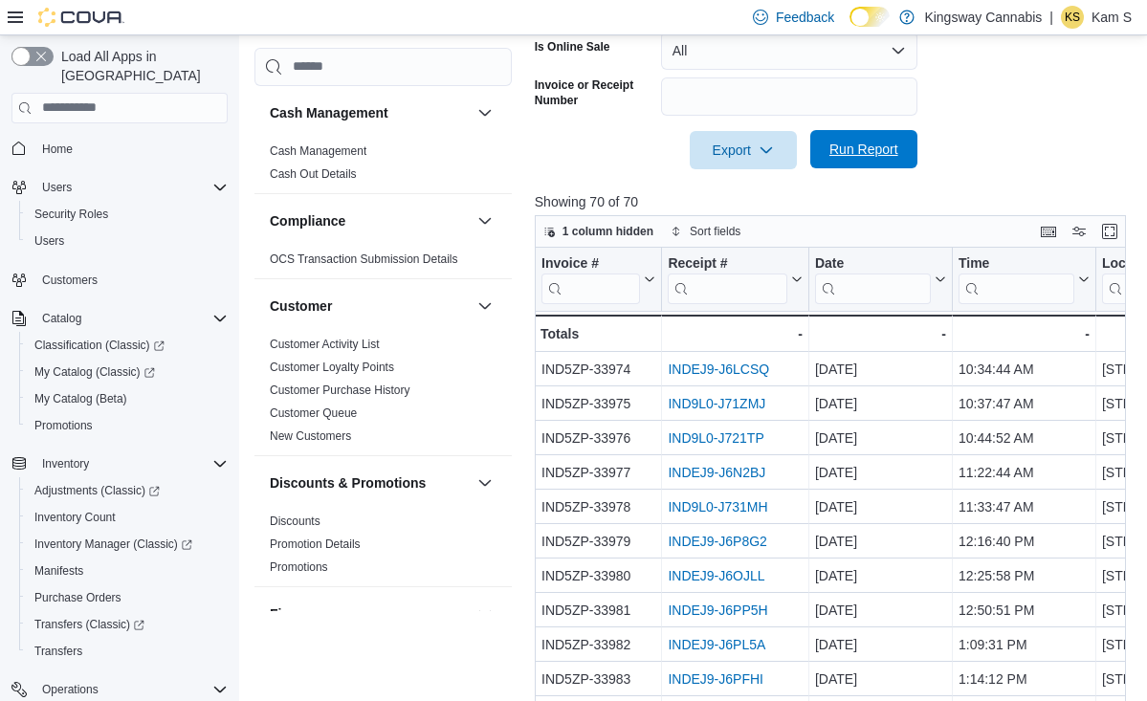
click at [876, 152] on span "Run Report" at bounding box center [864, 149] width 69 height 19
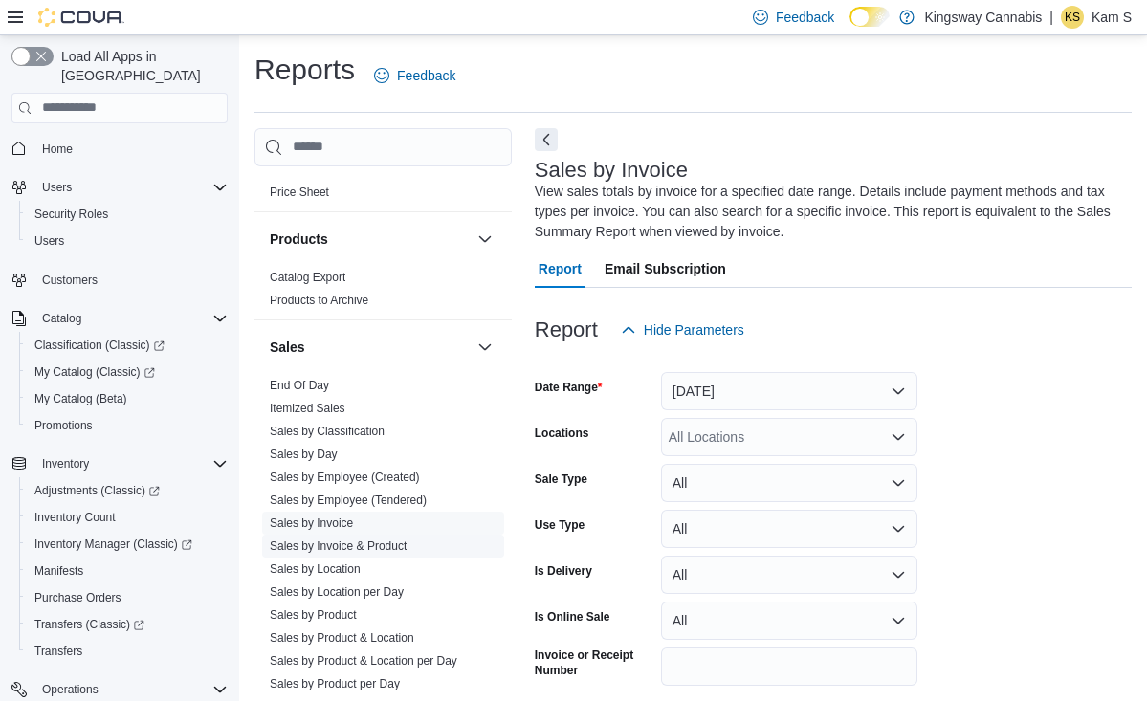
scroll to position [1181, 0]
click at [346, 613] on link "Sales by Product" at bounding box center [313, 614] width 87 height 13
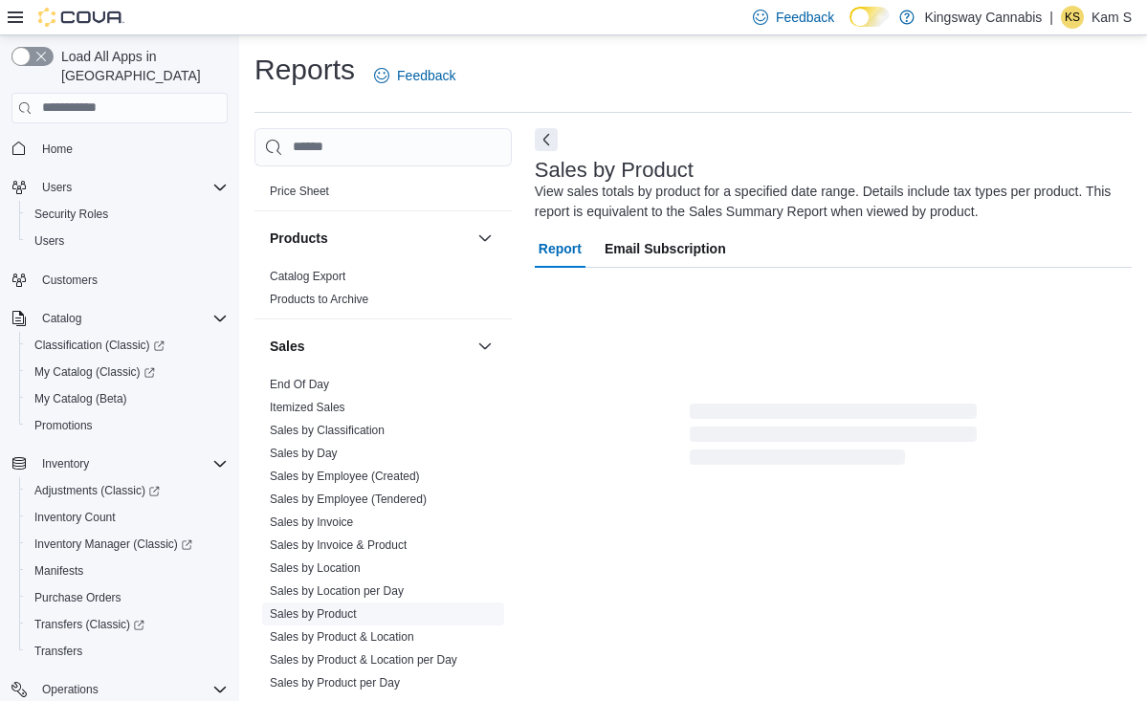
scroll to position [63, 0]
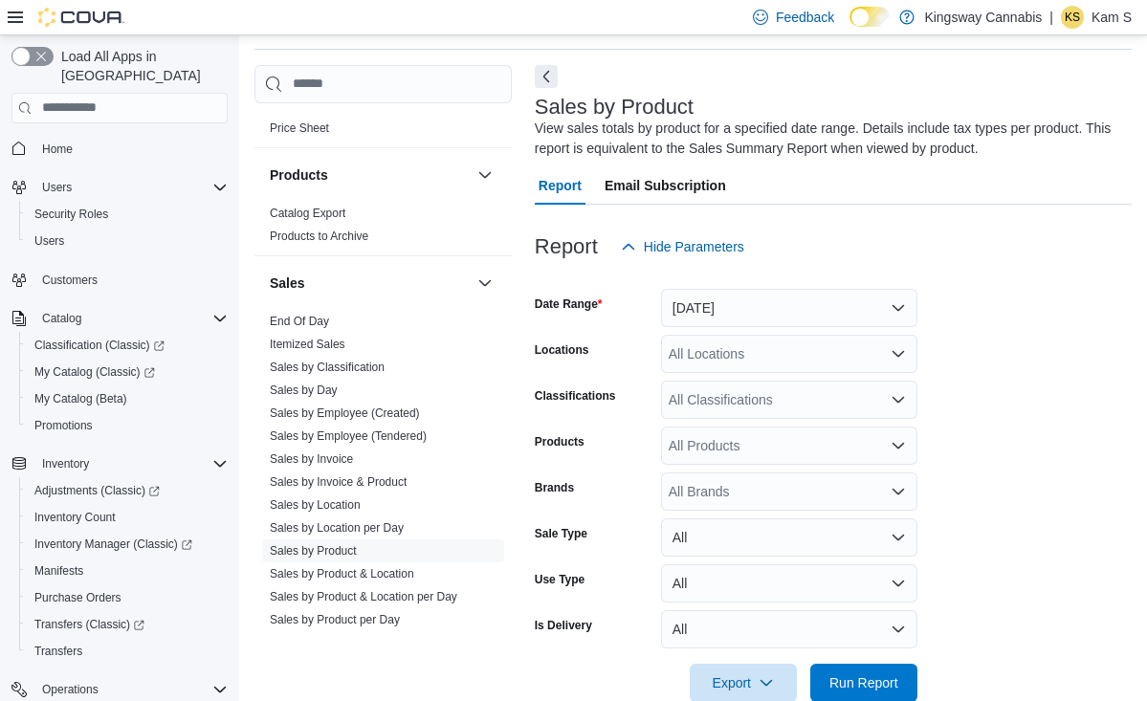
click at [900, 313] on button "[DATE]" at bounding box center [789, 308] width 256 height 38
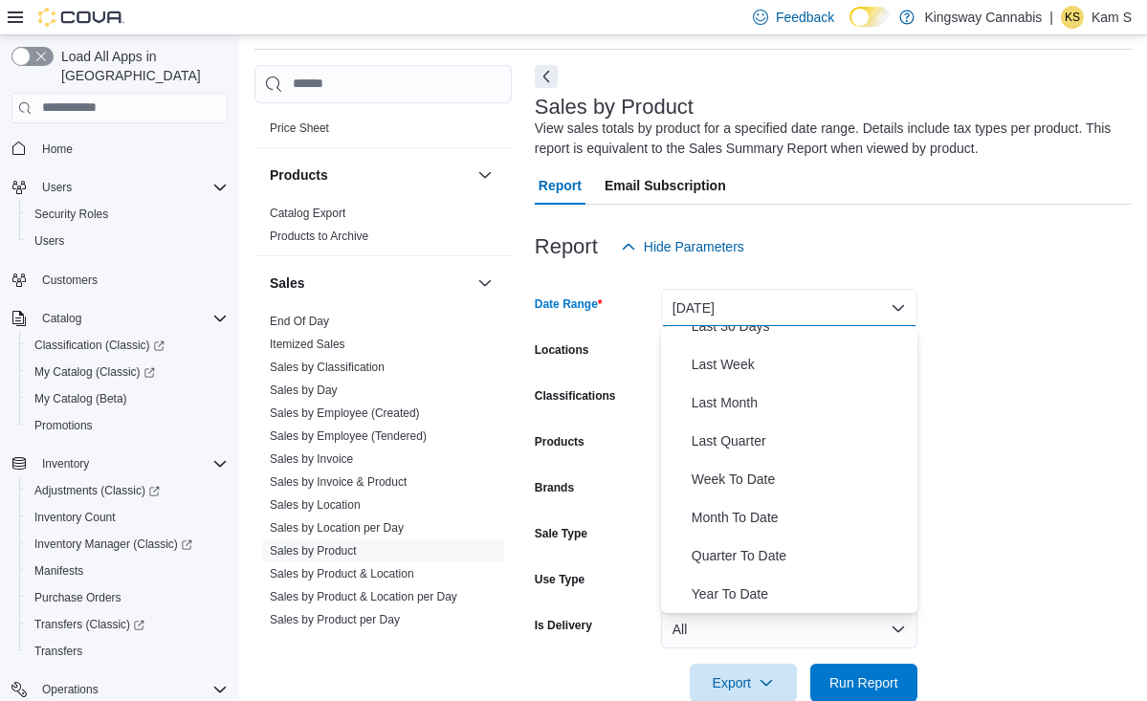
scroll to position [287, 0]
click at [740, 595] on span "Year To Date" at bounding box center [801, 594] width 218 height 23
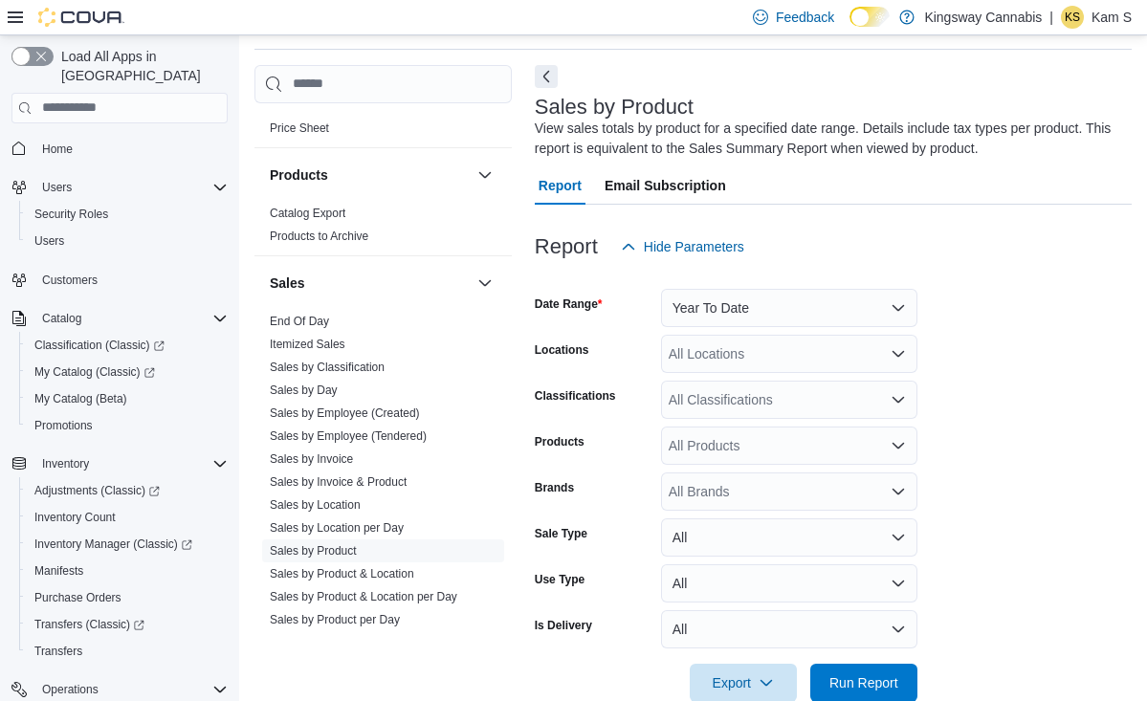
click at [1001, 591] on form "Date Range Year To Date Locations All Locations Classifications All Classificat…" at bounding box center [833, 484] width 597 height 436
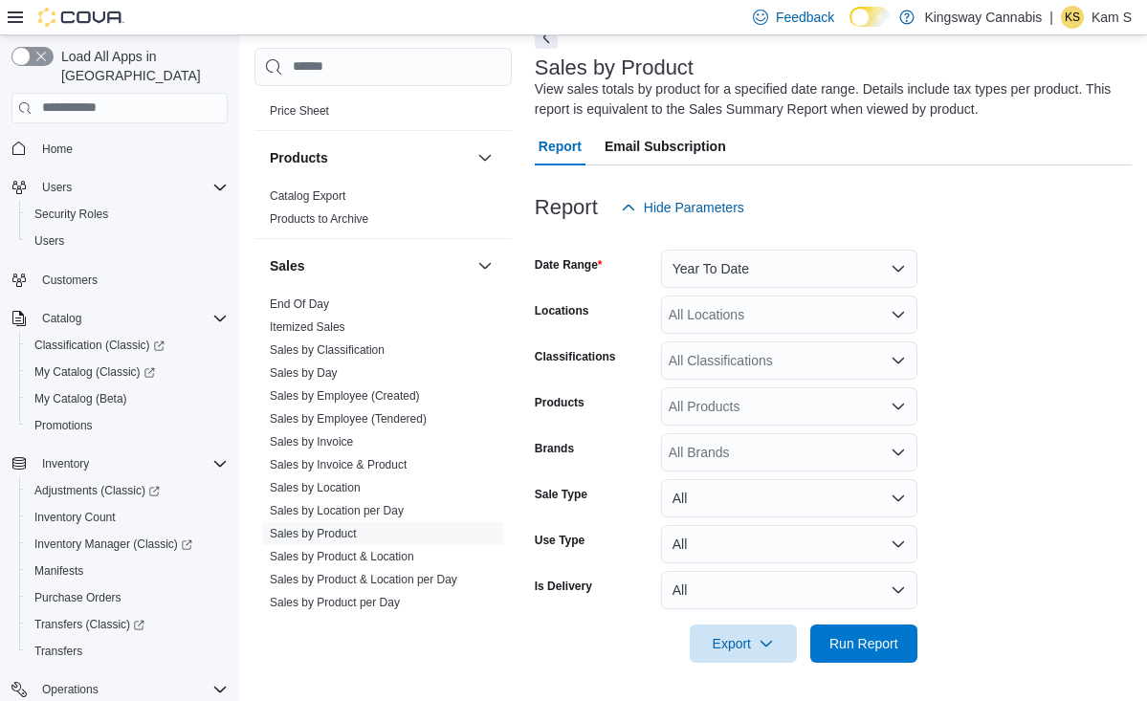
scroll to position [101, 0]
click at [855, 638] on span "Run Report" at bounding box center [864, 643] width 69 height 19
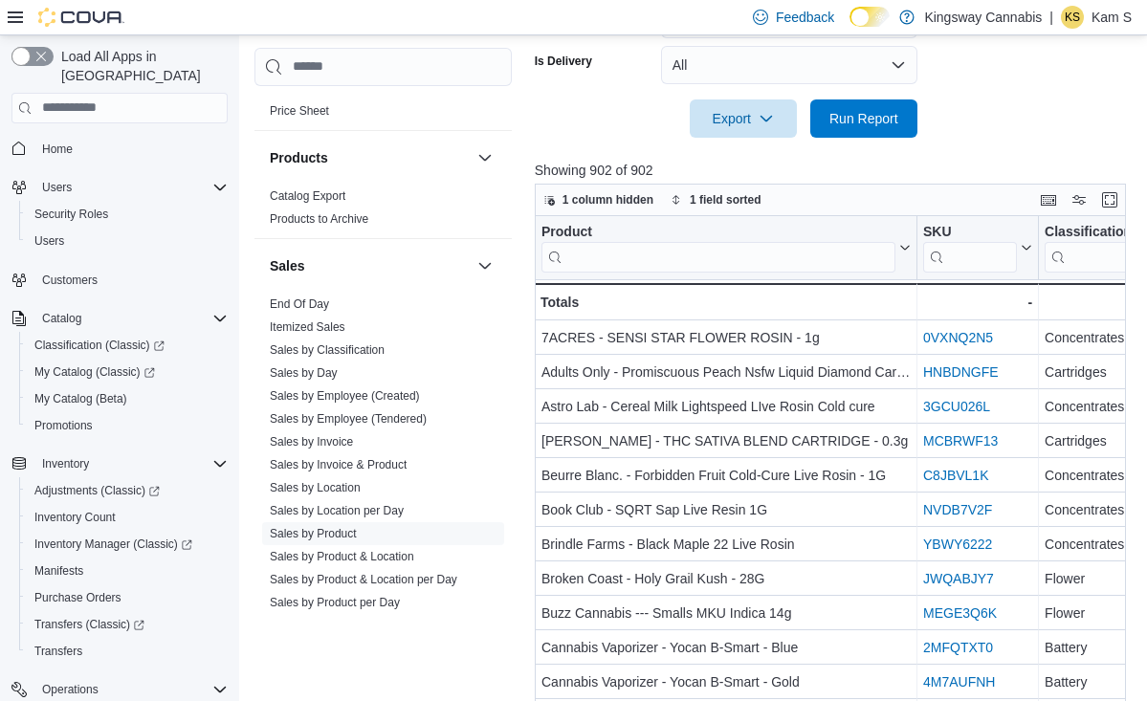
scroll to position [644, 0]
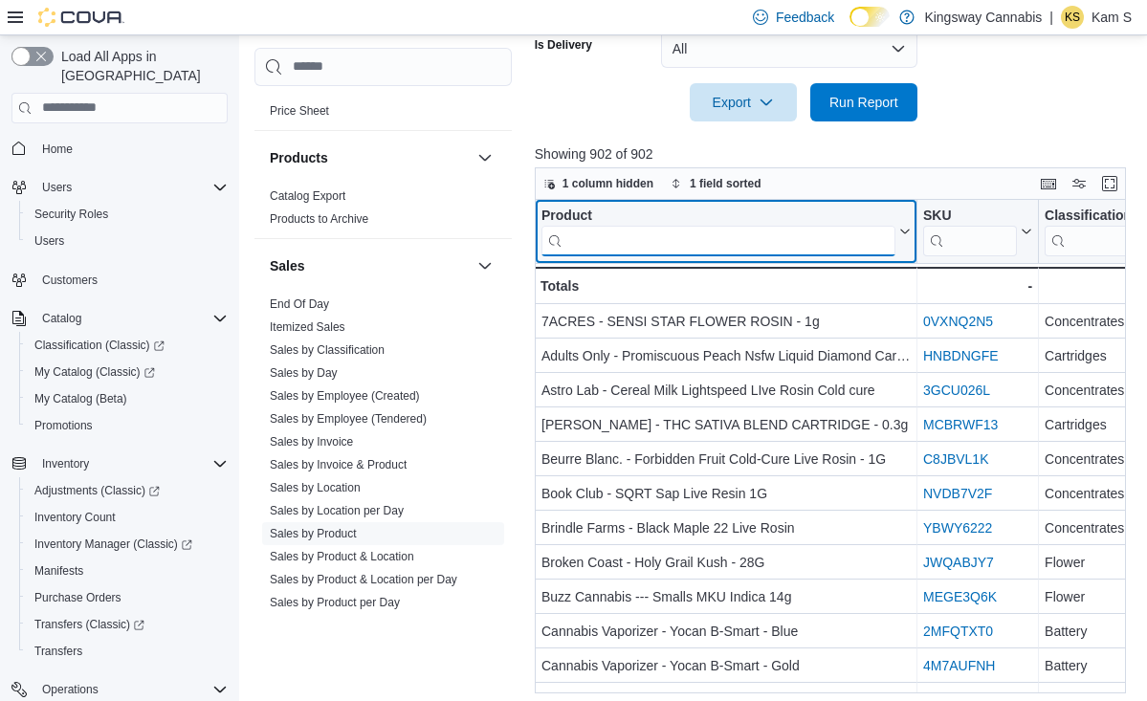
click at [757, 230] on input "search" at bounding box center [719, 240] width 354 height 31
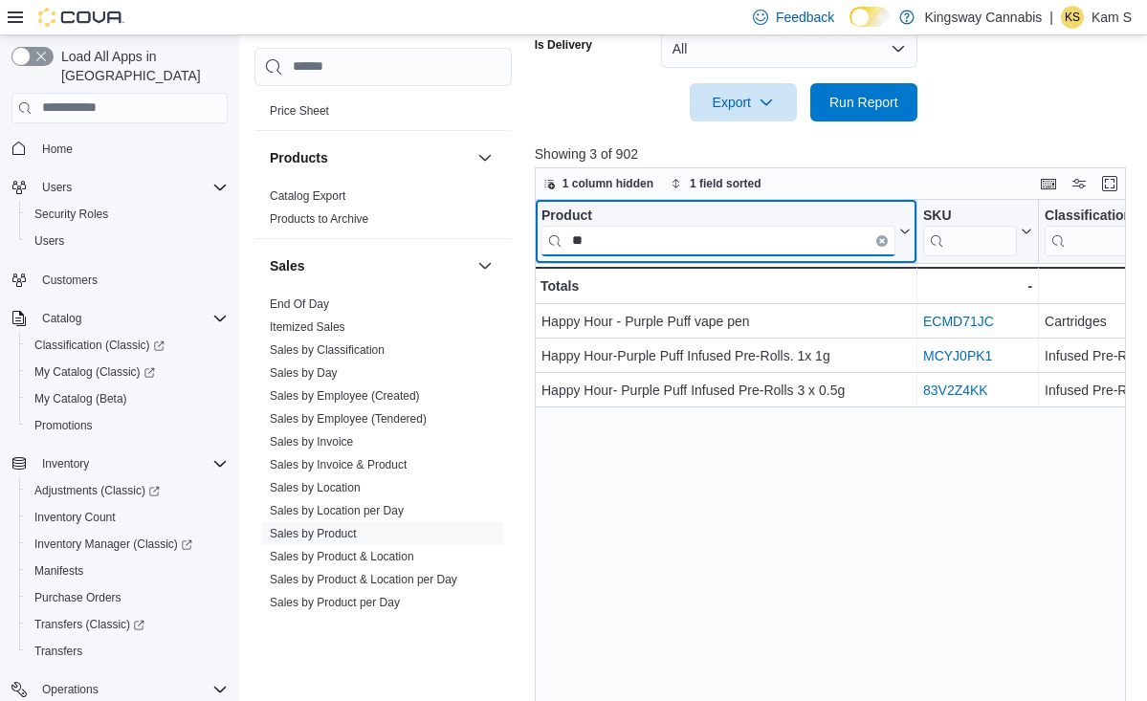
type input "*"
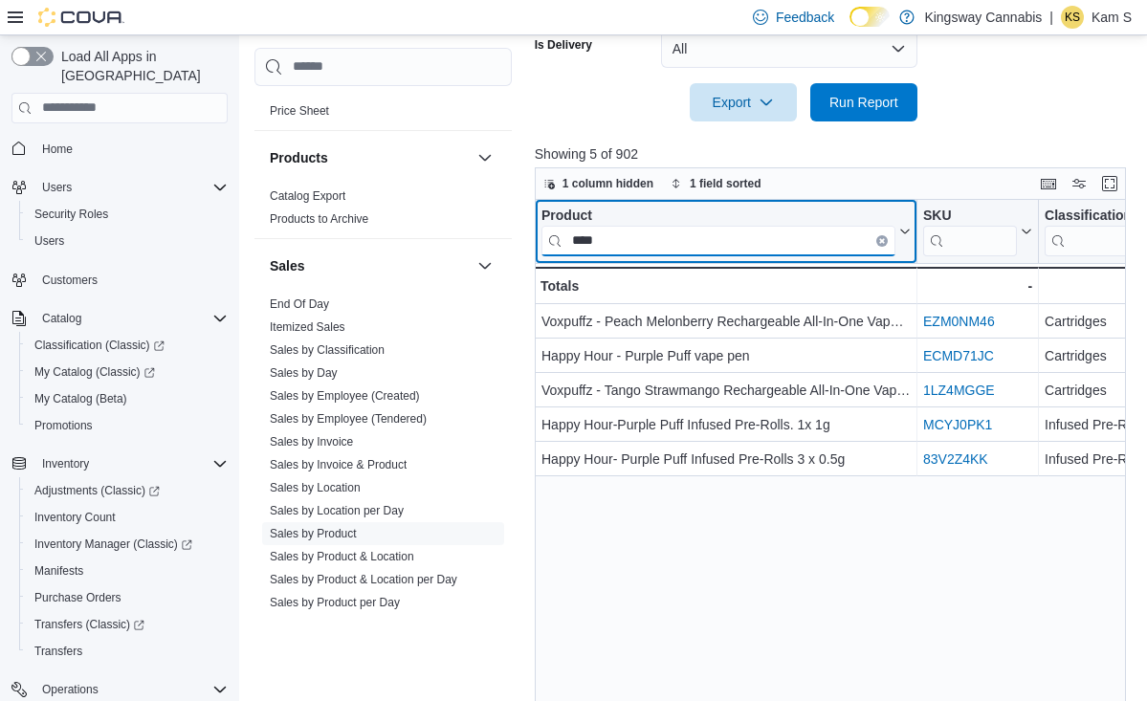
scroll to position [0, 0]
drag, startPoint x: 619, startPoint y: 237, endPoint x: 513, endPoint y: 232, distance: 106.4
click at [513, 232] on div "Cash Management Cash Management Cash Out Details Compliance OCS Transaction Sub…" at bounding box center [694, 106] width 878 height 1244
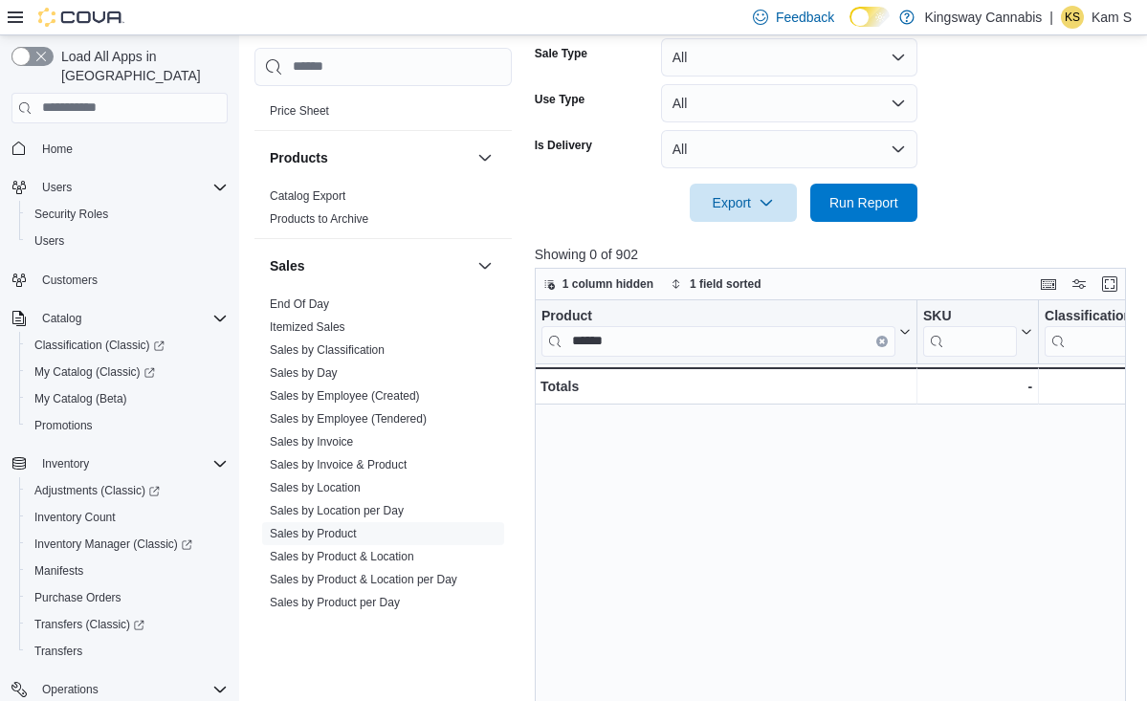
scroll to position [543, 0]
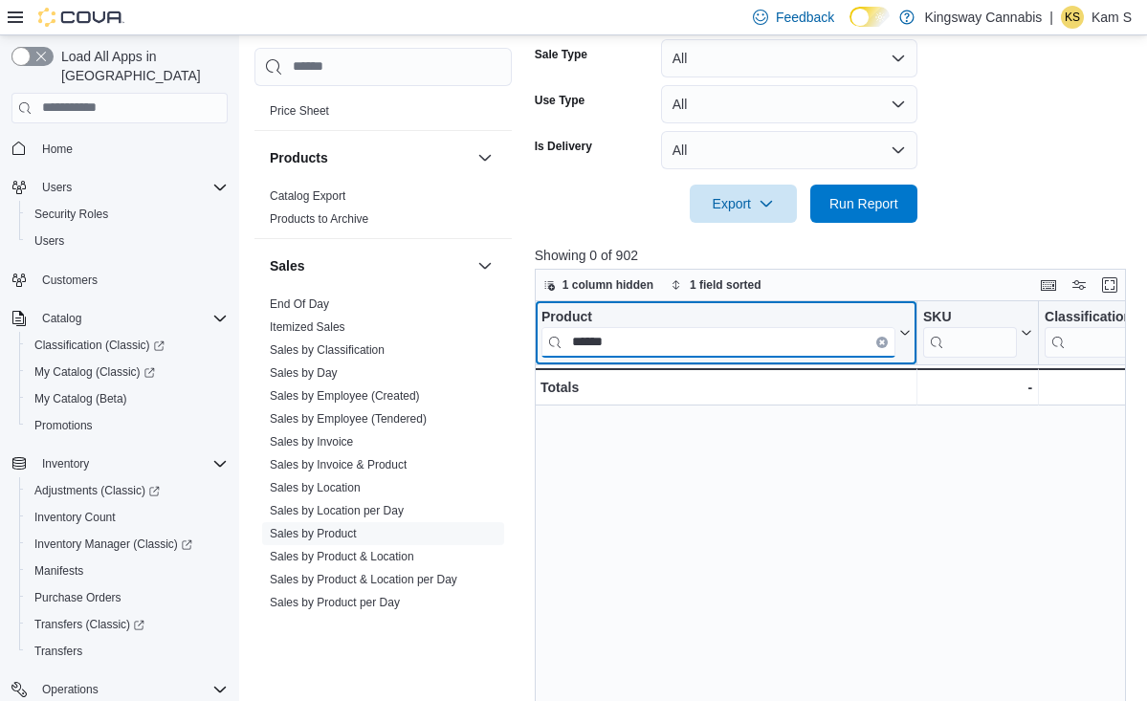
drag, startPoint x: 635, startPoint y: 346, endPoint x: 514, endPoint y: 345, distance: 121.5
click at [514, 345] on div "Cash Management Cash Management Cash Out Details Compliance OCS Transaction Sub…" at bounding box center [694, 208] width 878 height 1244
type input "*"
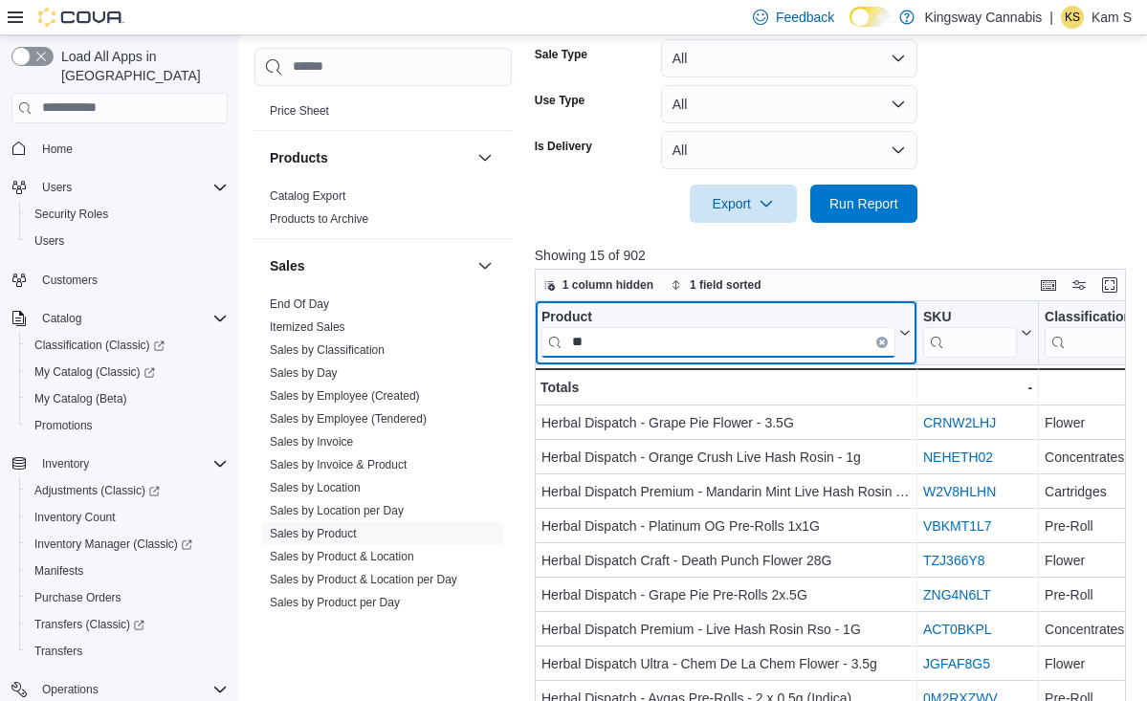
type input "*"
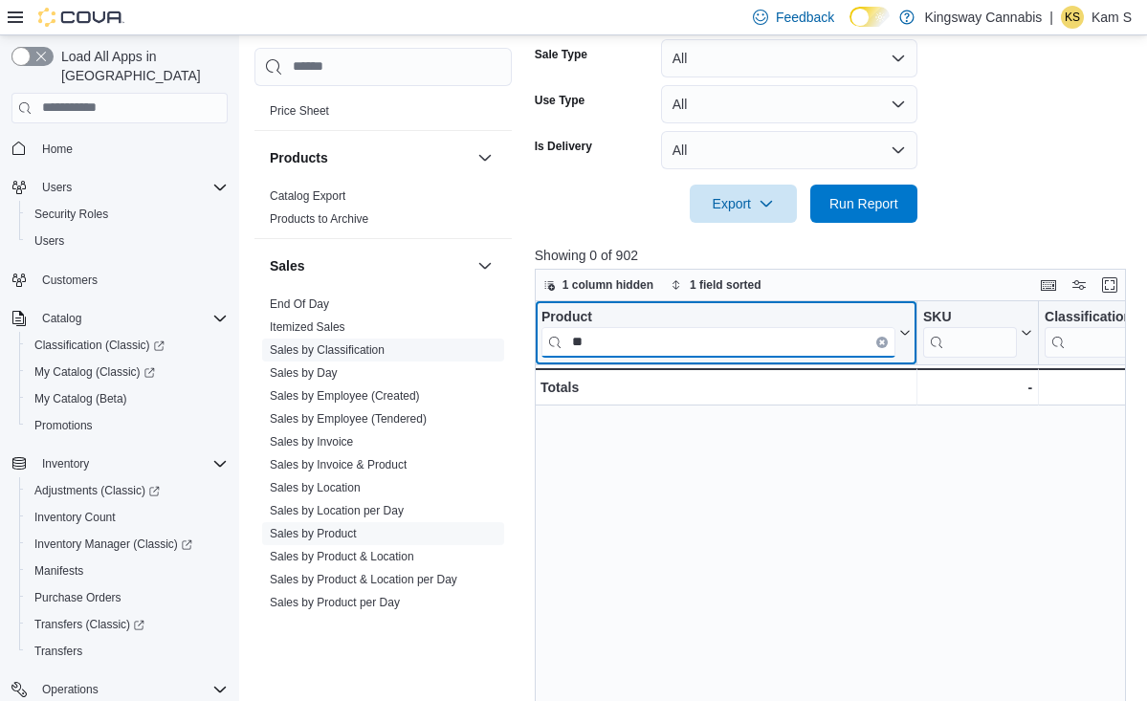
type input "*"
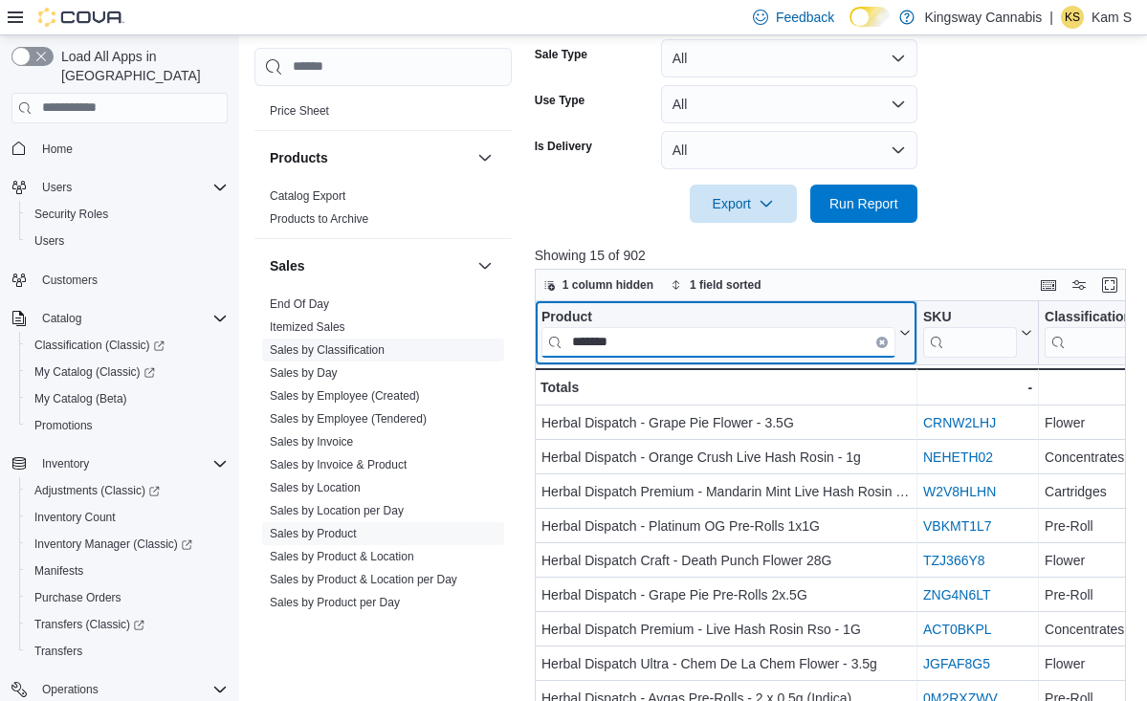
type input "******"
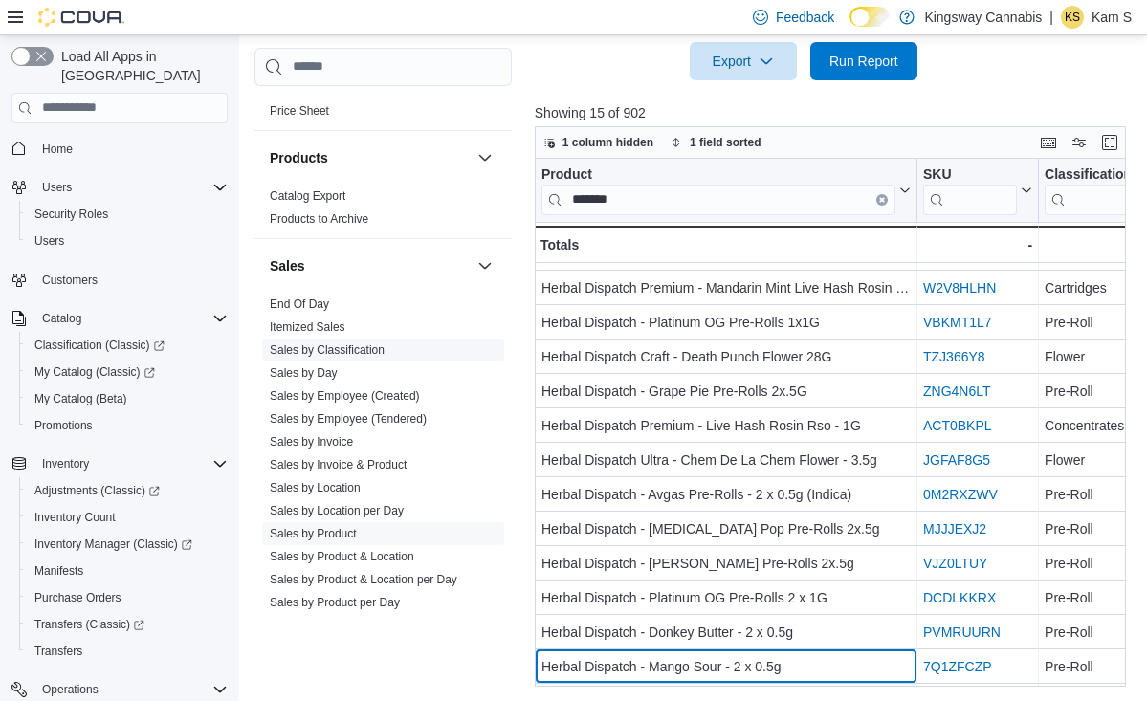
scroll to position [93, 0]
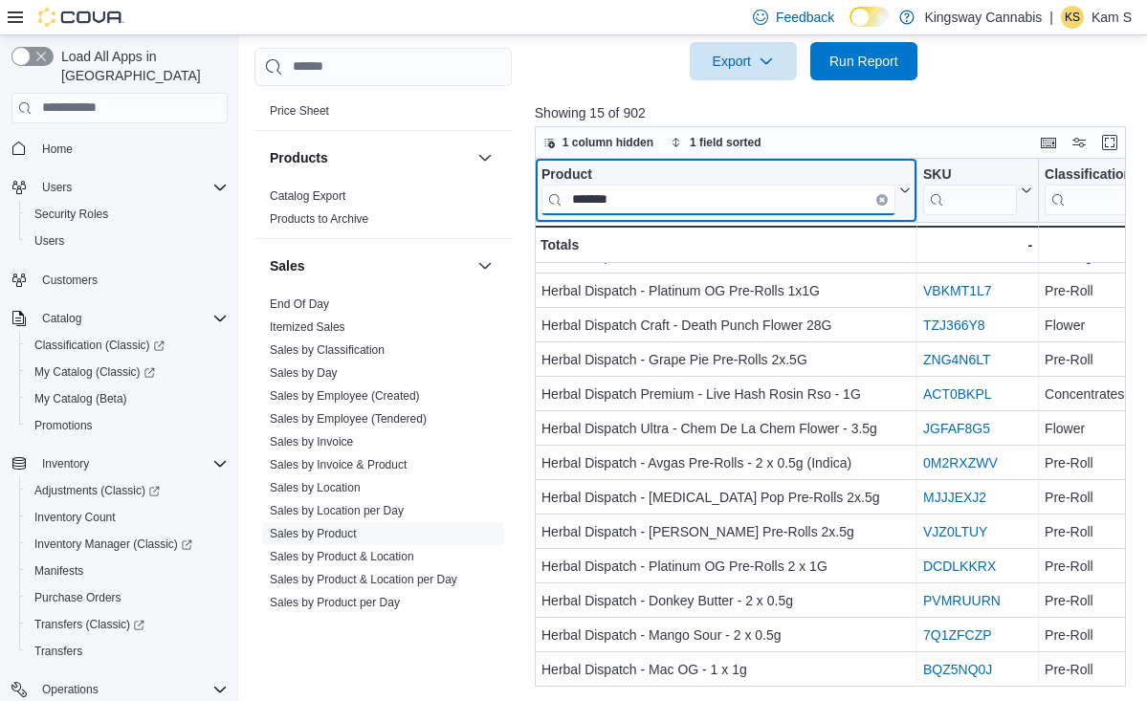
drag, startPoint x: 642, startPoint y: 209, endPoint x: 554, endPoint y: 199, distance: 88.6
click at [554, 198] on input "******" at bounding box center [719, 199] width 354 height 31
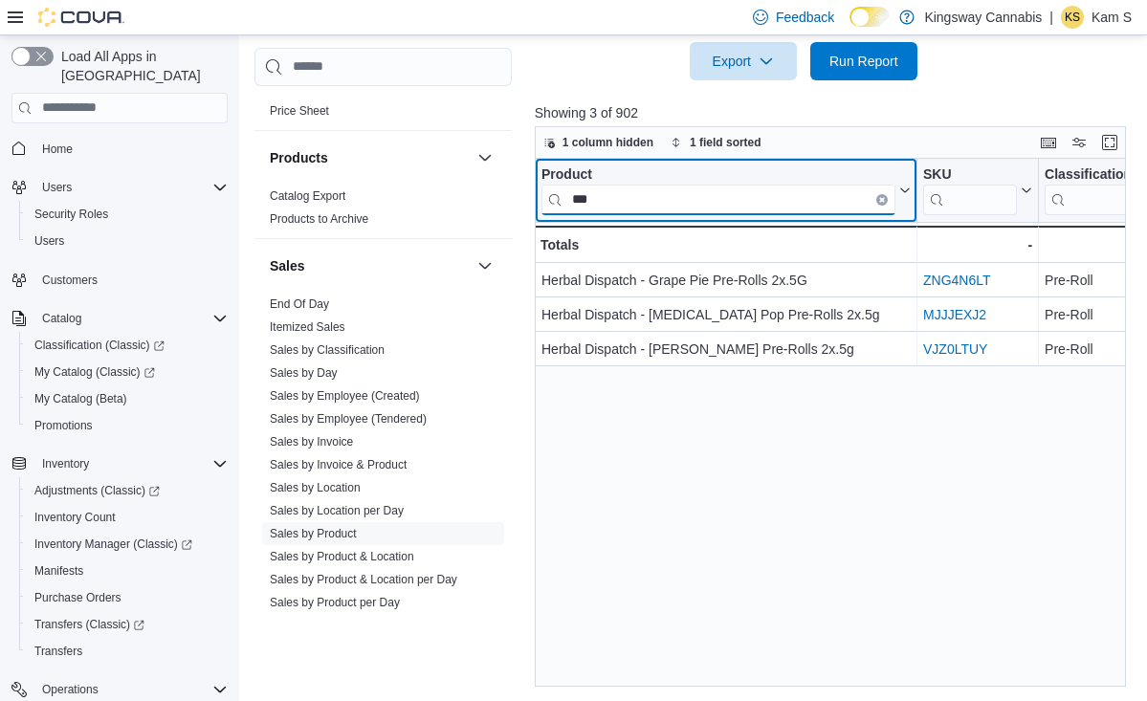
scroll to position [0, 0]
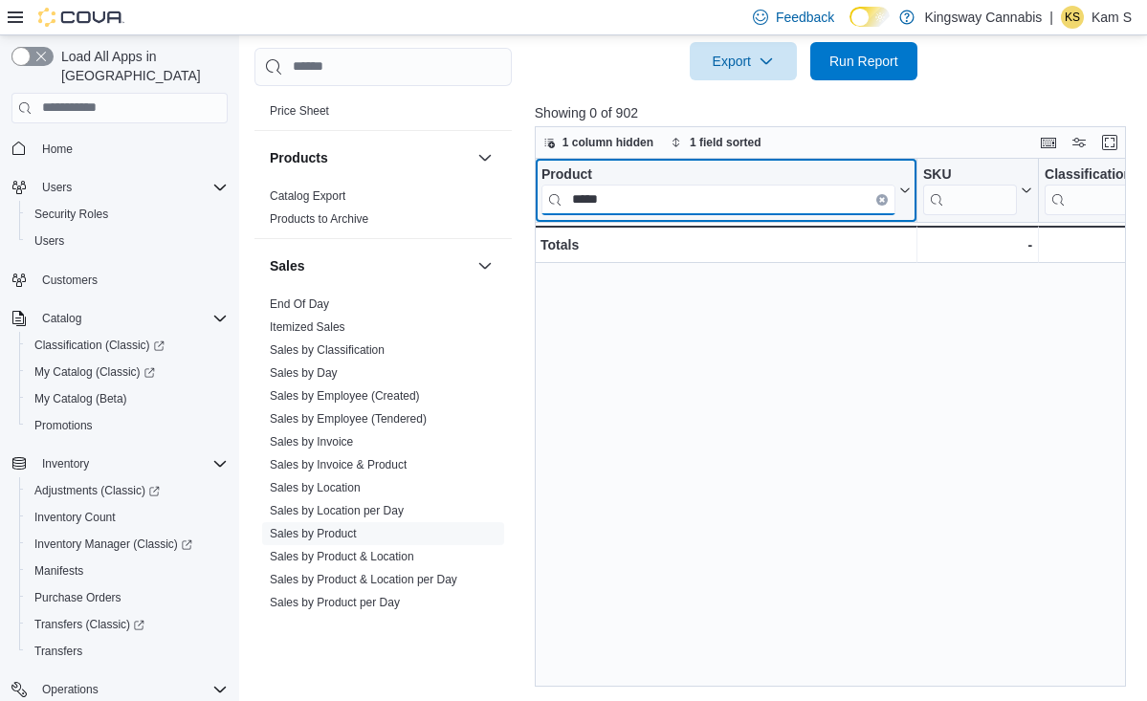
click at [651, 199] on input "*****" at bounding box center [719, 199] width 354 height 31
type input "*"
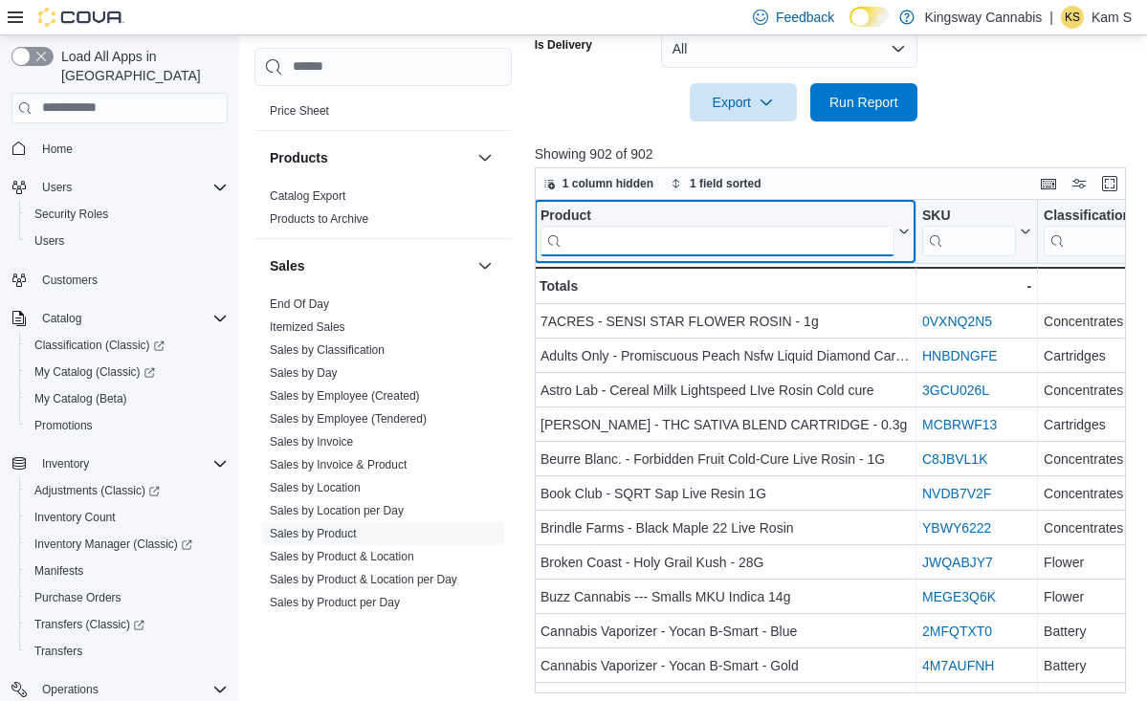
scroll to position [636, 0]
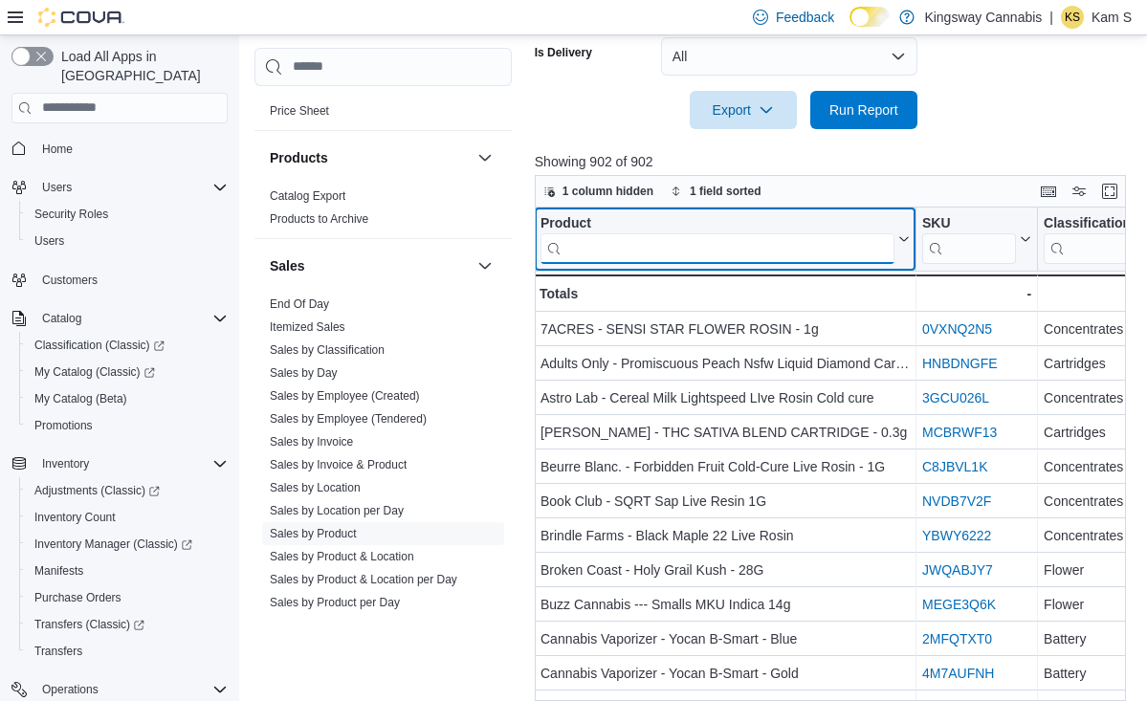
click at [626, 247] on input "search" at bounding box center [718, 248] width 354 height 31
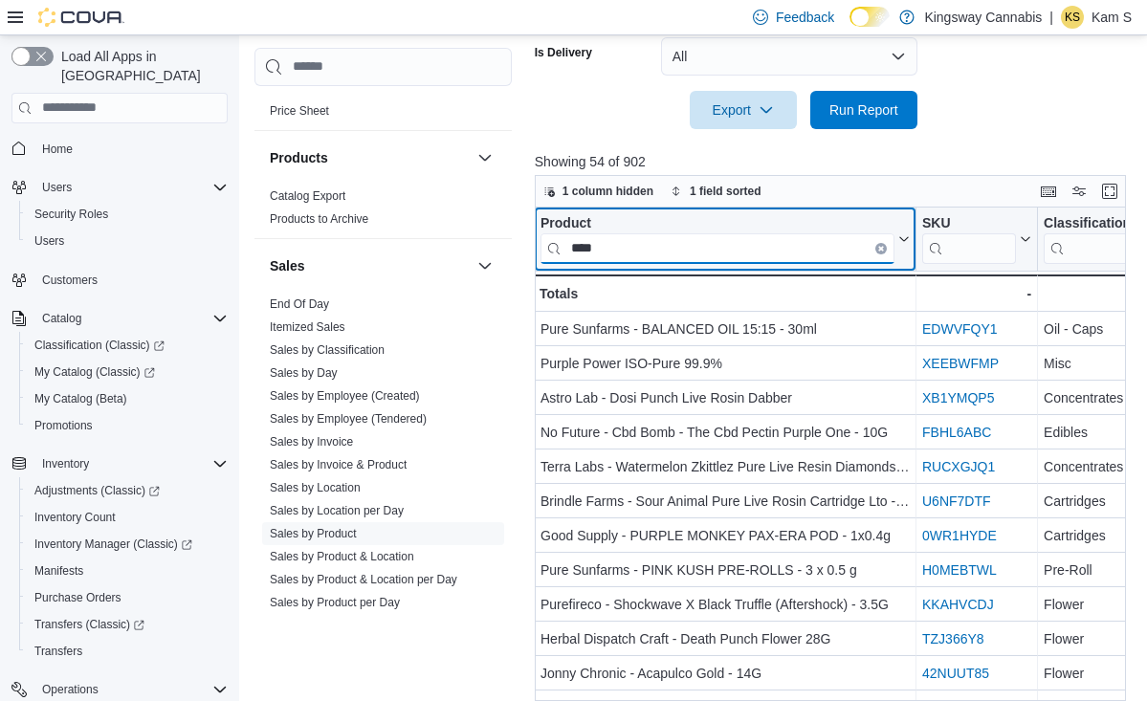
scroll to position [0, 0]
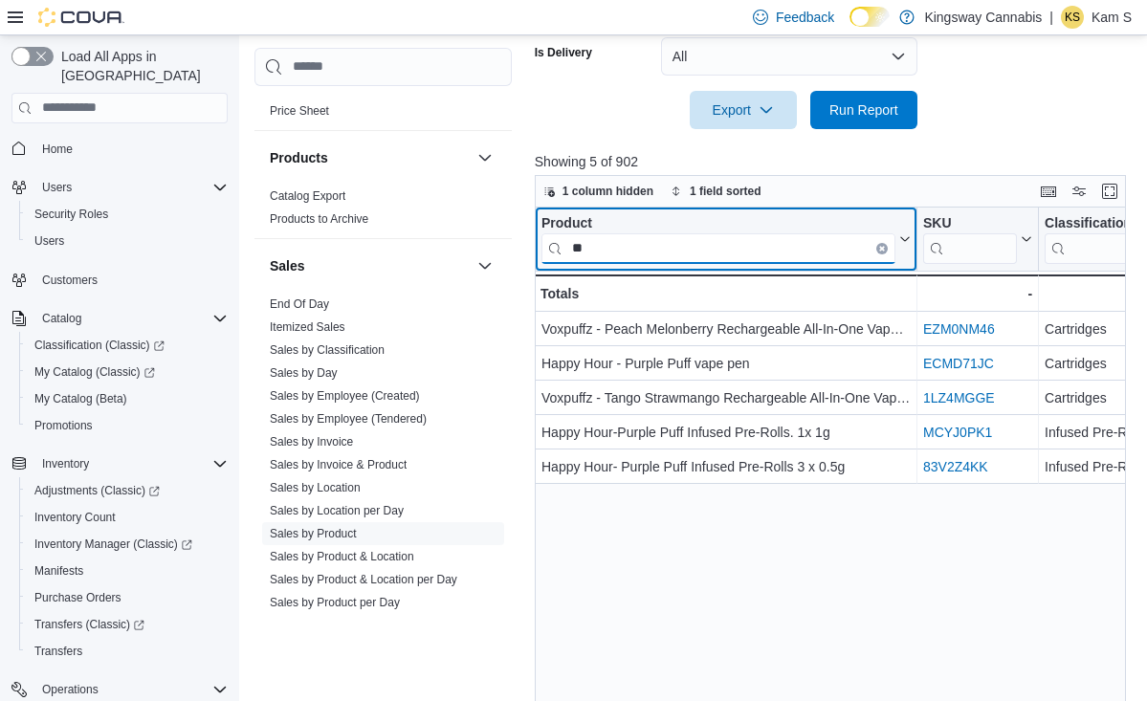
type input "*"
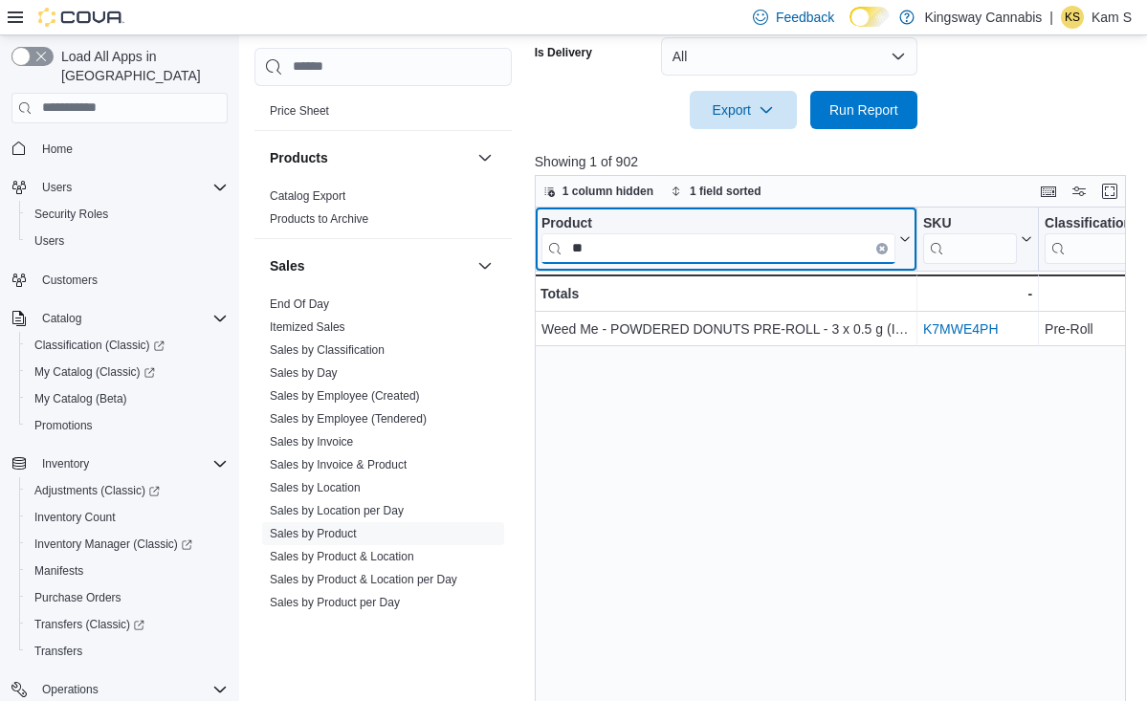
type input "*"
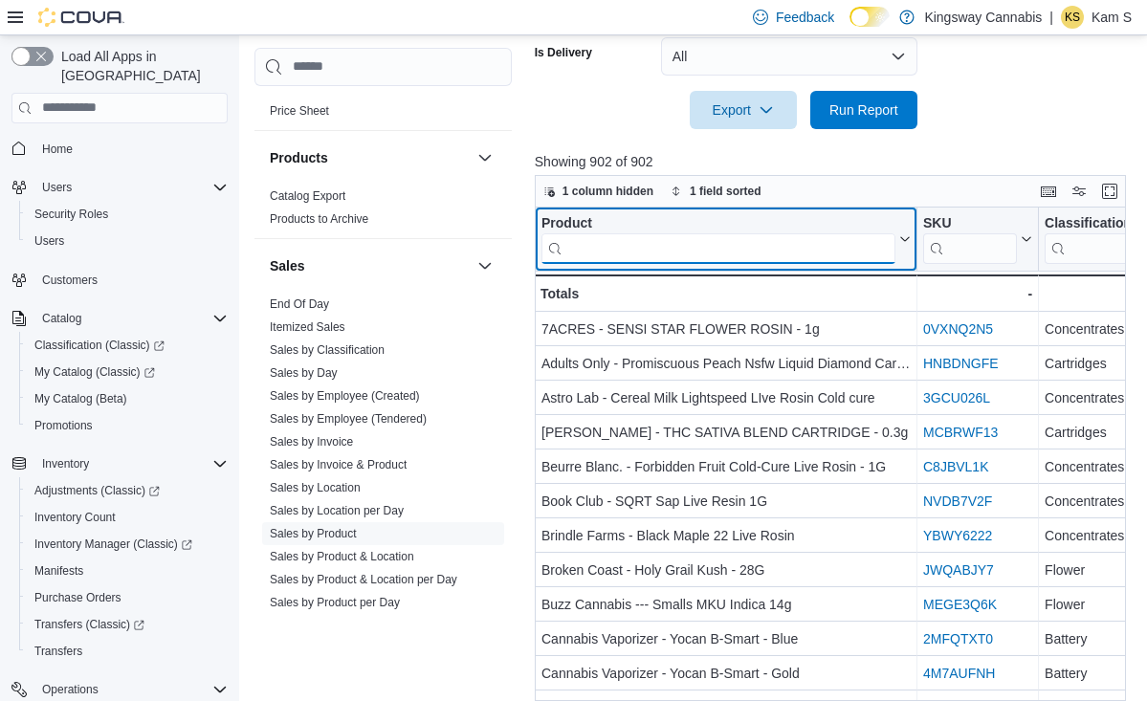
type input "*"
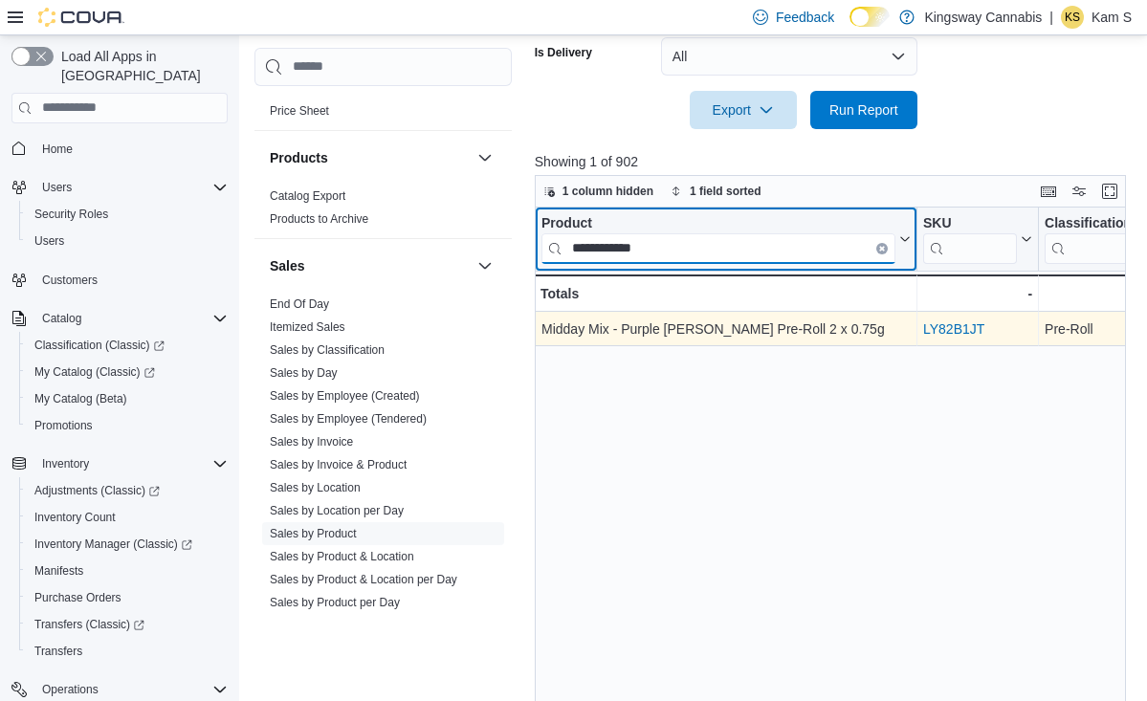
type input "**********"
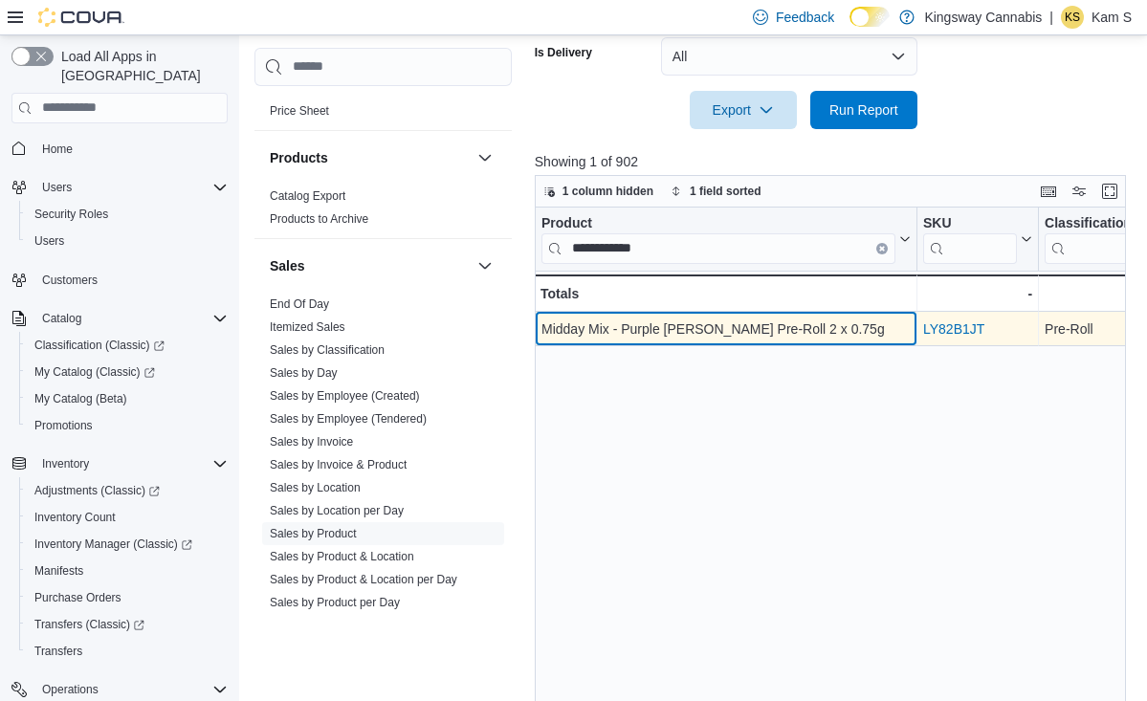
click at [689, 335] on div "Midday Mix - Purple Berry Pre-Roll 2 x 0.75g" at bounding box center [726, 329] width 369 height 23
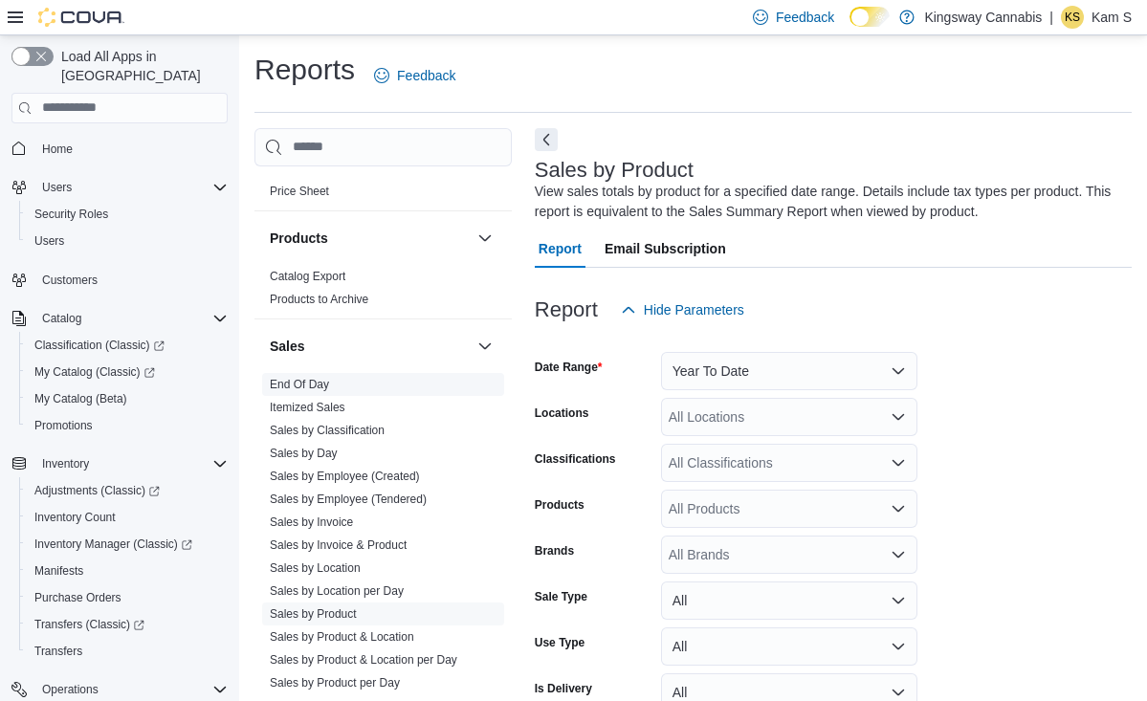
click at [314, 386] on link "End Of Day" at bounding box center [299, 384] width 59 height 13
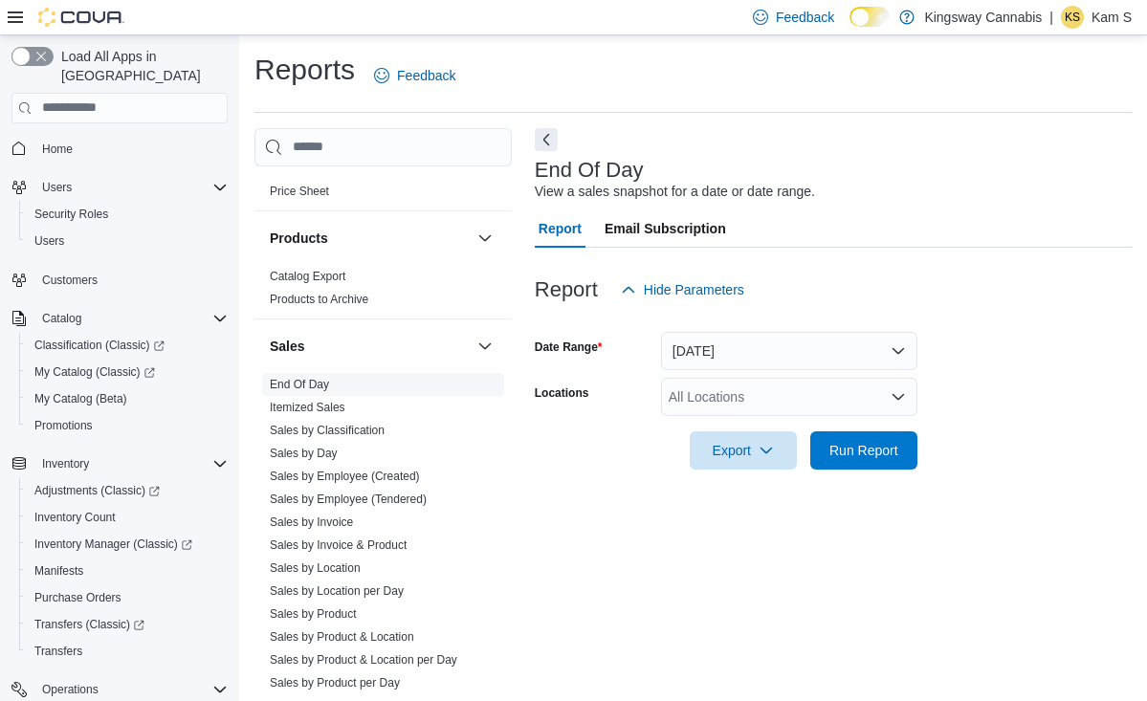
scroll to position [5, 0]
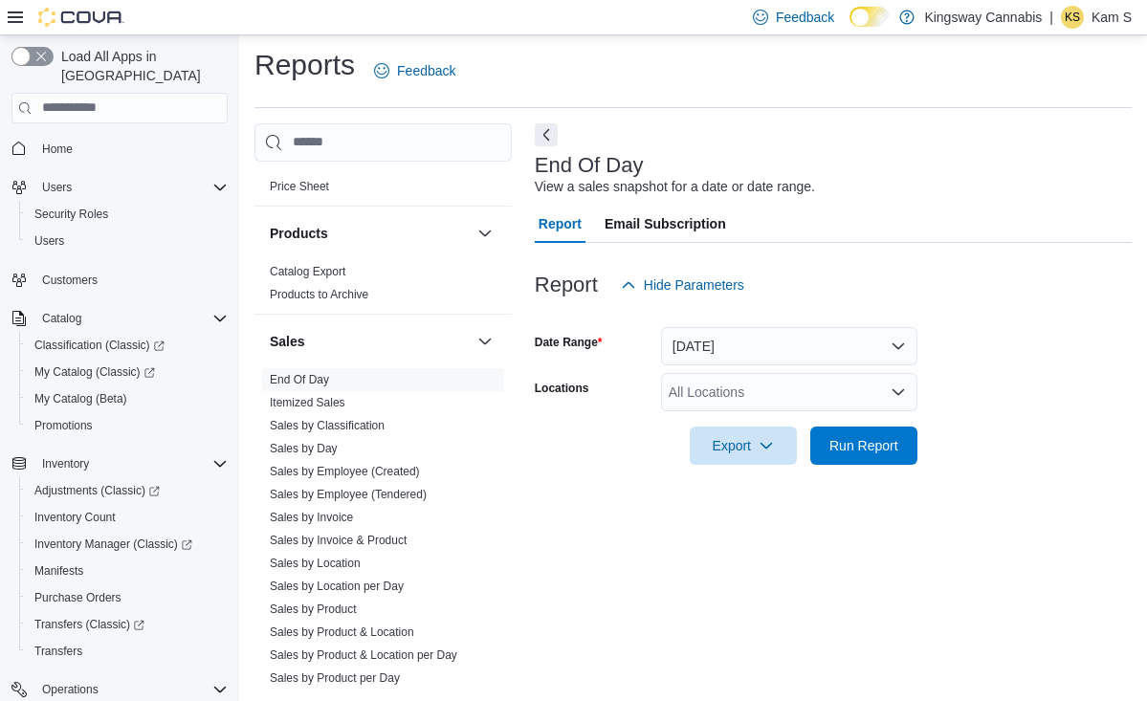
click at [801, 341] on button "[DATE]" at bounding box center [789, 346] width 256 height 38
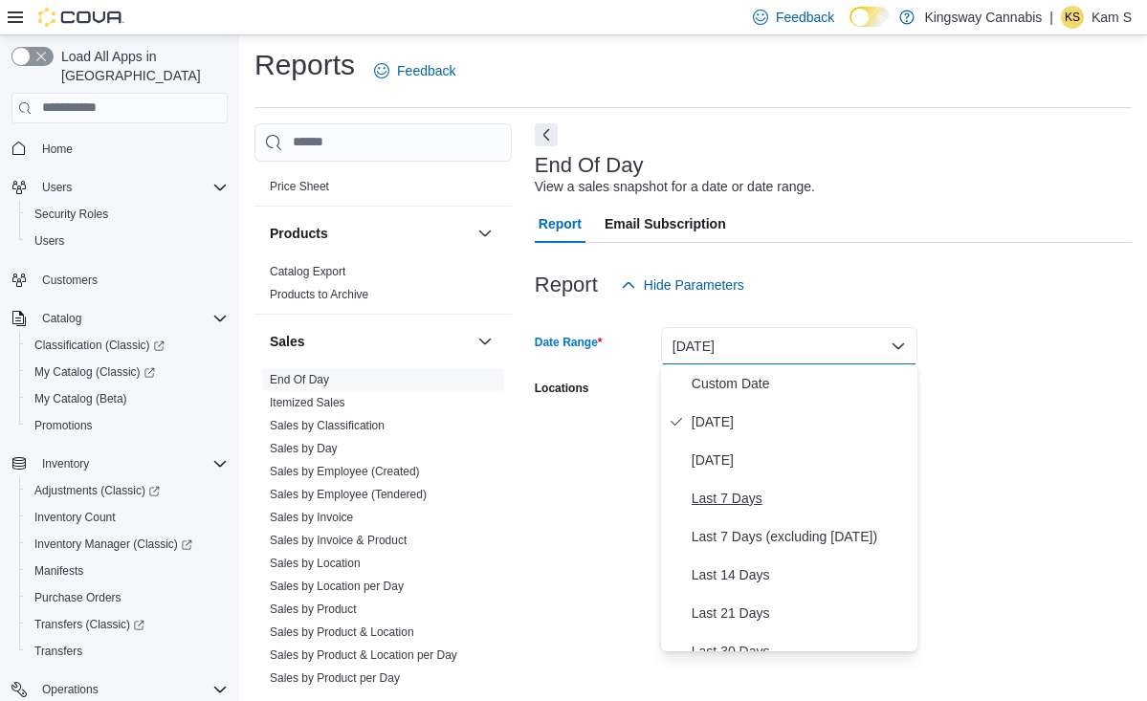
scroll to position [0, 0]
click at [732, 461] on span "[DATE]" at bounding box center [801, 460] width 218 height 23
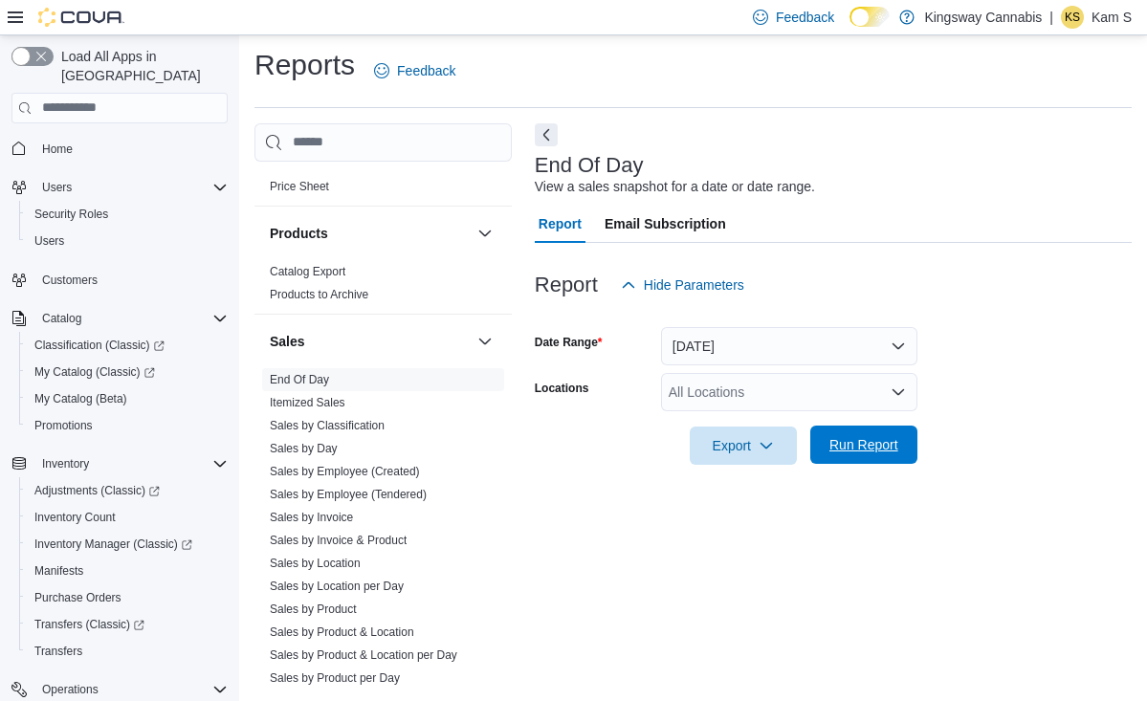
click at [877, 449] on span "Run Report" at bounding box center [864, 444] width 69 height 19
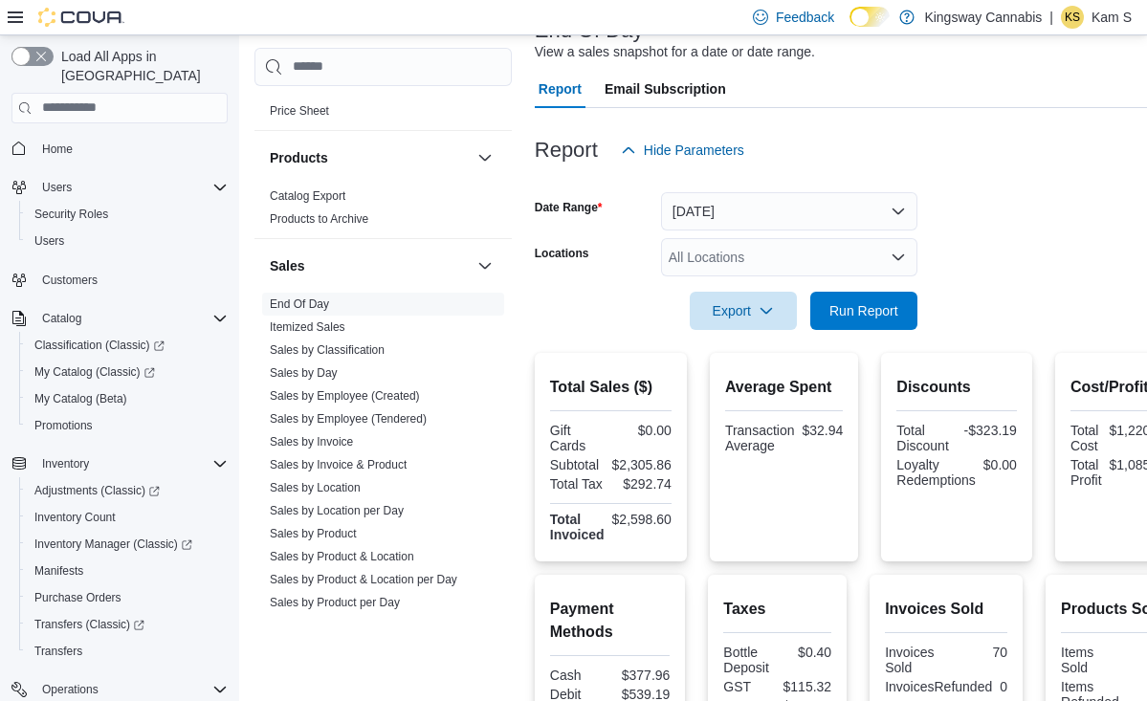
scroll to position [174, 0]
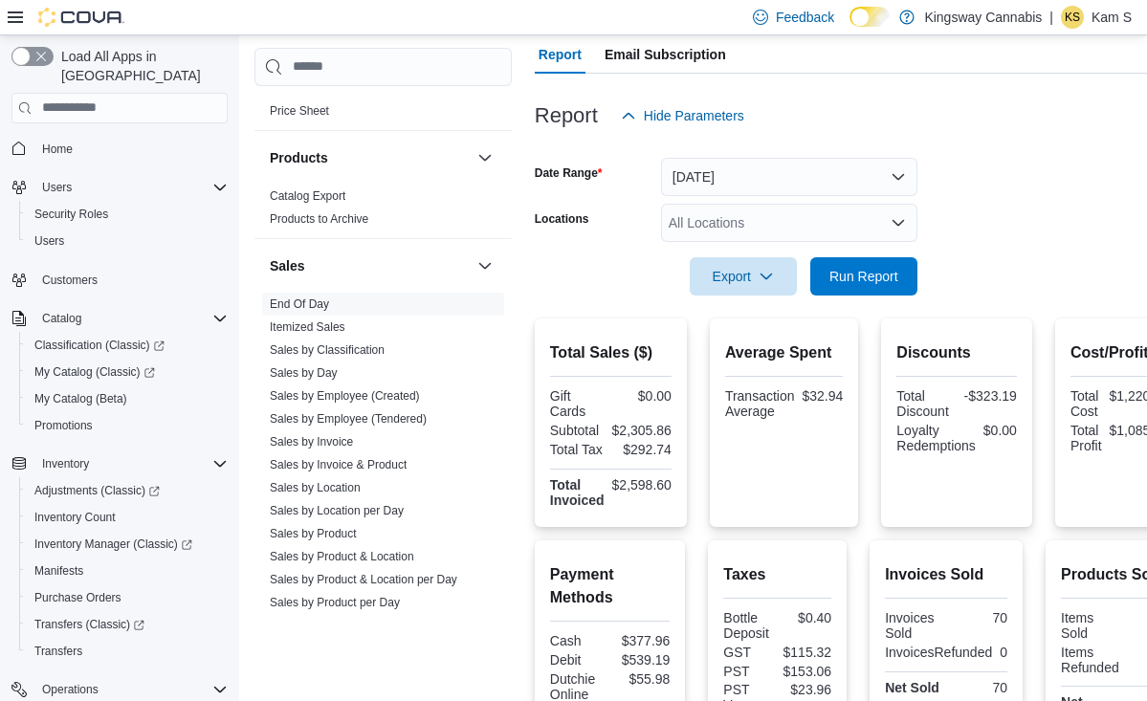
click at [572, 271] on div "Export Run Report" at bounding box center [726, 276] width 383 height 38
click at [839, 180] on button "[DATE]" at bounding box center [789, 177] width 256 height 38
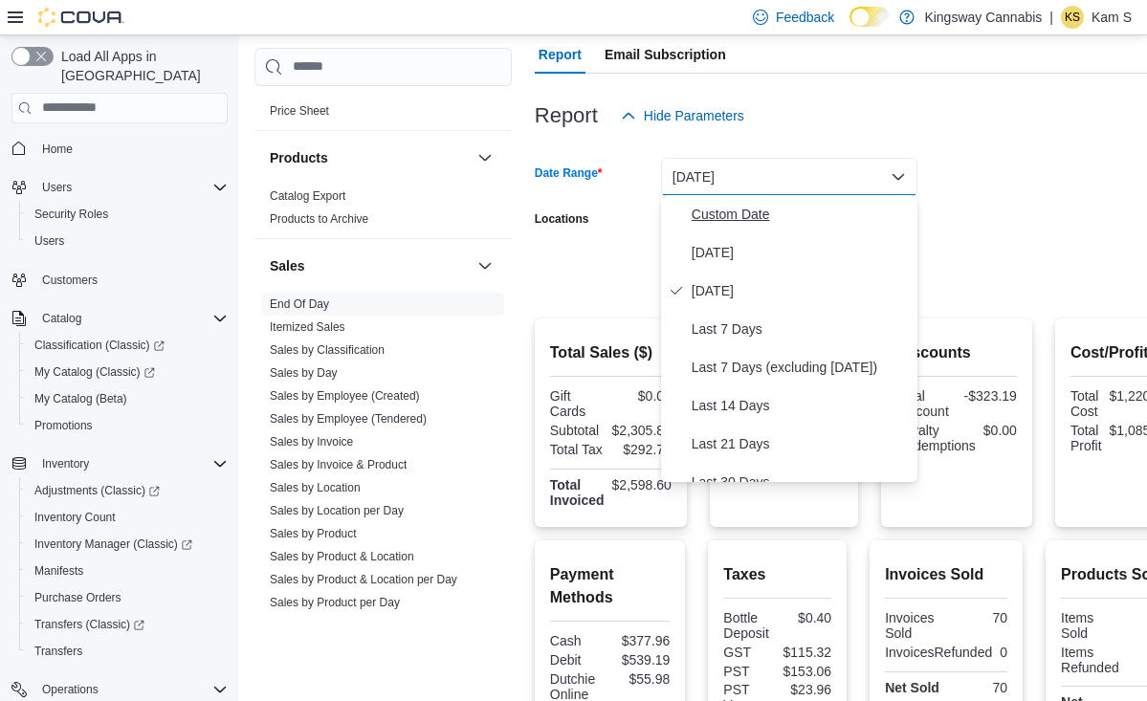
click at [743, 218] on span "Custom Date" at bounding box center [801, 214] width 218 height 23
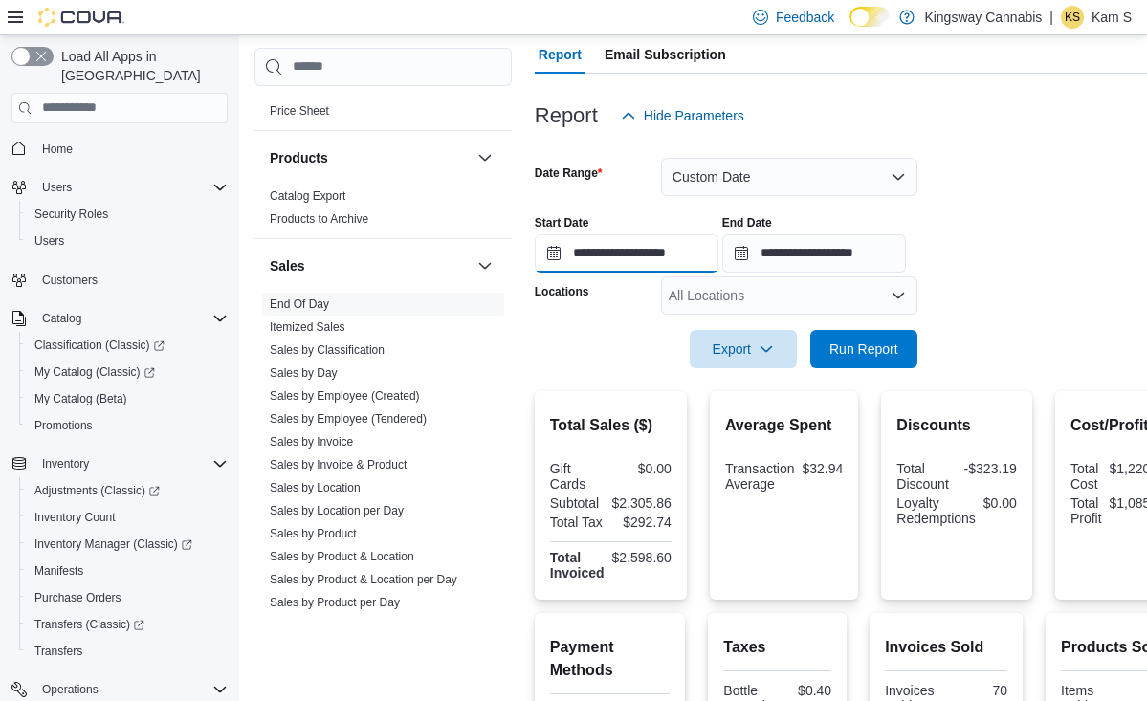
click at [555, 256] on input "**********" at bounding box center [627, 253] width 184 height 38
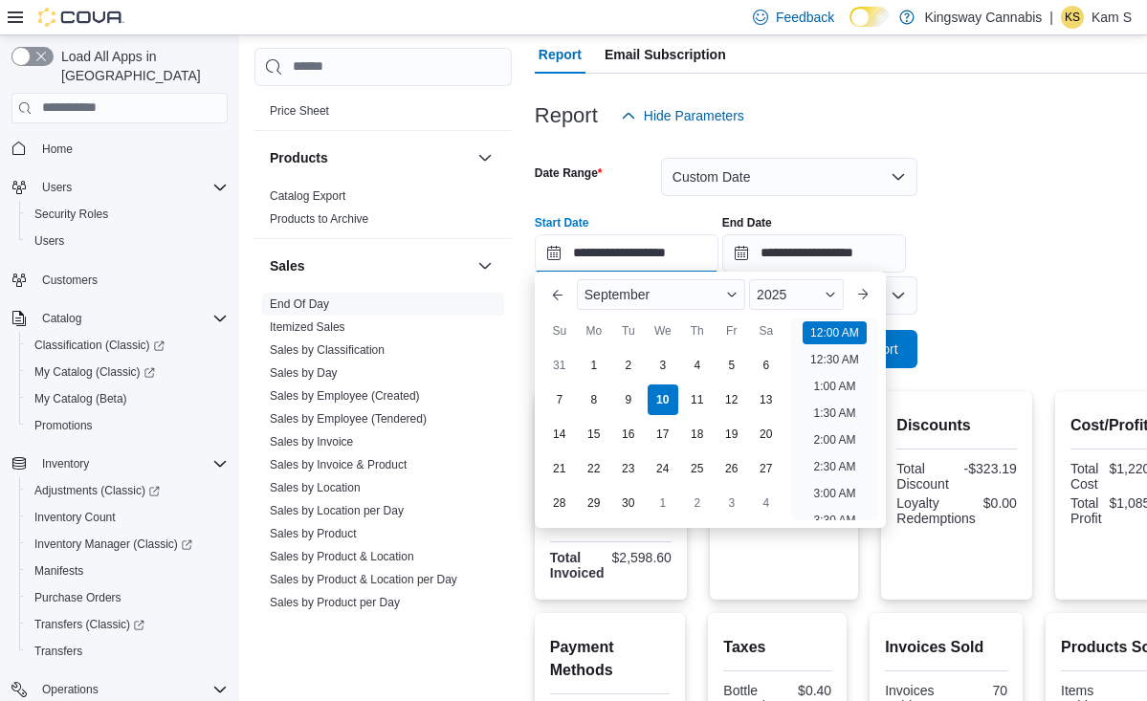
scroll to position [59, 0]
click at [590, 404] on div "8" at bounding box center [593, 399] width 33 height 33
type input "**********"
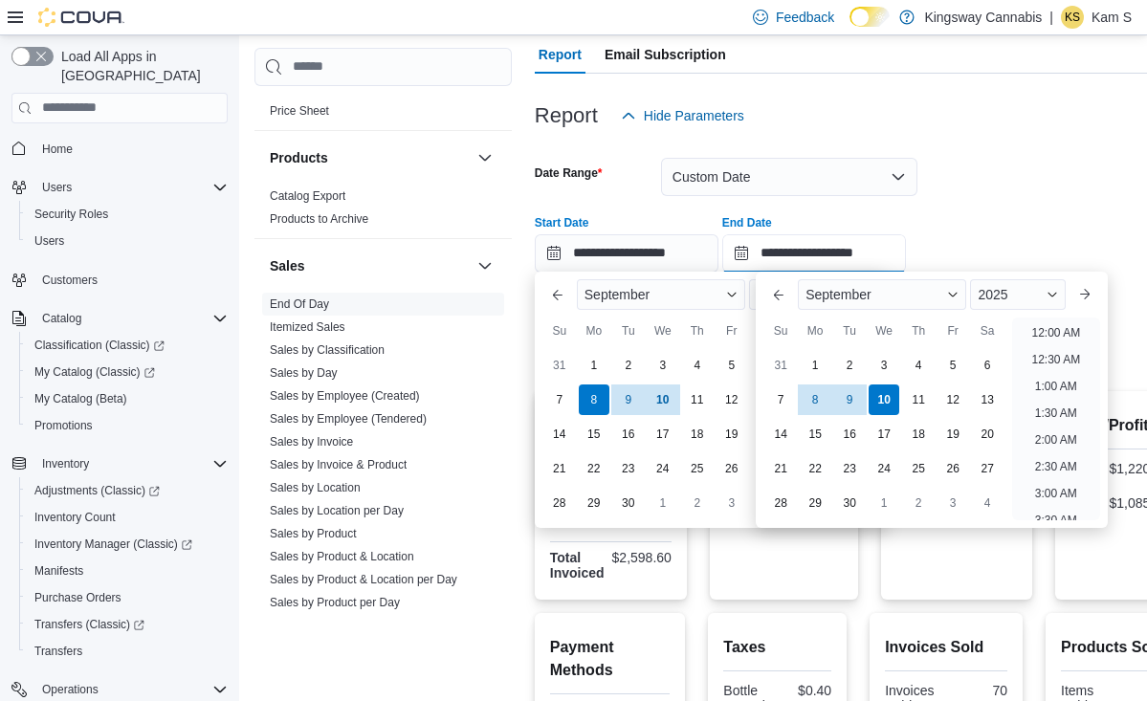
click at [829, 253] on input "**********" at bounding box center [814, 253] width 184 height 38
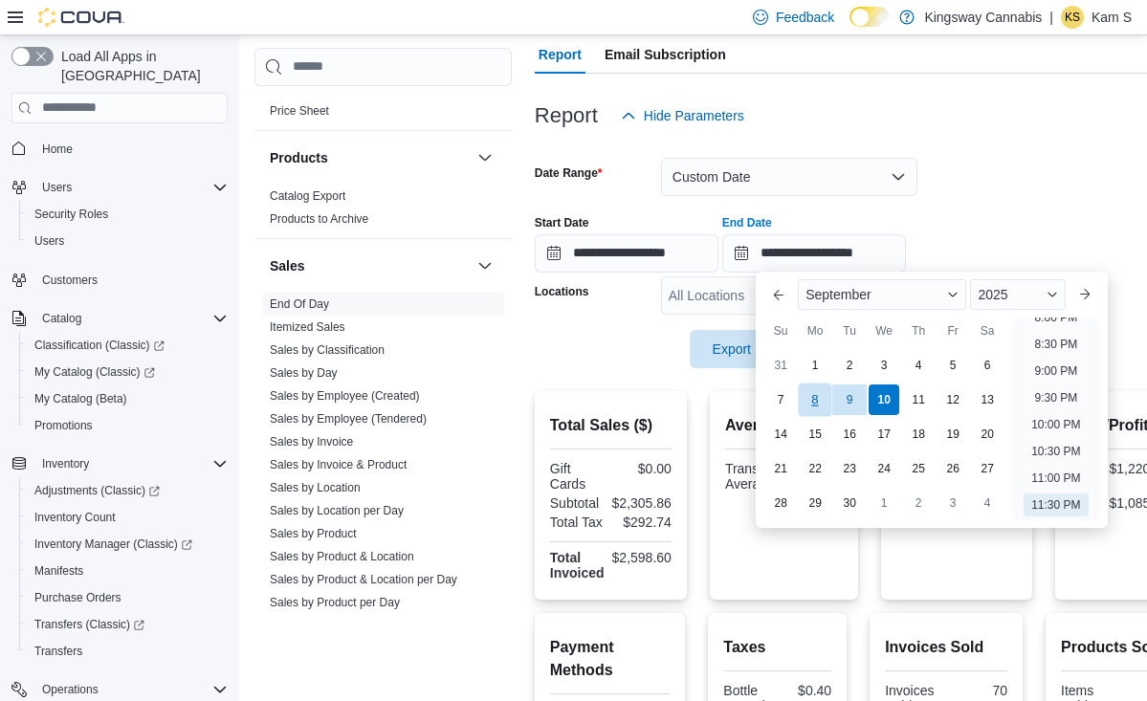
click at [821, 404] on div "8" at bounding box center [815, 399] width 33 height 33
type input "**********"
click at [1074, 151] on div at bounding box center [860, 146] width 650 height 23
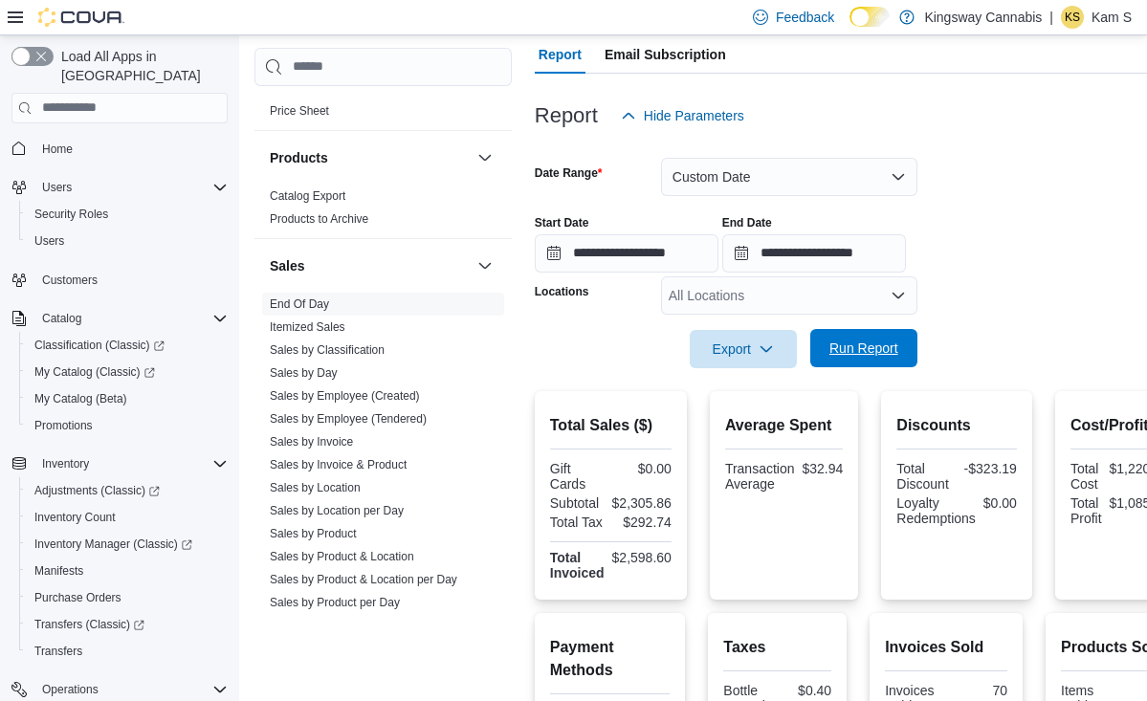
click at [885, 357] on span "Run Report" at bounding box center [864, 348] width 84 height 38
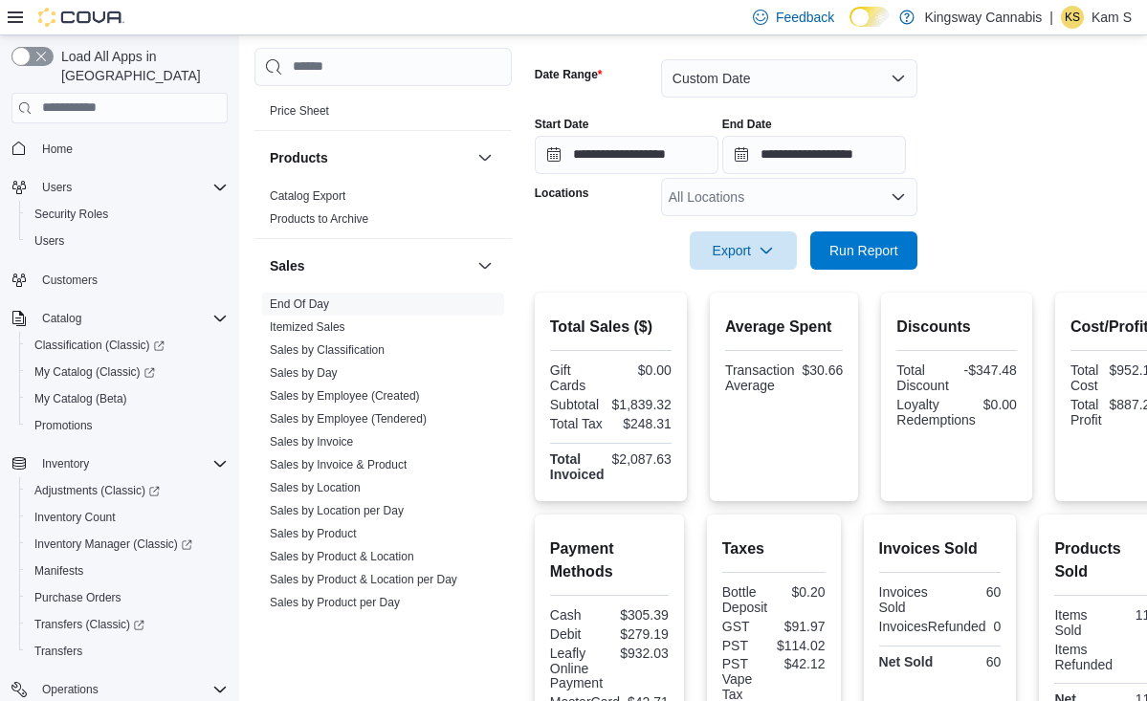
scroll to position [274, 0]
click at [610, 158] on input "**********" at bounding box center [627, 154] width 184 height 38
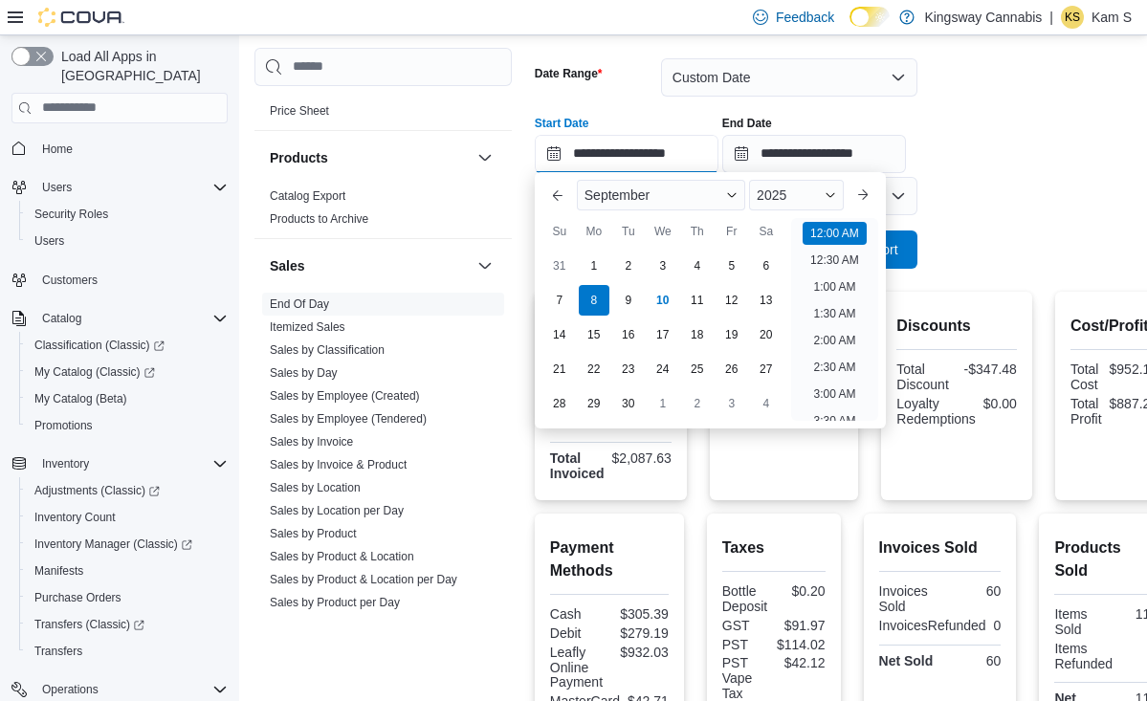
scroll to position [59, 0]
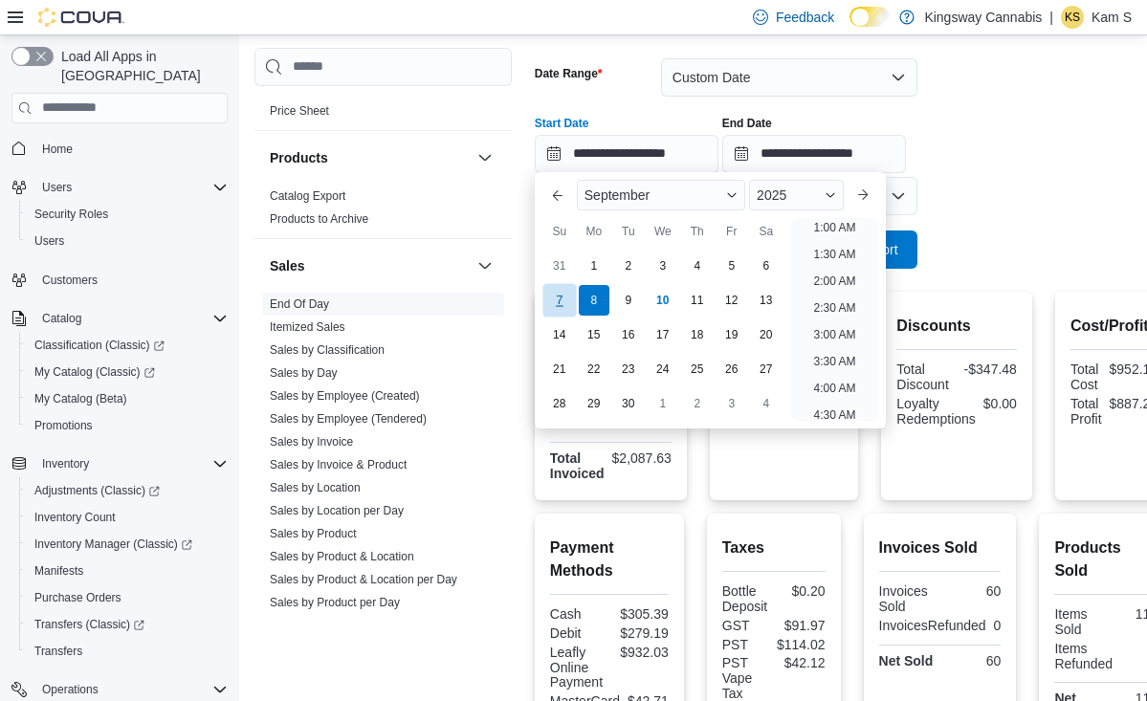
click at [566, 299] on div "7" at bounding box center [559, 299] width 33 height 33
type input "**********"
click at [829, 148] on input "**********" at bounding box center [814, 154] width 184 height 38
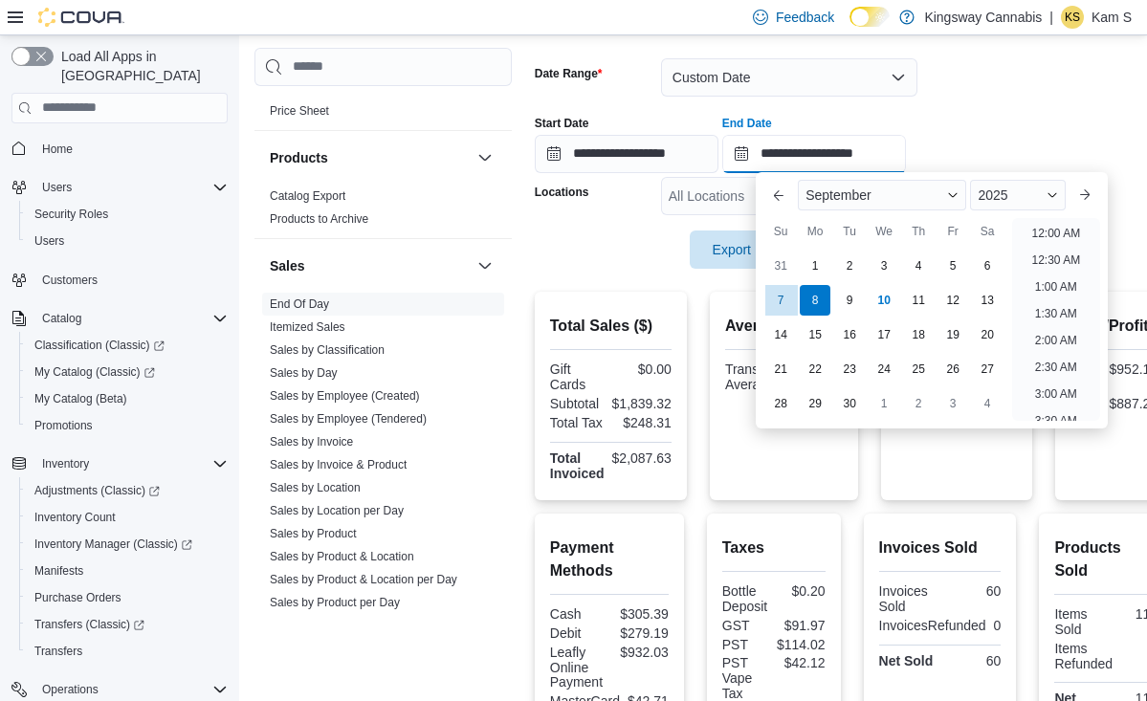
scroll to position [1087, 0]
click at [782, 294] on div "7" at bounding box center [781, 299] width 33 height 33
type input "**********"
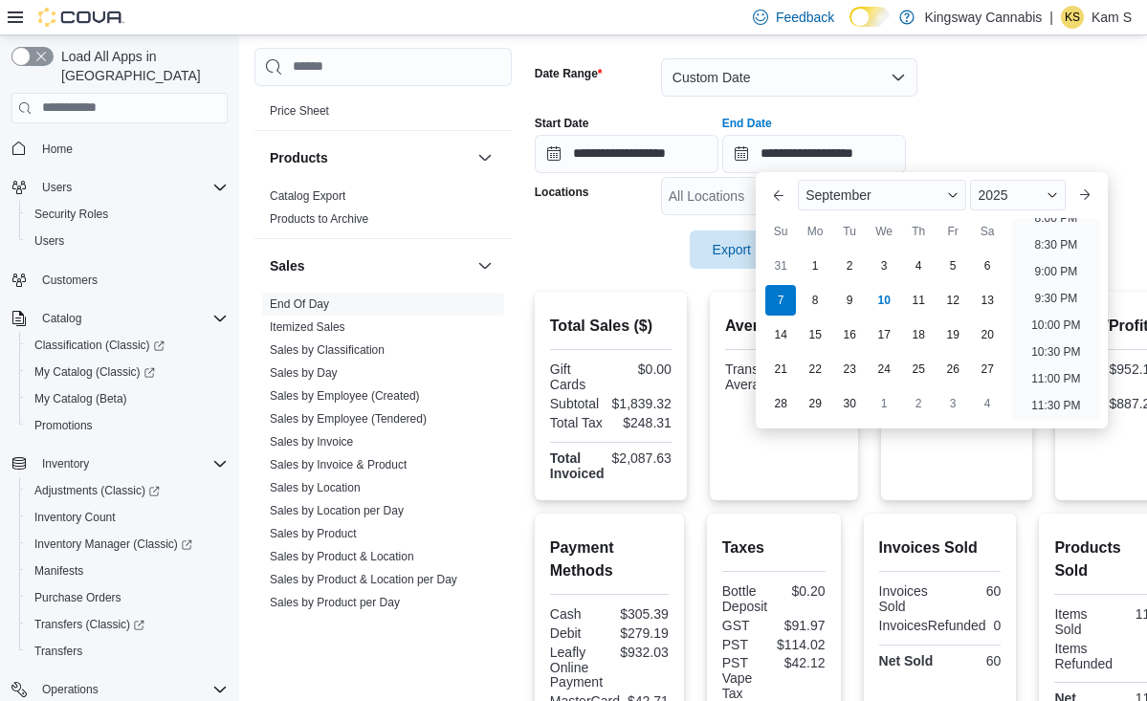
click at [1028, 97] on div at bounding box center [854, 99] width 638 height 4
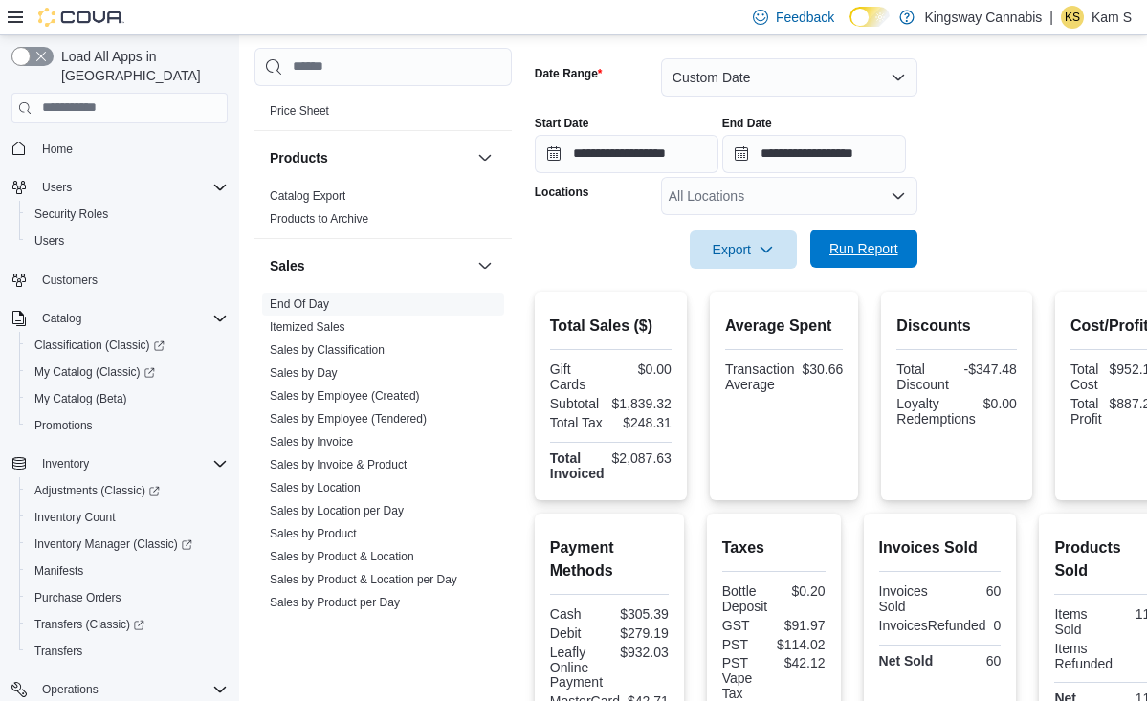
click at [859, 256] on span "Run Report" at bounding box center [864, 248] width 69 height 19
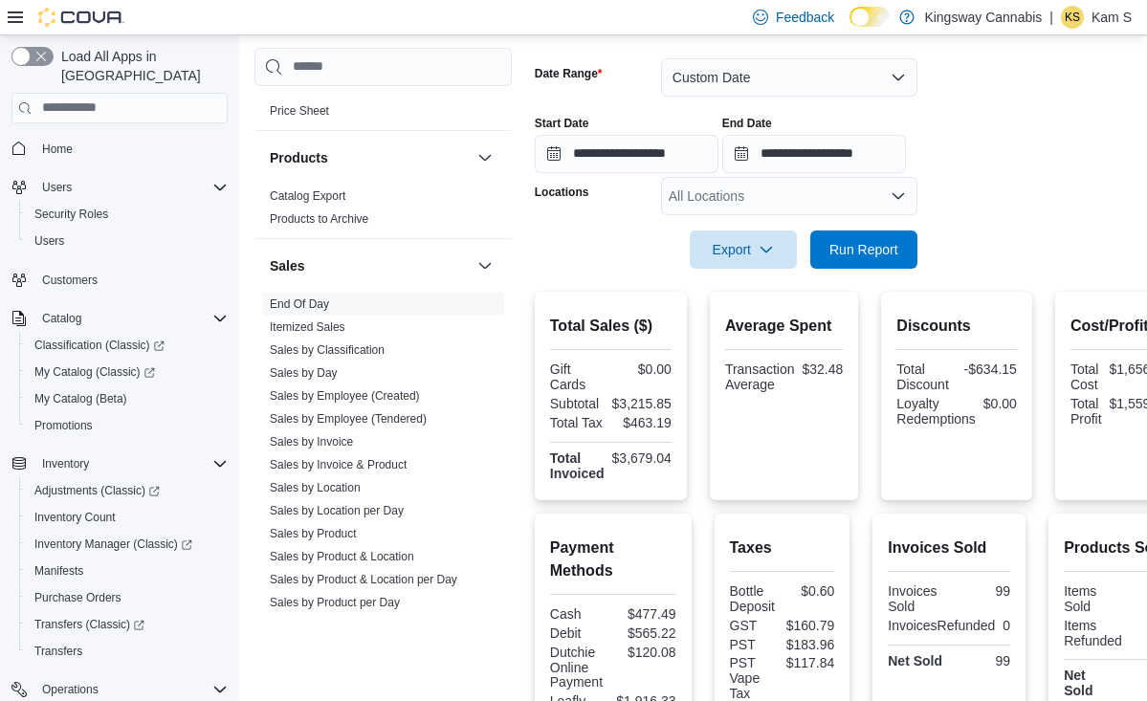
click at [1014, 206] on form "**********" at bounding box center [860, 151] width 650 height 233
click at [1054, 183] on form "**********" at bounding box center [860, 151] width 650 height 233
click at [1035, 220] on div at bounding box center [860, 222] width 650 height 15
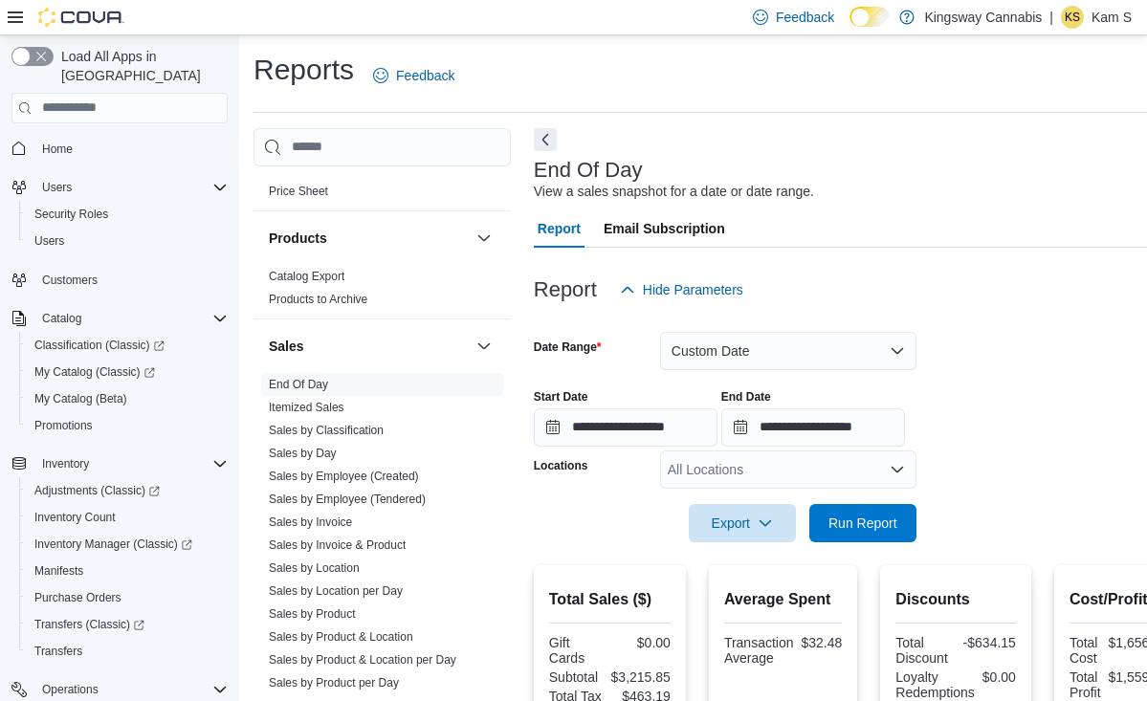
scroll to position [0, 1]
